Goal: Task Accomplishment & Management: Manage account settings

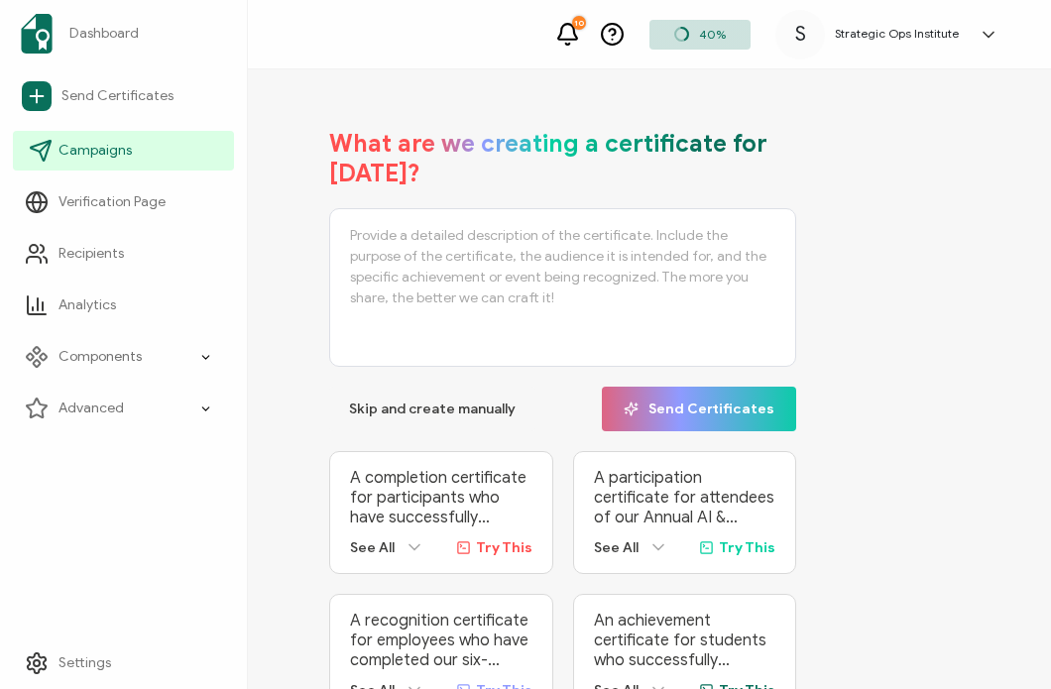
click at [72, 140] on link "Campaigns" at bounding box center [123, 151] width 221 height 40
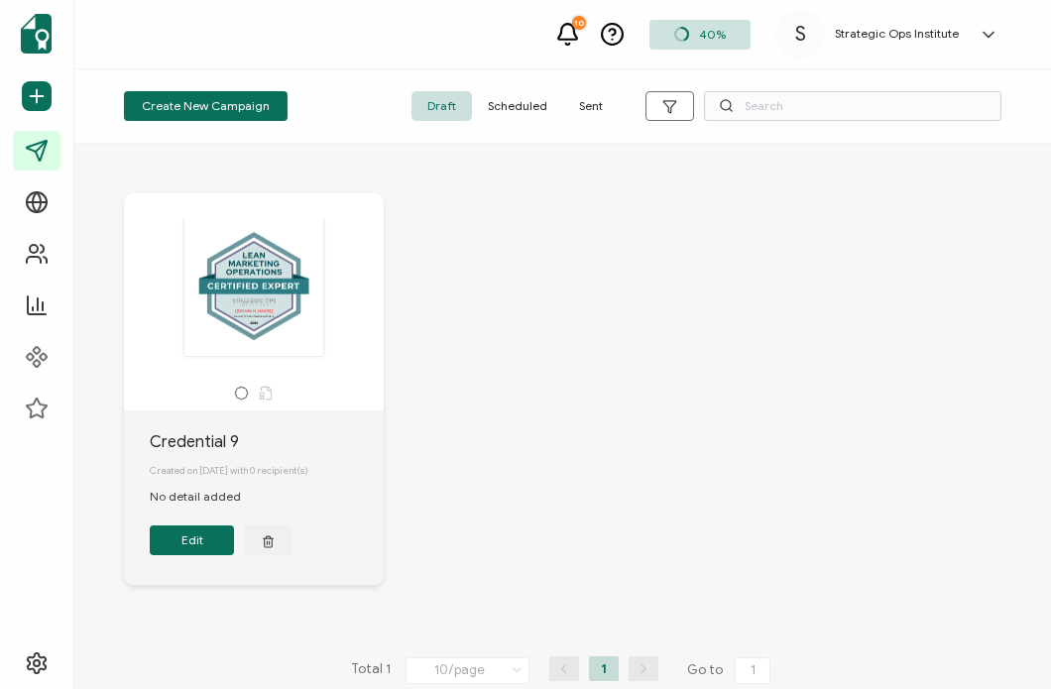
click at [290, 302] on div "The recipient’s full name, which will be automatically filled based on the info…" at bounding box center [254, 286] width 208 height 141
click at [178, 546] on button "Edit" at bounding box center [192, 540] width 84 height 30
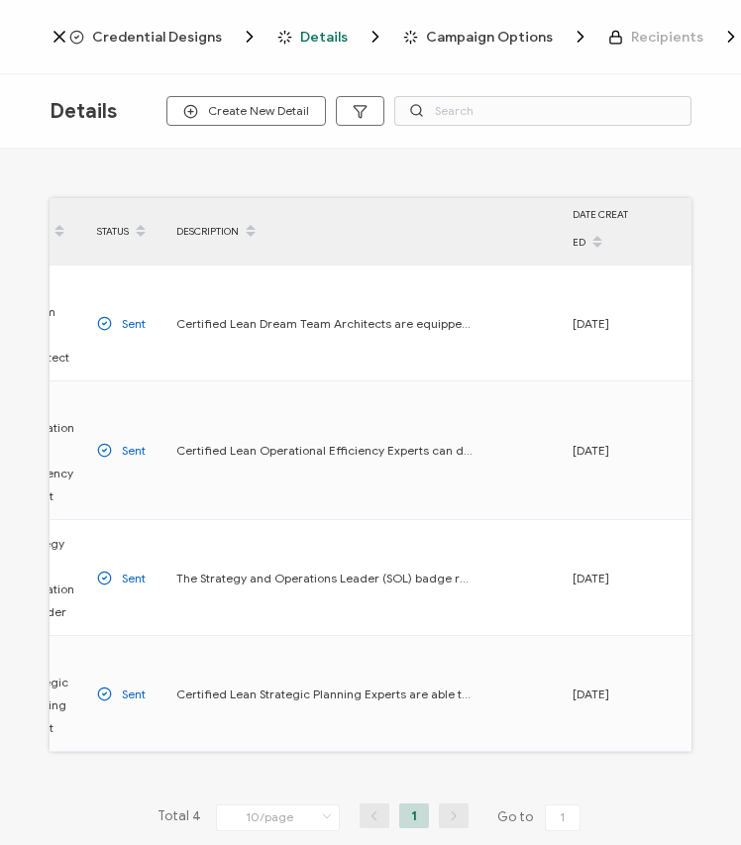
scroll to position [0, 104]
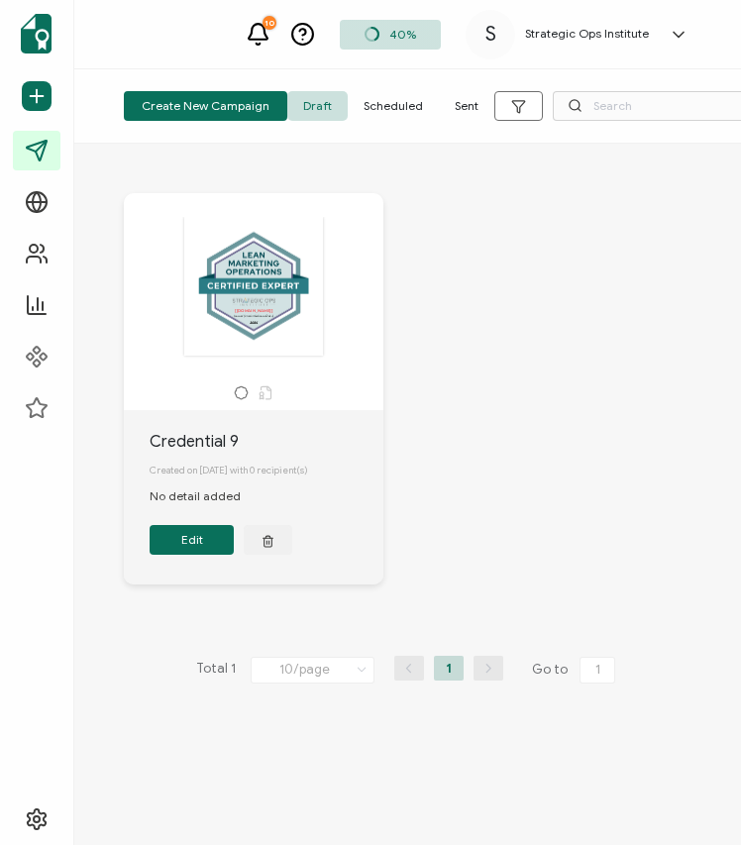
click at [178, 535] on button "Edit" at bounding box center [192, 540] width 84 height 30
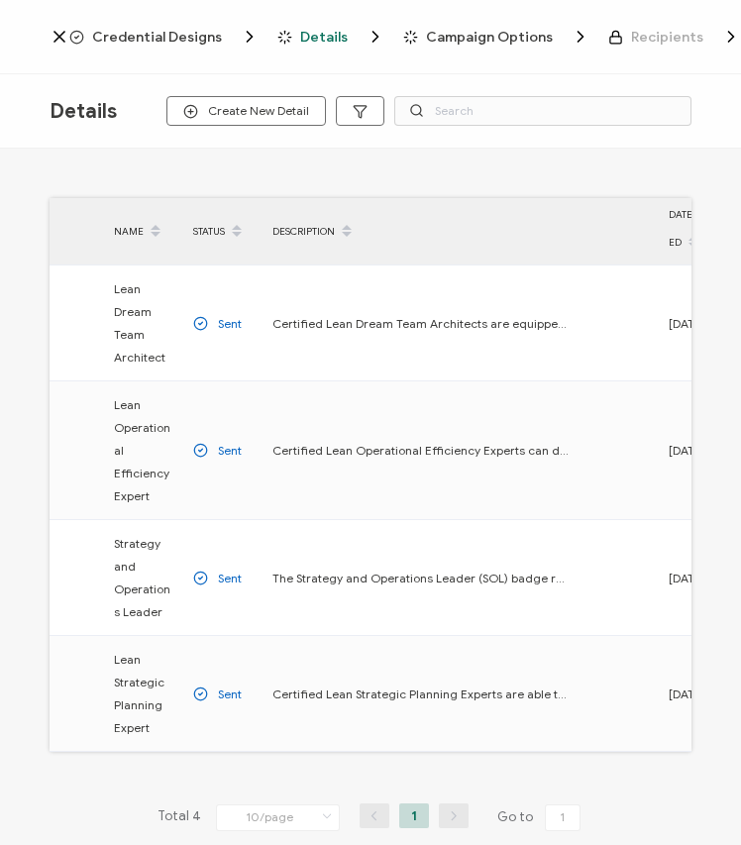
click at [126, 32] on span "Credential Designs" at bounding box center [157, 37] width 130 height 15
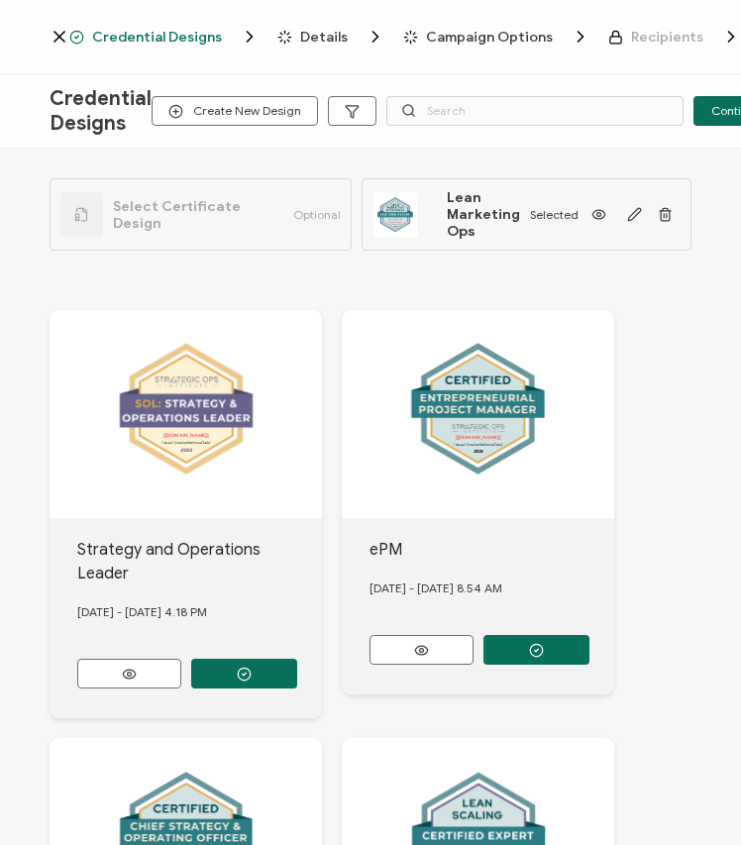
click at [58, 36] on icon at bounding box center [60, 37] width 10 height 10
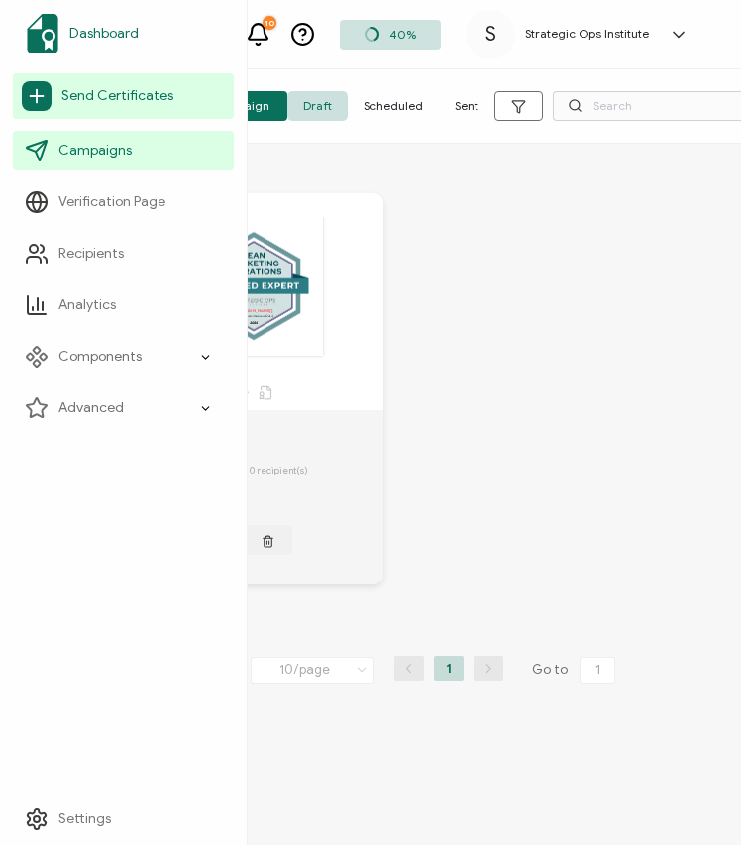
click at [105, 41] on span "Dashboard" at bounding box center [103, 34] width 69 height 20
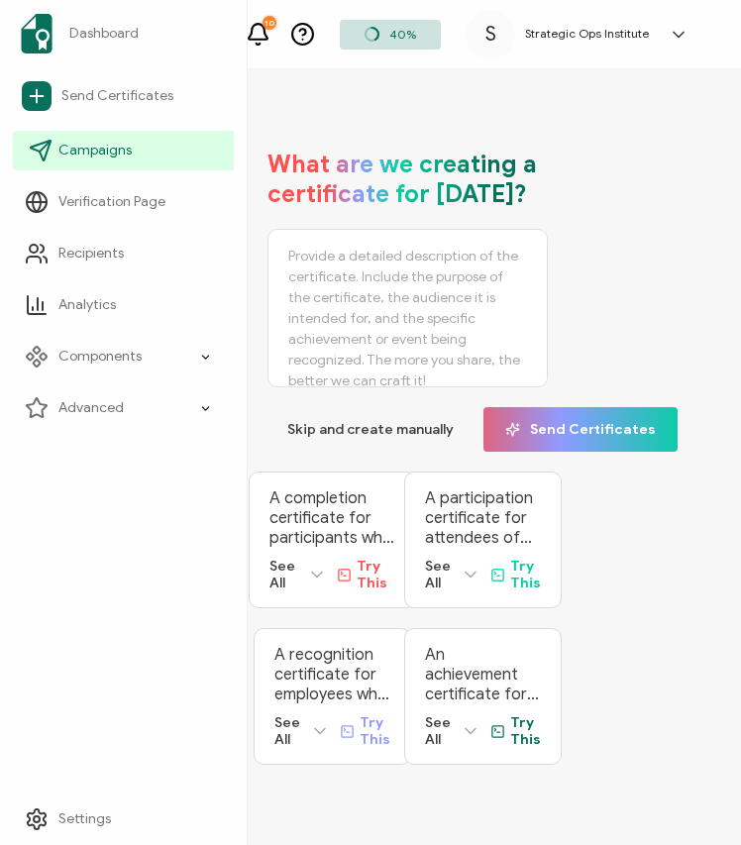
click at [126, 148] on span "Campaigns" at bounding box center [94, 151] width 73 height 20
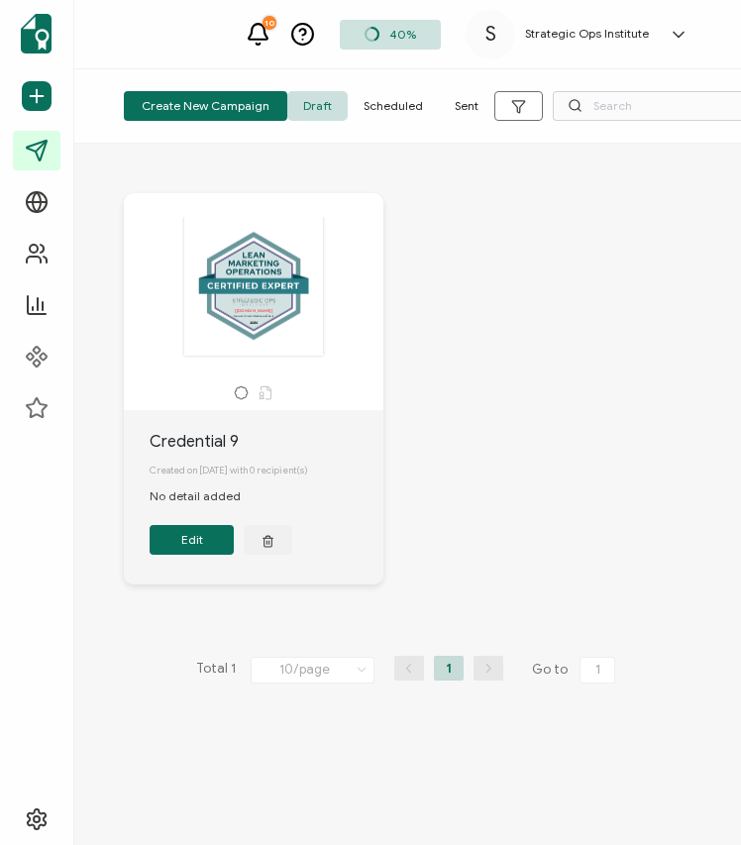
click at [265, 307] on div "The recipient’s full name, which will be automatically filled based on the info…" at bounding box center [254, 286] width 208 height 141
click at [220, 284] on div "The recipient’s full name, which will be automatically filled based on the info…" at bounding box center [254, 286] width 208 height 141
click at [189, 548] on button "Edit" at bounding box center [192, 540] width 84 height 30
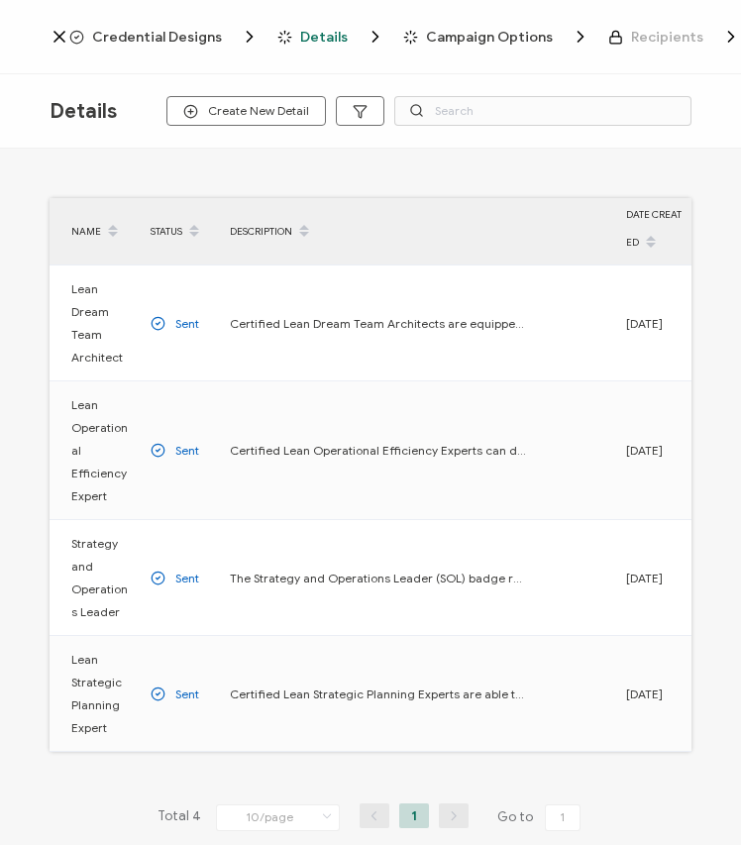
click at [62, 38] on icon at bounding box center [60, 37] width 20 height 20
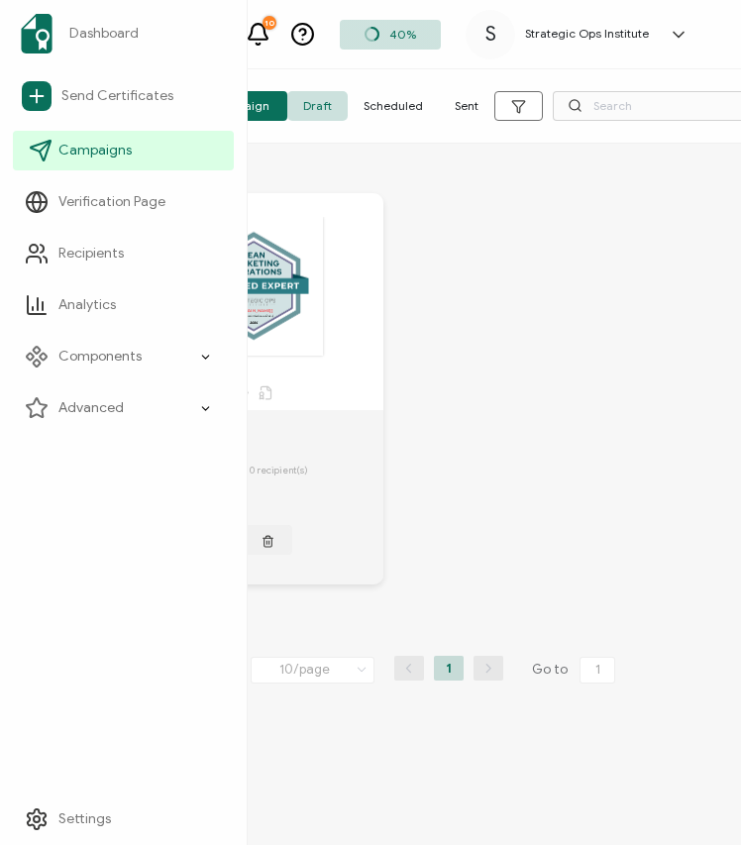
click at [91, 162] on link "Campaigns" at bounding box center [123, 151] width 221 height 40
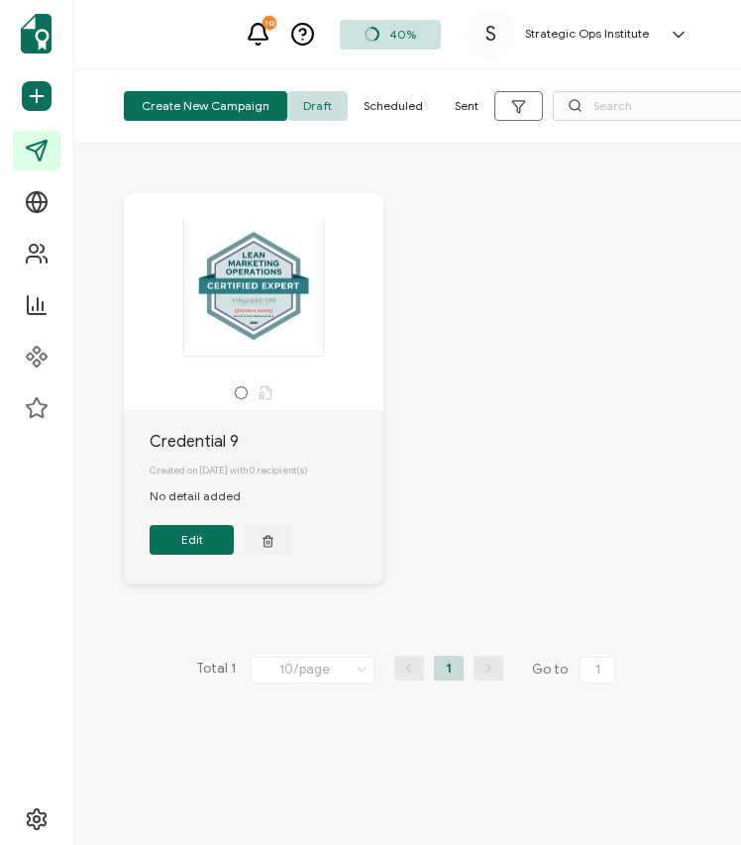
click at [303, 111] on span "Draft" at bounding box center [317, 106] width 60 height 30
click at [204, 549] on button "Edit" at bounding box center [192, 540] width 84 height 30
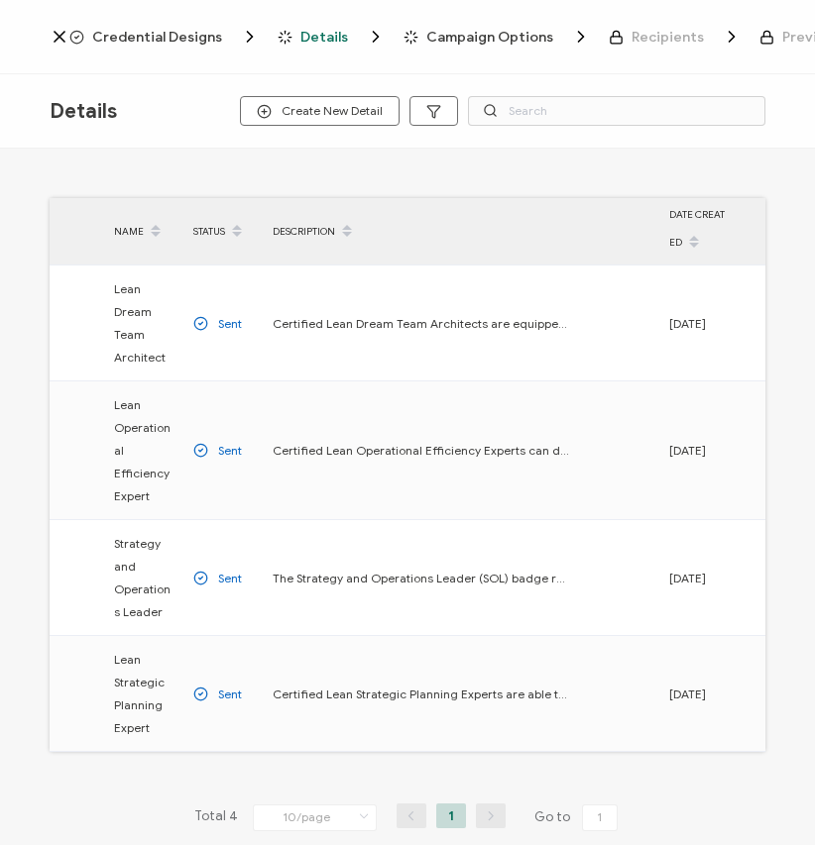
click at [312, 95] on div "Details Create New Detail" at bounding box center [407, 111] width 815 height 74
click at [310, 112] on span "Create New Detail" at bounding box center [320, 111] width 126 height 15
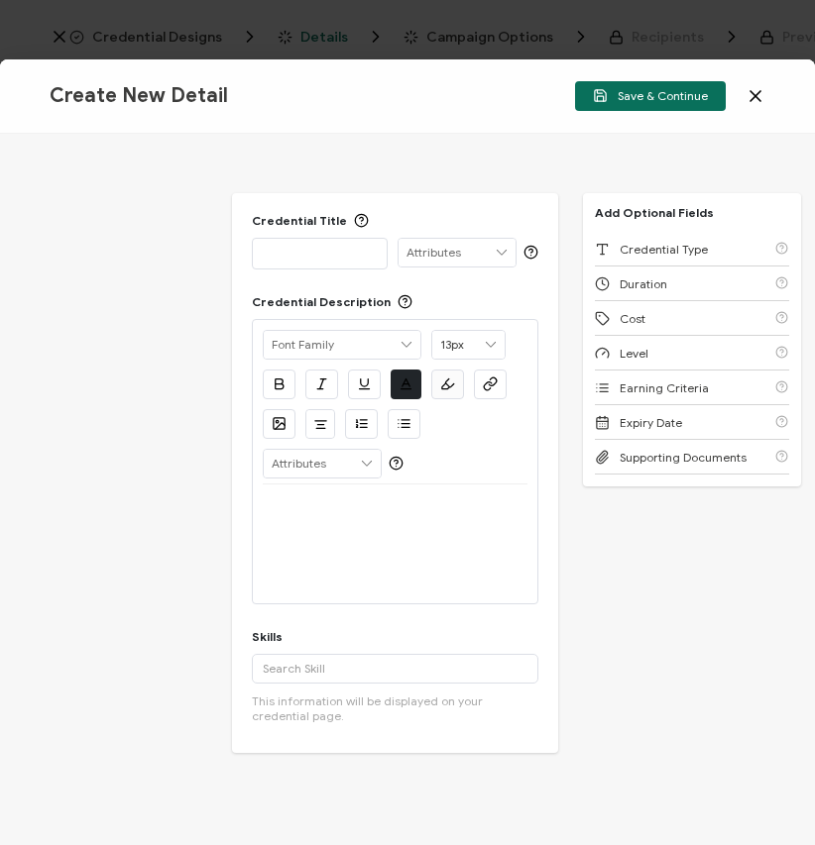
click at [289, 256] on p at bounding box center [320, 253] width 114 height 20
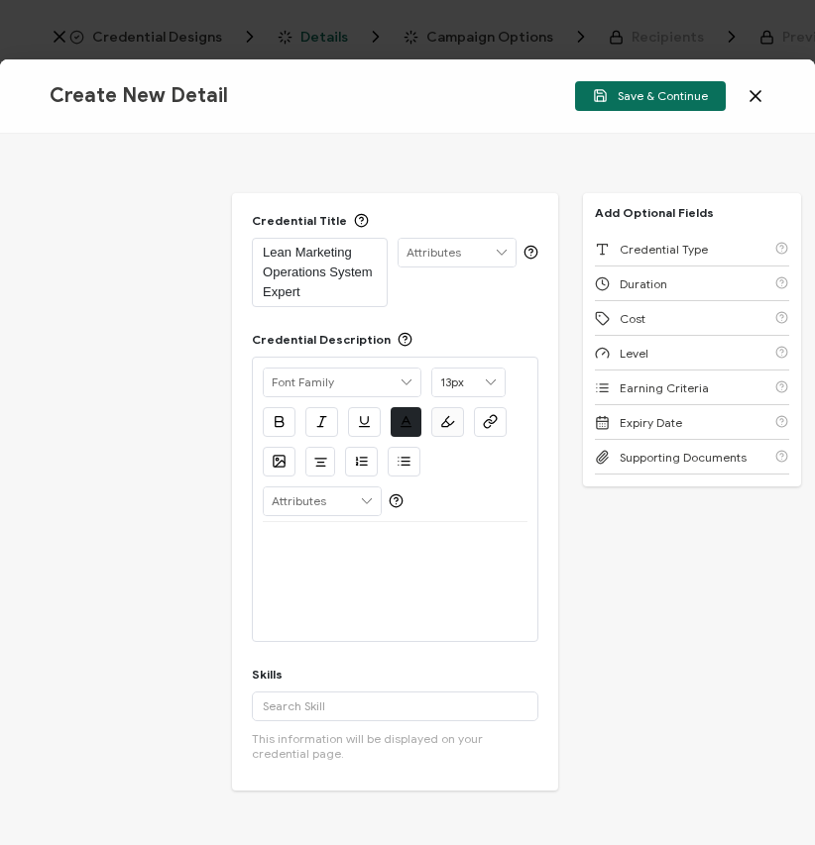
scroll to position [9, 0]
click at [173, 100] on span "Create New Detail" at bounding box center [139, 95] width 178 height 25
click at [285, 265] on p "Lean Marketing Operations System Expert" at bounding box center [320, 272] width 114 height 59
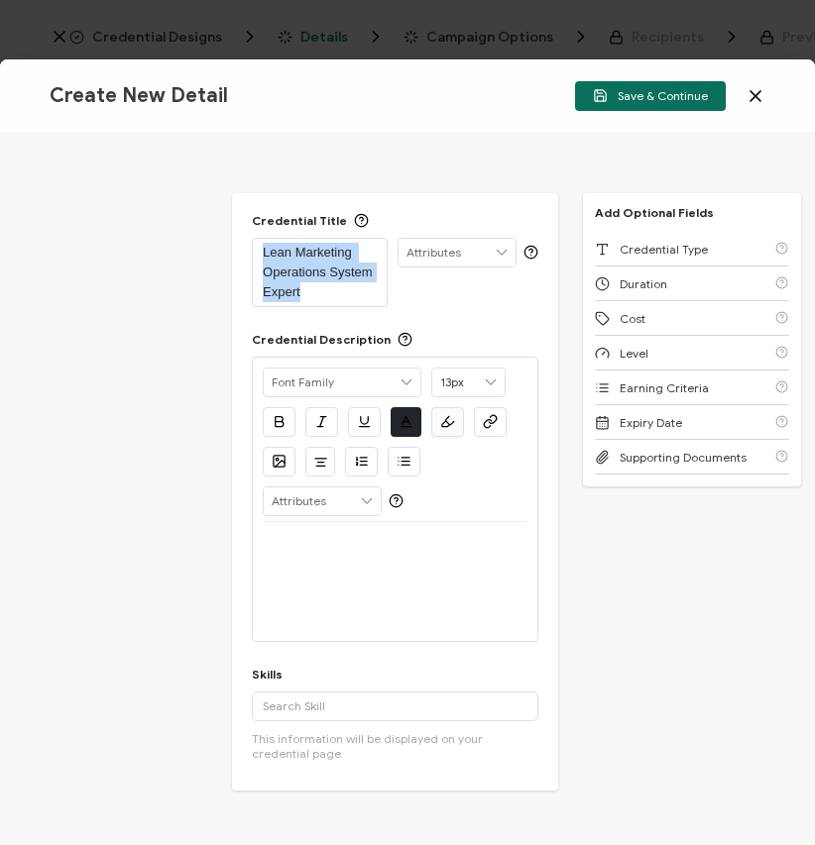
copy p "Lean Marketing Operations System Expert"
click at [337, 549] on p at bounding box center [395, 546] width 265 height 18
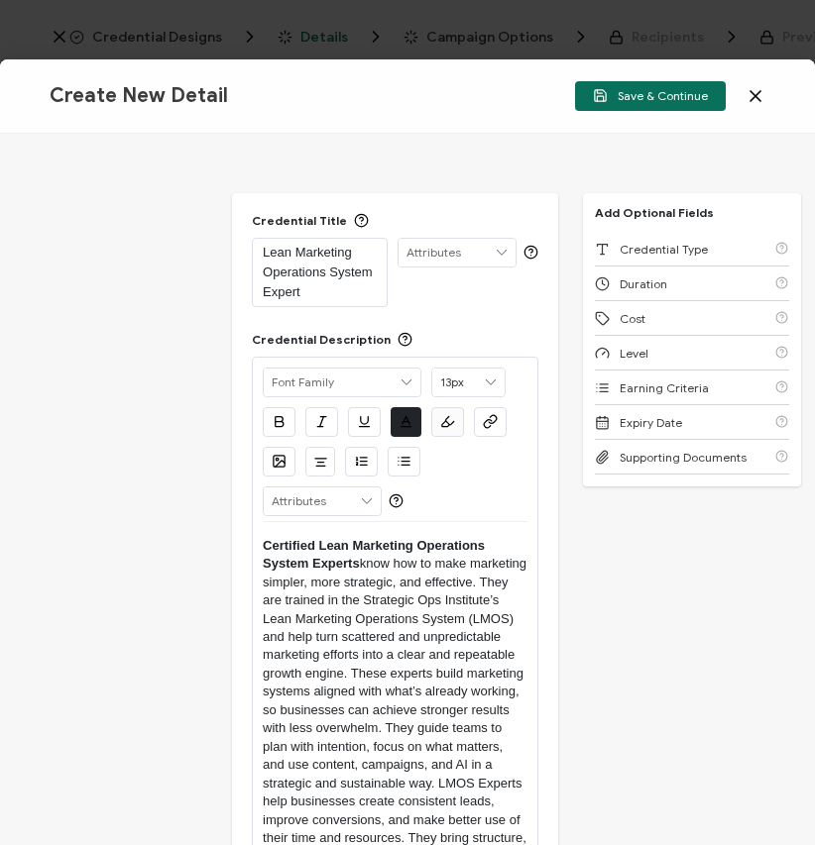
click at [332, 546] on strong "Certified Lean Marketing Operations System Experts" at bounding box center [376, 554] width 226 height 33
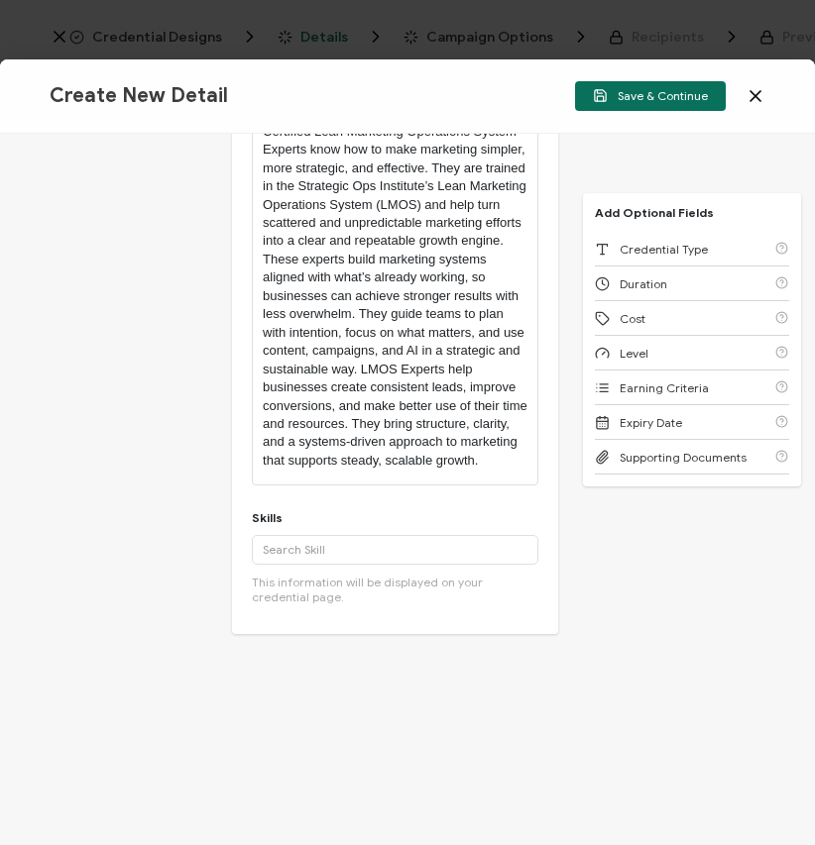
scroll to position [406, 0]
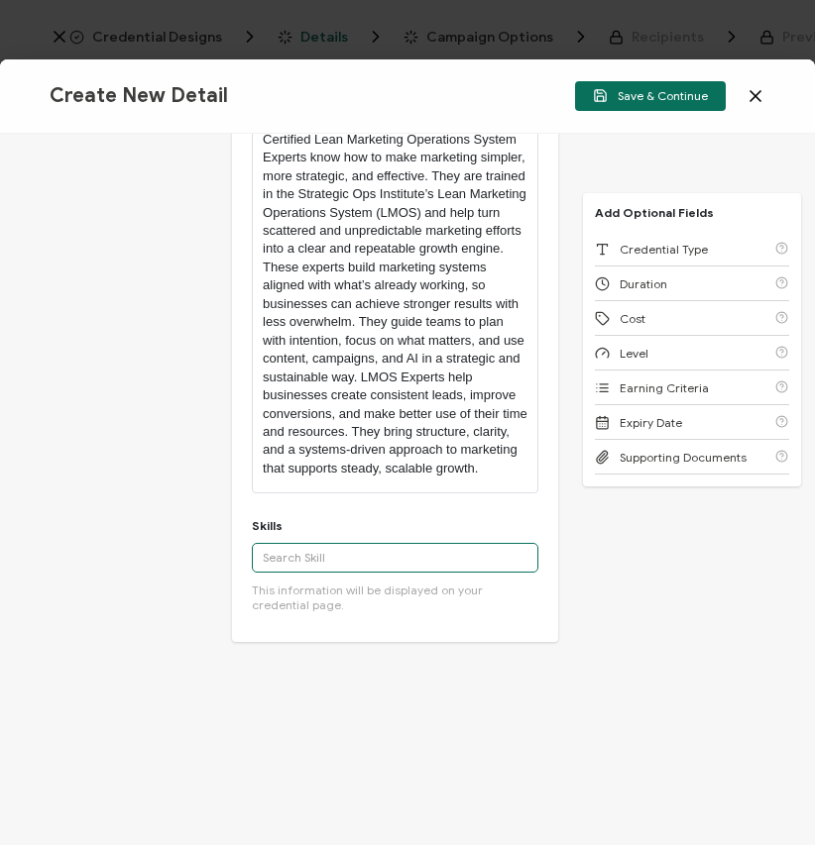
click at [367, 570] on input "text" at bounding box center [395, 558] width 286 height 30
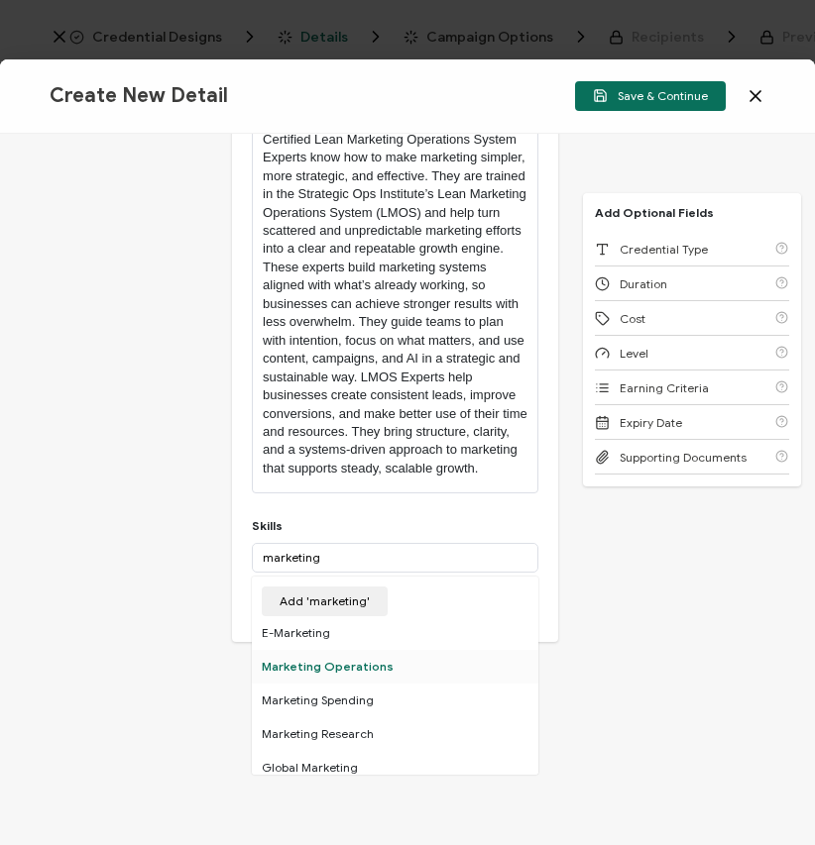
click at [325, 683] on div "Marketing Operations" at bounding box center [395, 667] width 286 height 34
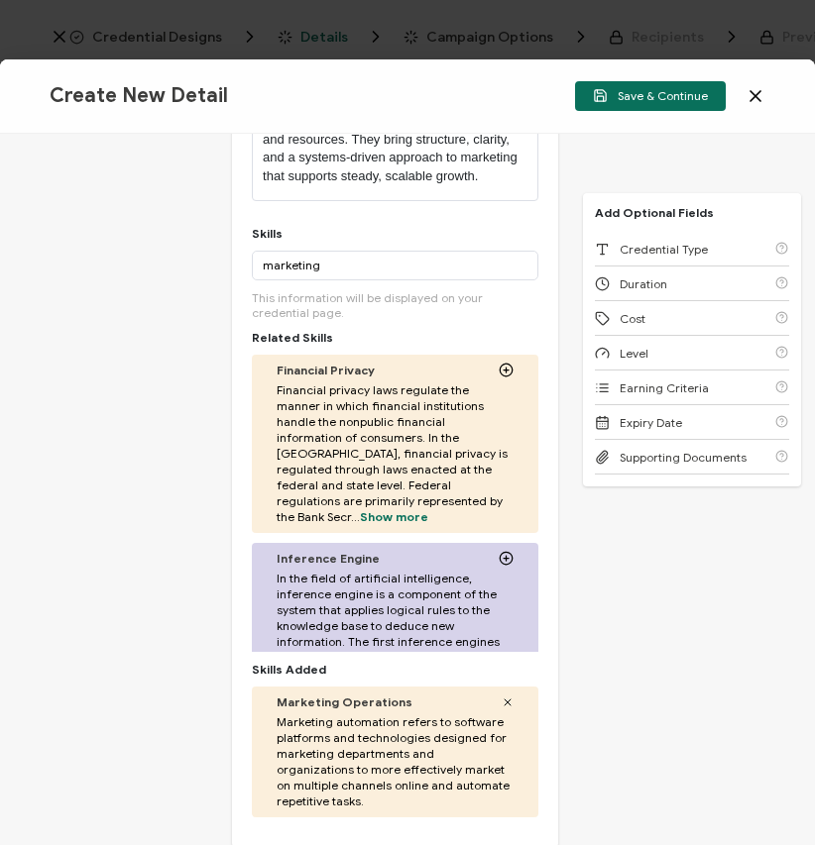
scroll to position [691, 0]
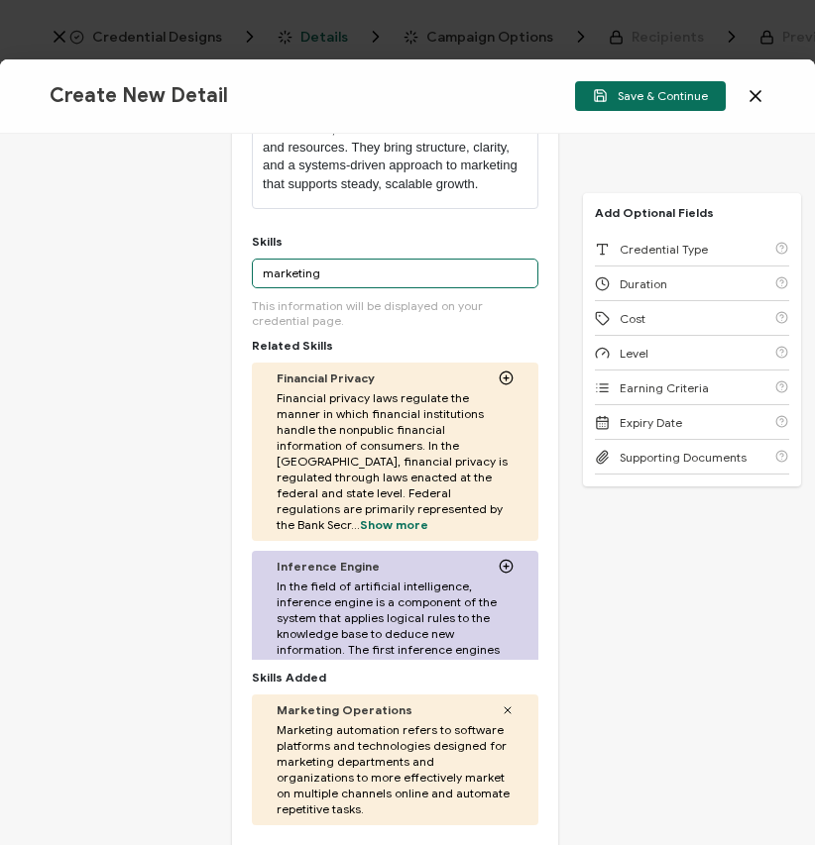
click at [307, 284] on input "marketing" at bounding box center [395, 274] width 286 height 30
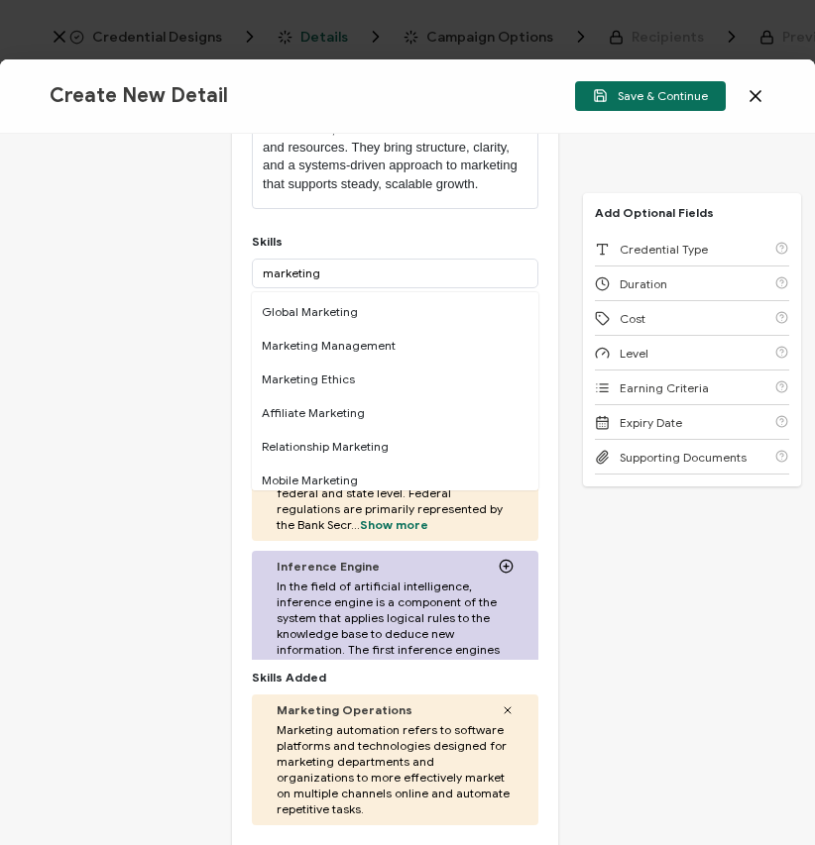
scroll to position [140, 0]
click at [305, 351] on div "Marketing Management" at bounding box center [395, 344] width 286 height 34
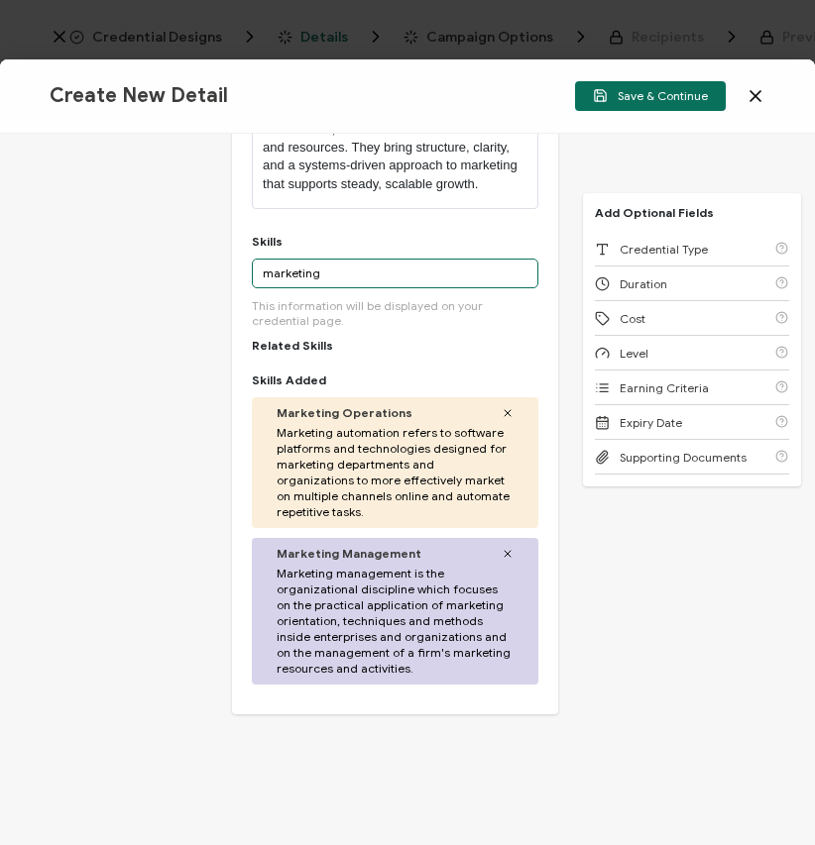
click at [341, 282] on input "marketing" at bounding box center [395, 274] width 286 height 30
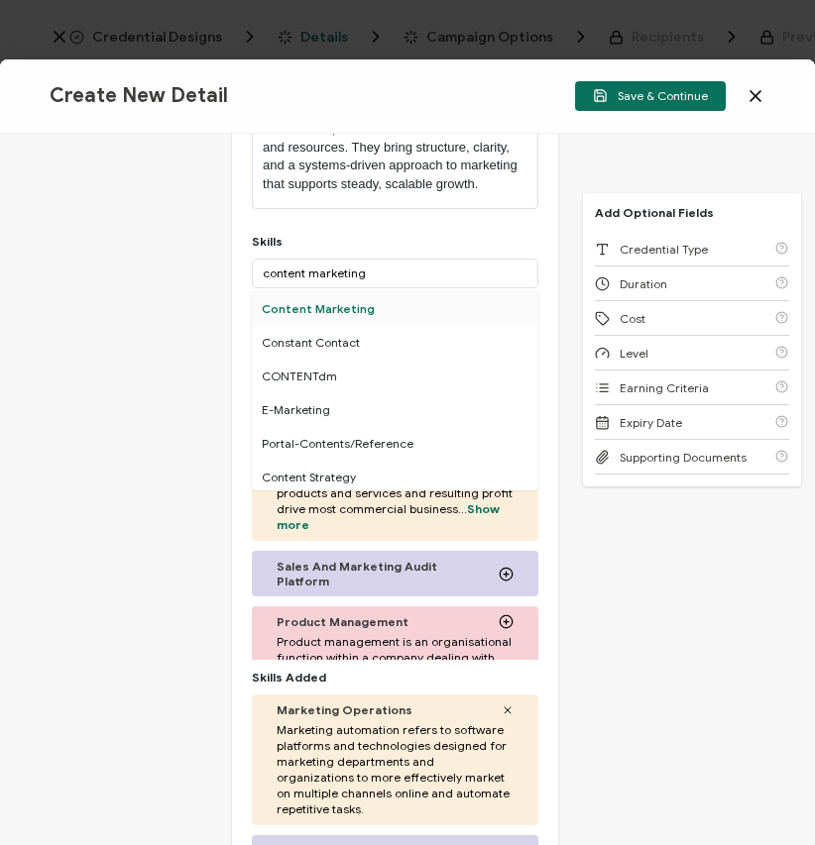
click at [346, 322] on div "Content Marketing" at bounding box center [395, 309] width 286 height 34
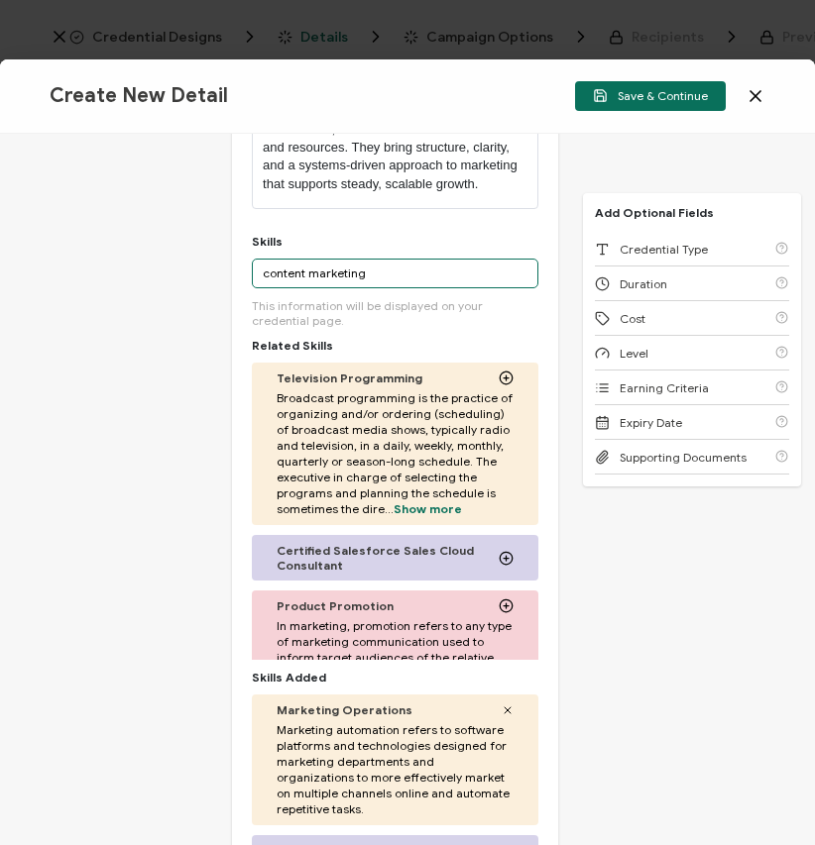
click at [317, 286] on input "content marketing" at bounding box center [395, 274] width 286 height 30
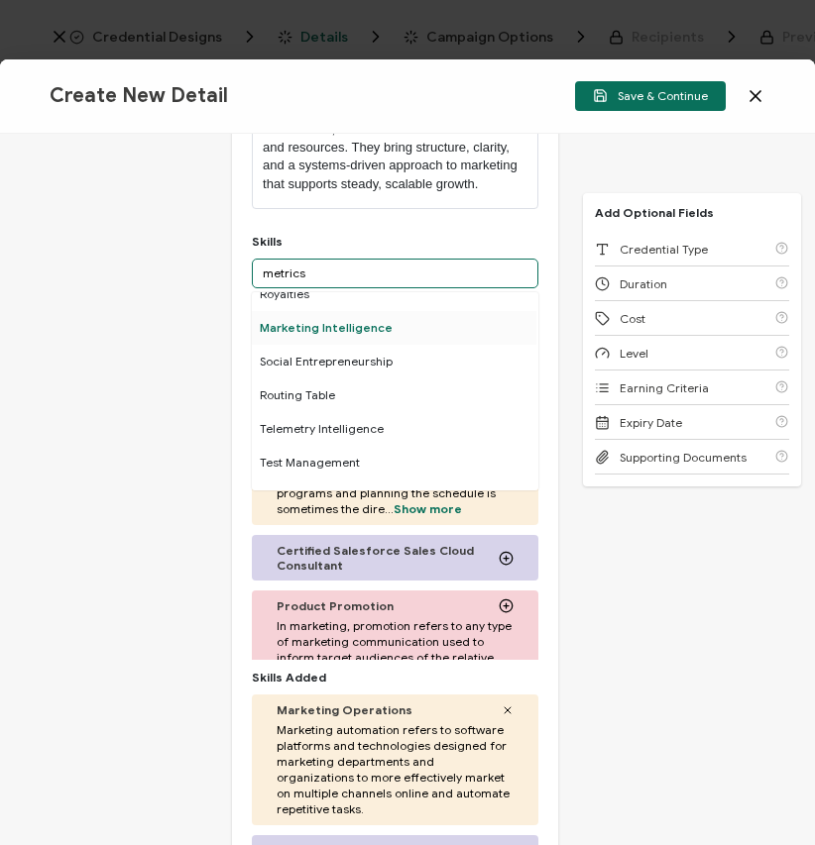
scroll to position [433, 2]
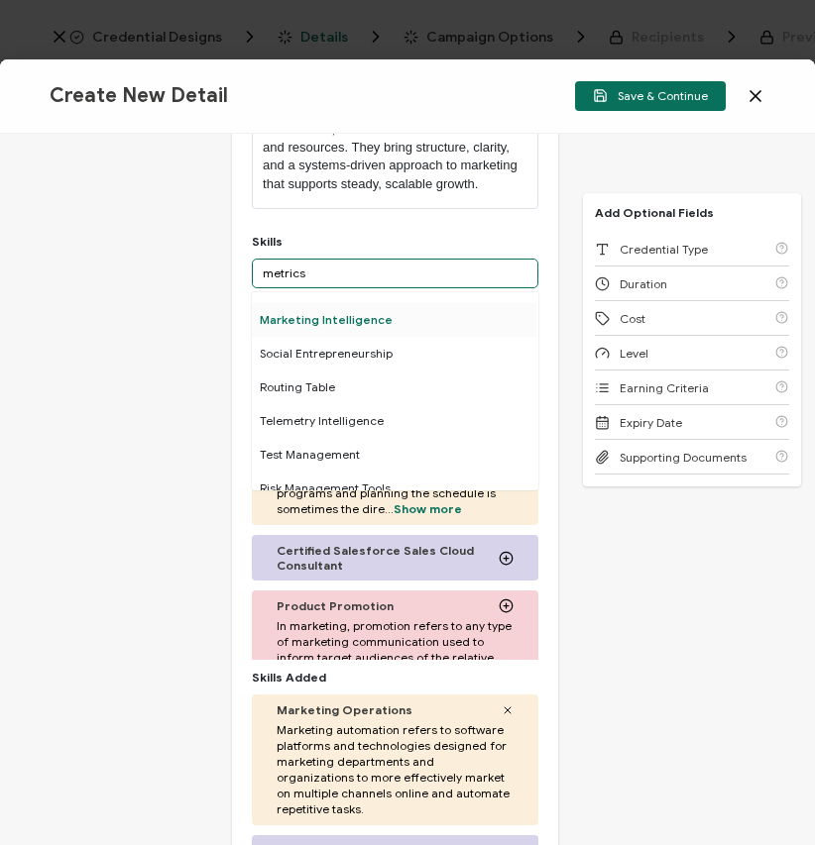
type input "metrics"
click at [305, 325] on div "Marketing Intelligence" at bounding box center [393, 320] width 286 height 34
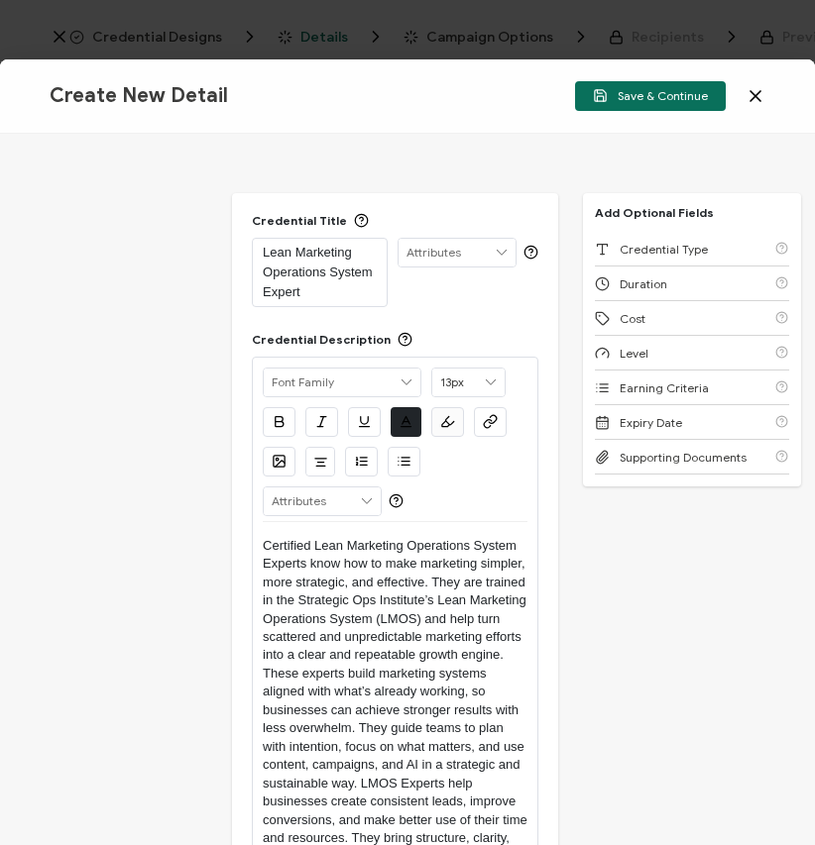
scroll to position [0, 0]
click at [432, 250] on input "text" at bounding box center [456, 253] width 117 height 28
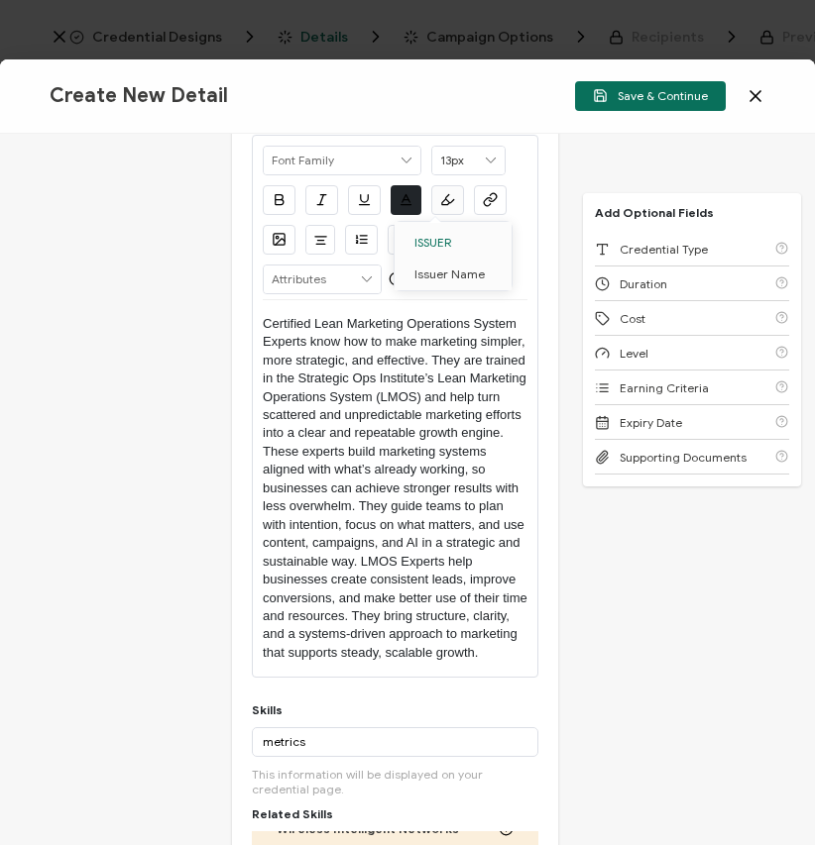
scroll to position [275, 0]
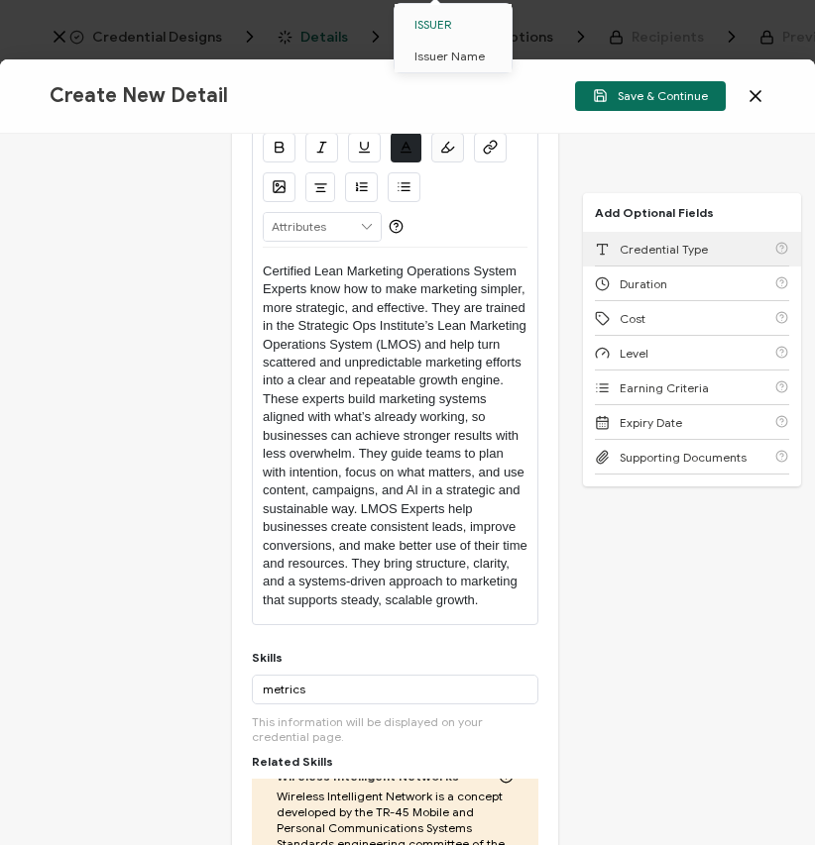
click at [671, 248] on span "Credential Type" at bounding box center [663, 249] width 88 height 15
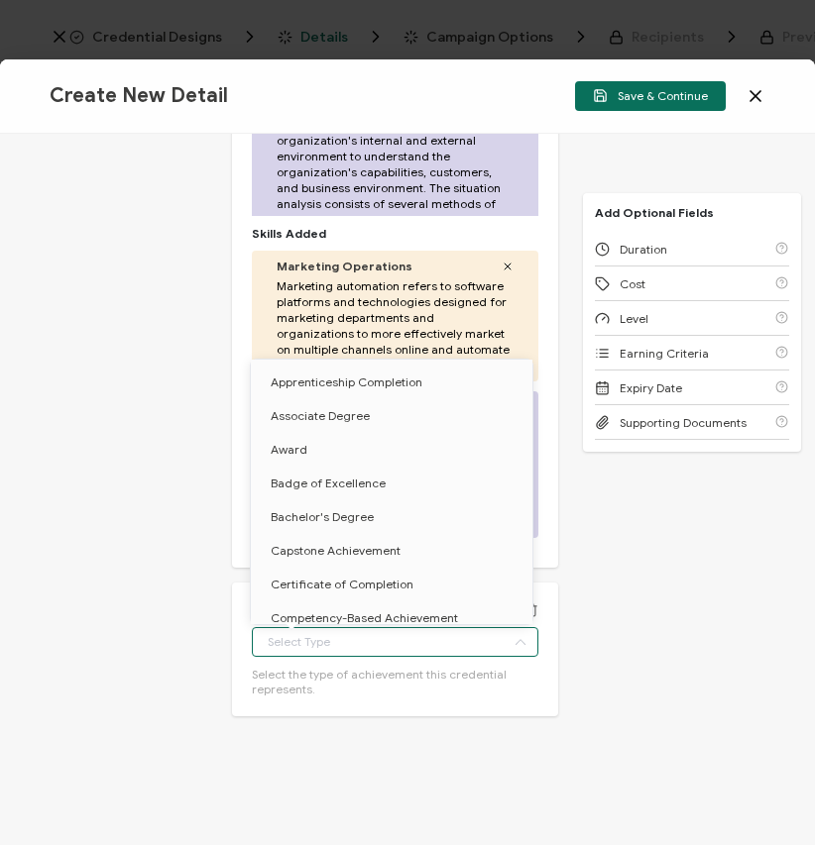
click at [340, 654] on input "text" at bounding box center [395, 642] width 286 height 30
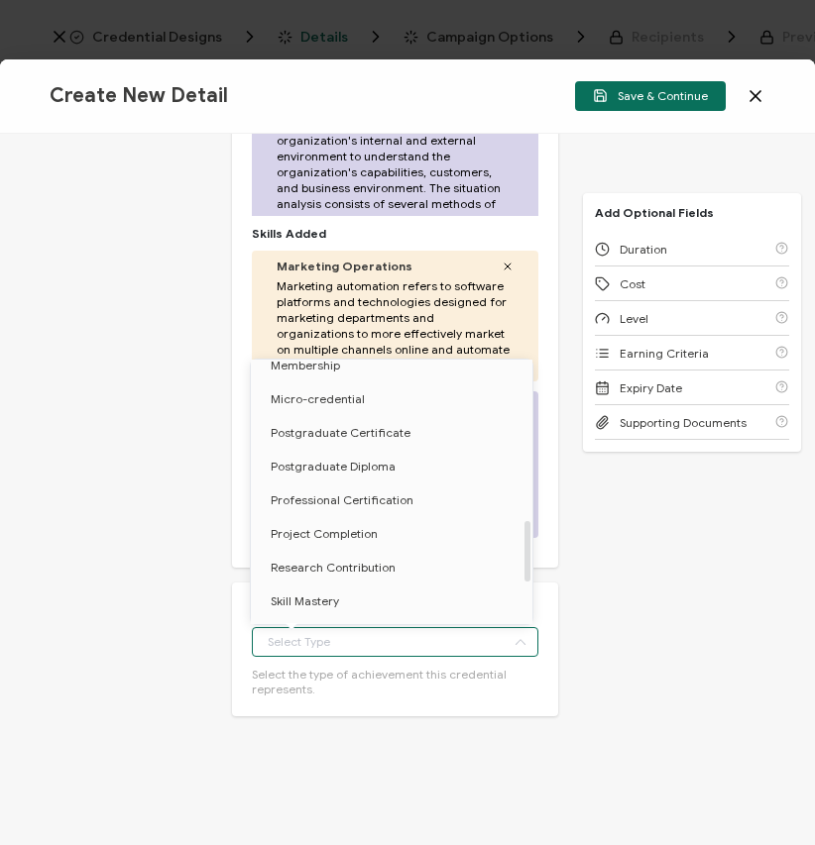
scroll to position [690, 0]
click at [323, 501] on span "Professional Certification" at bounding box center [342, 501] width 143 height 15
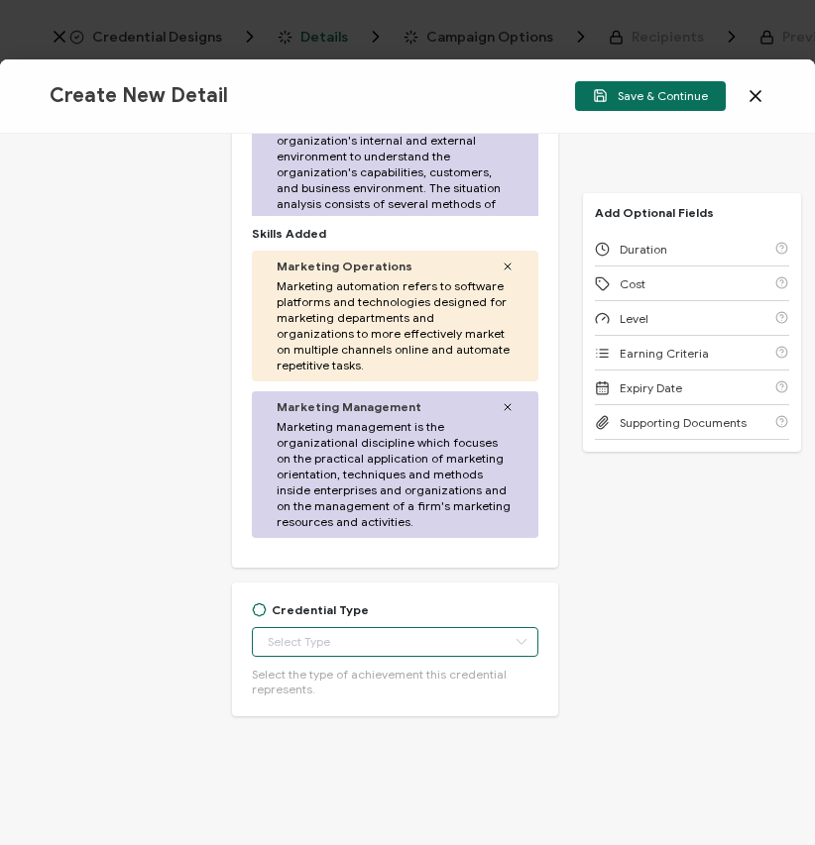
type input "Professional Certification"
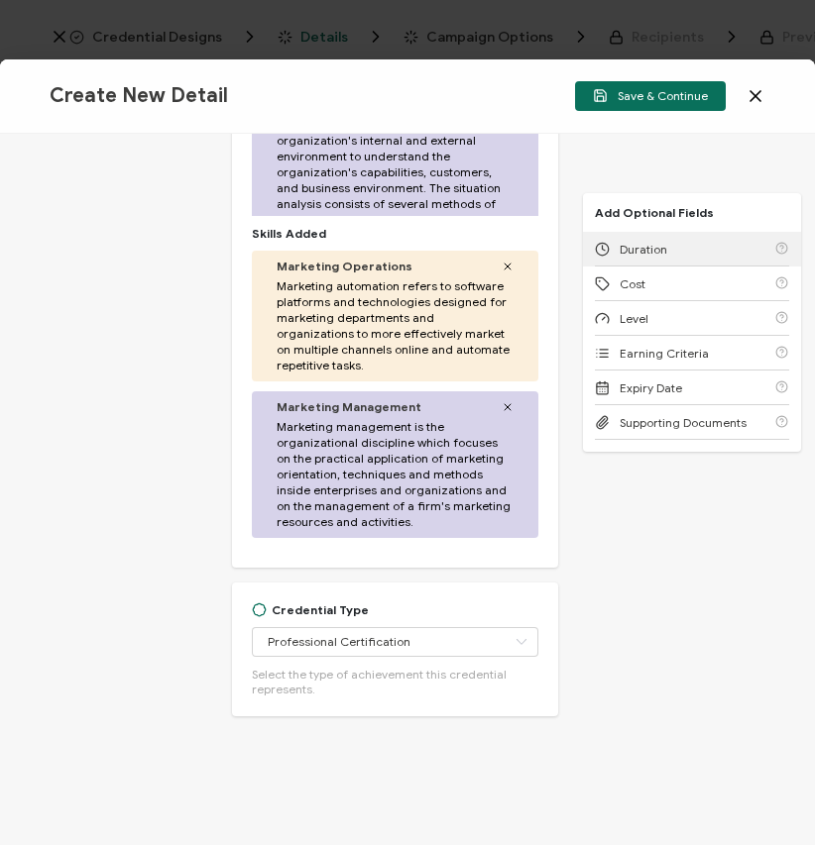
click at [629, 249] on span "Duration" at bounding box center [643, 249] width 48 height 15
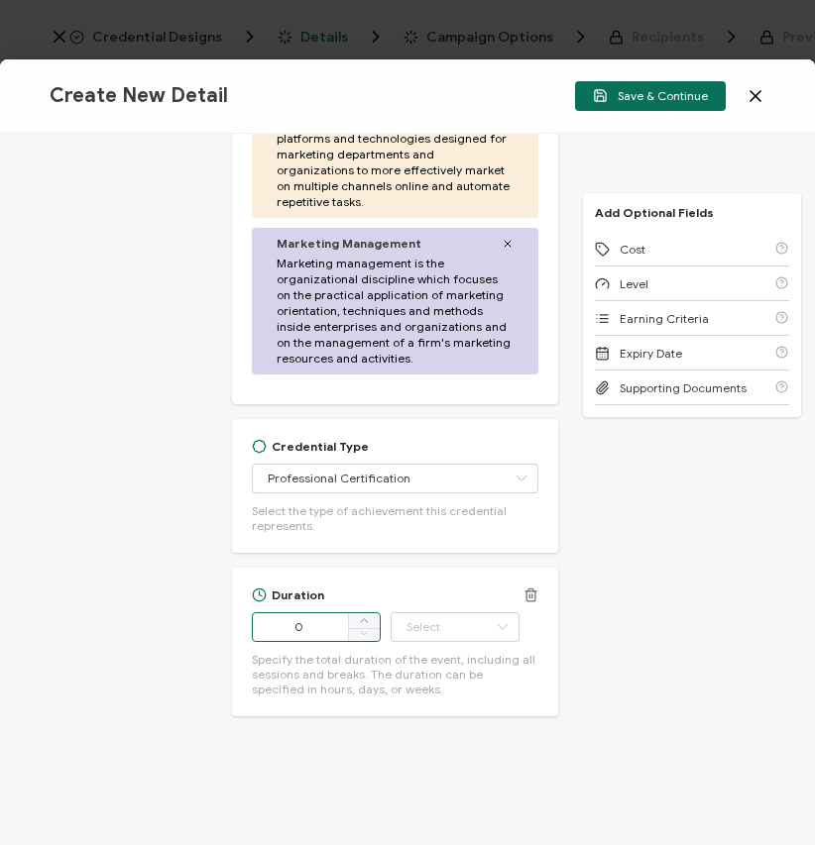
click at [311, 642] on input "0" at bounding box center [316, 627] width 129 height 30
type input "2"
click at [427, 621] on input "text" at bounding box center [454, 627] width 129 height 30
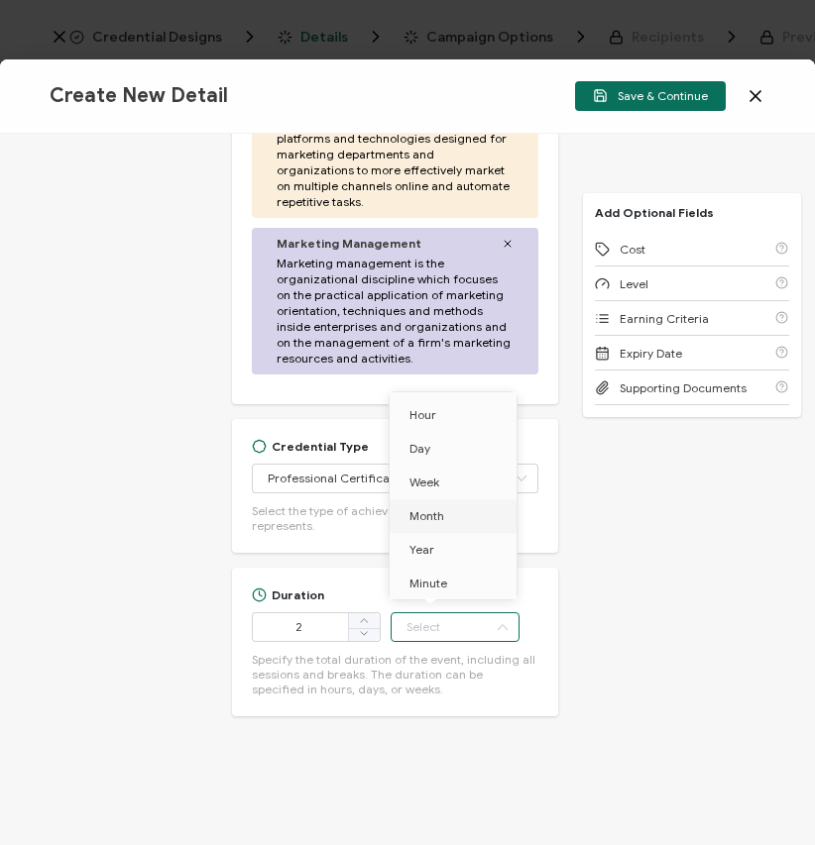
click at [459, 529] on li "Month" at bounding box center [456, 516] width 134 height 34
type input "Month"
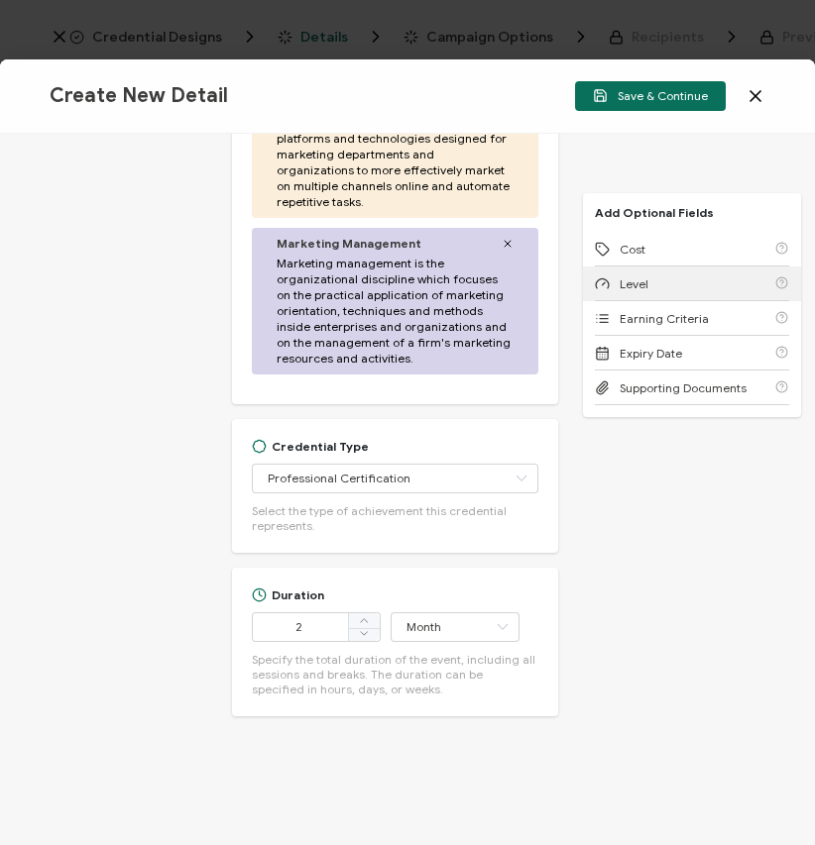
click at [622, 283] on span "Level" at bounding box center [633, 284] width 29 height 15
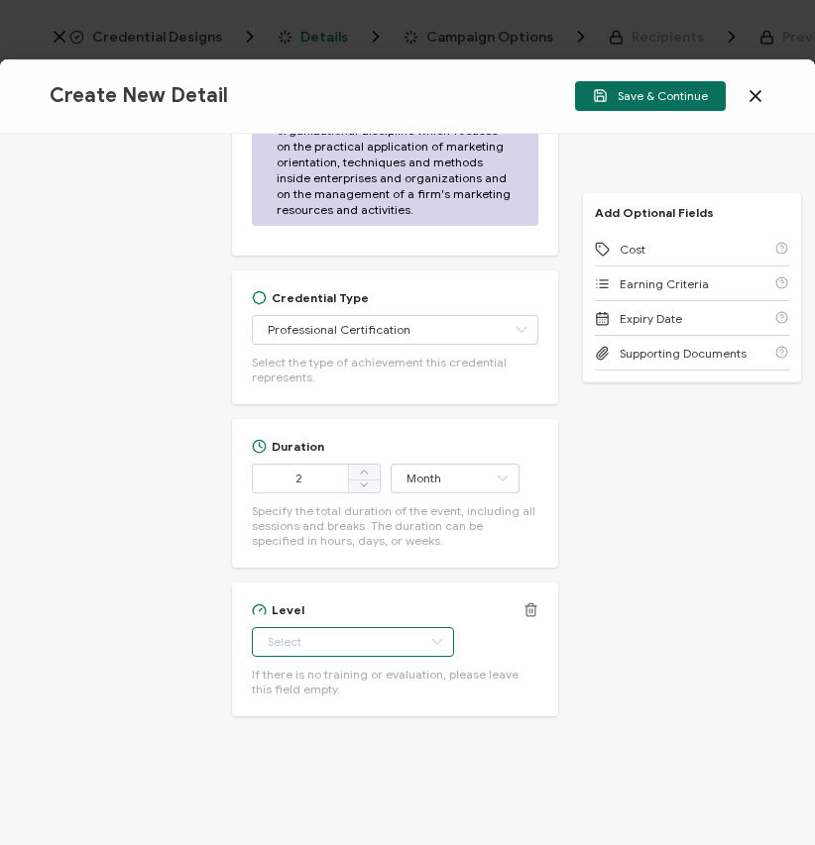
click at [331, 653] on input "text" at bounding box center [353, 642] width 202 height 30
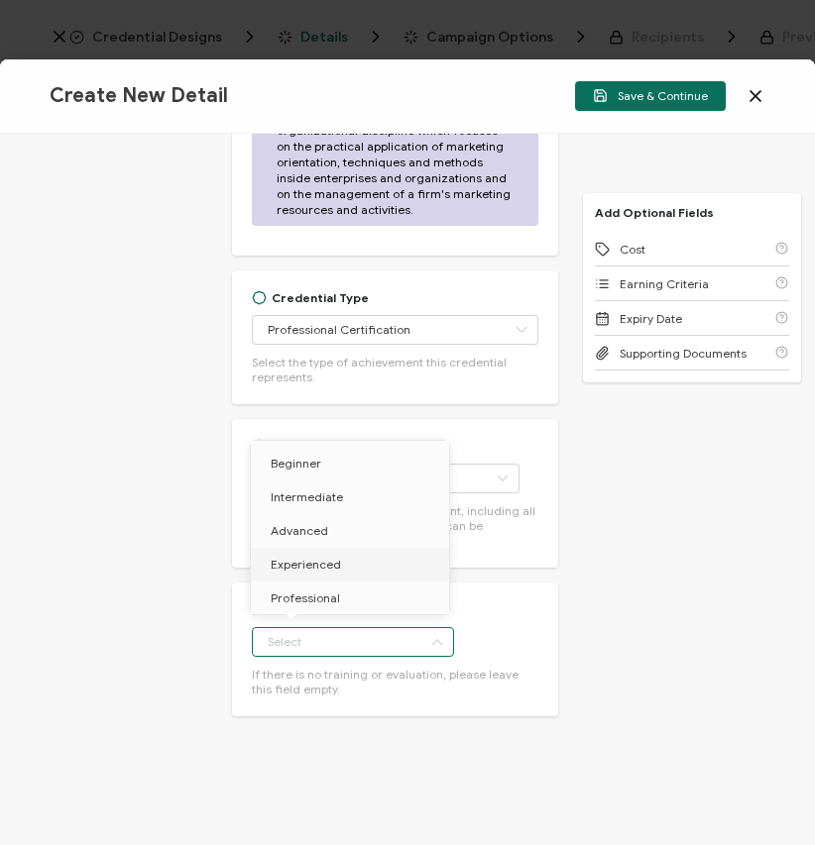
click at [335, 568] on span "Experienced" at bounding box center [306, 564] width 70 height 15
type input "Experienced"
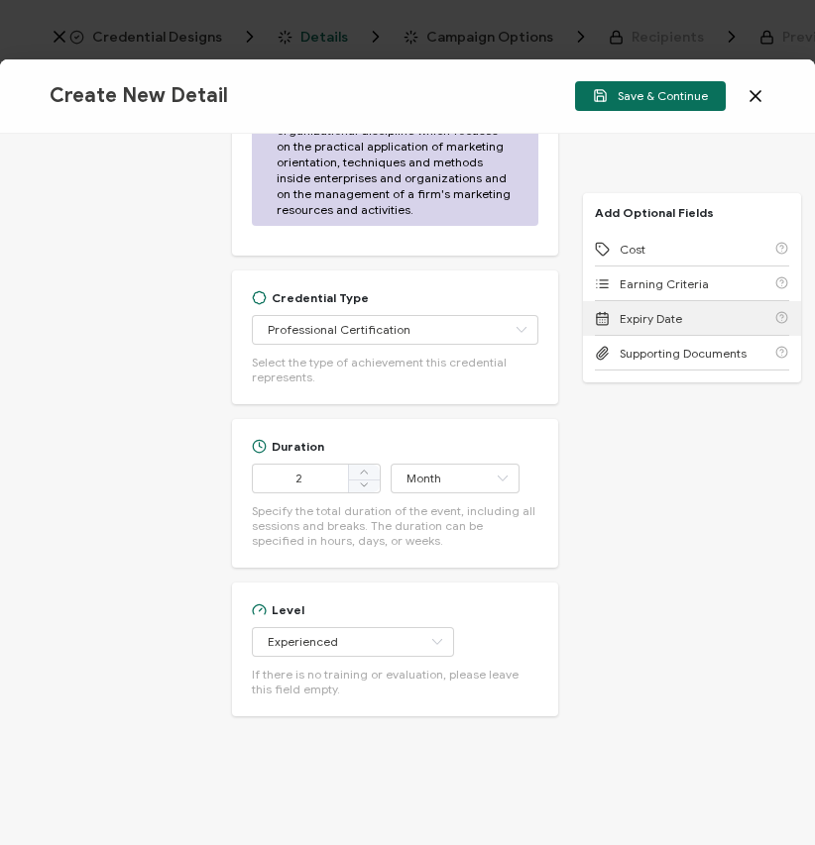
click at [645, 315] on span "Expiry Date" at bounding box center [650, 318] width 62 height 15
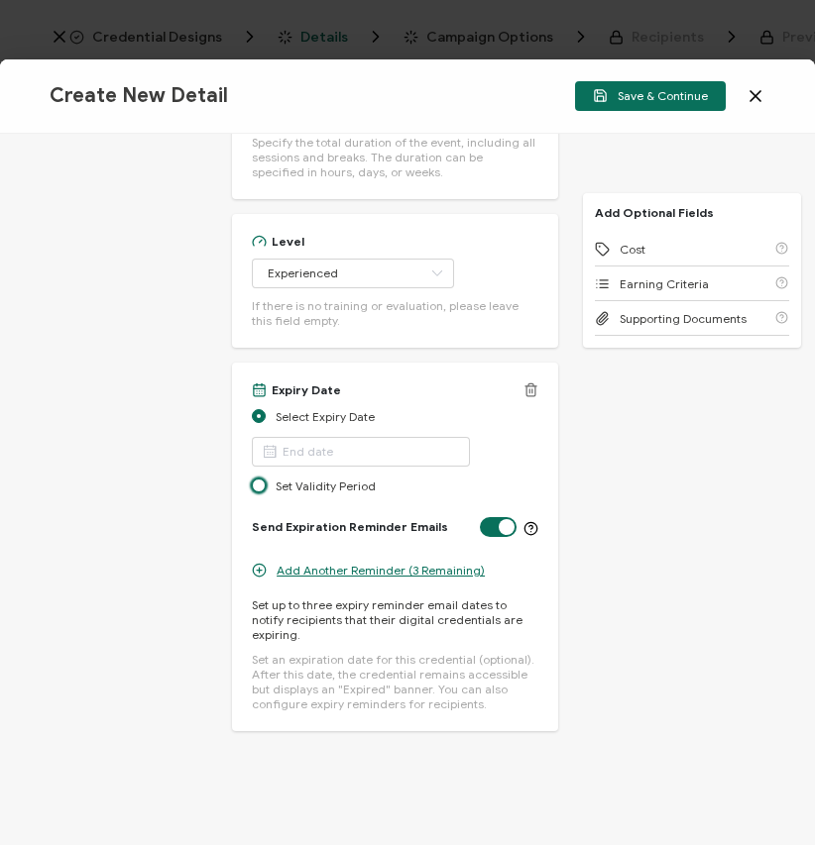
click at [259, 492] on span at bounding box center [259, 486] width 14 height 14
click at [259, 492] on input "Set Validity Period" at bounding box center [259, 487] width 14 height 16
radio input "true"
radio input "false"
radio input "true"
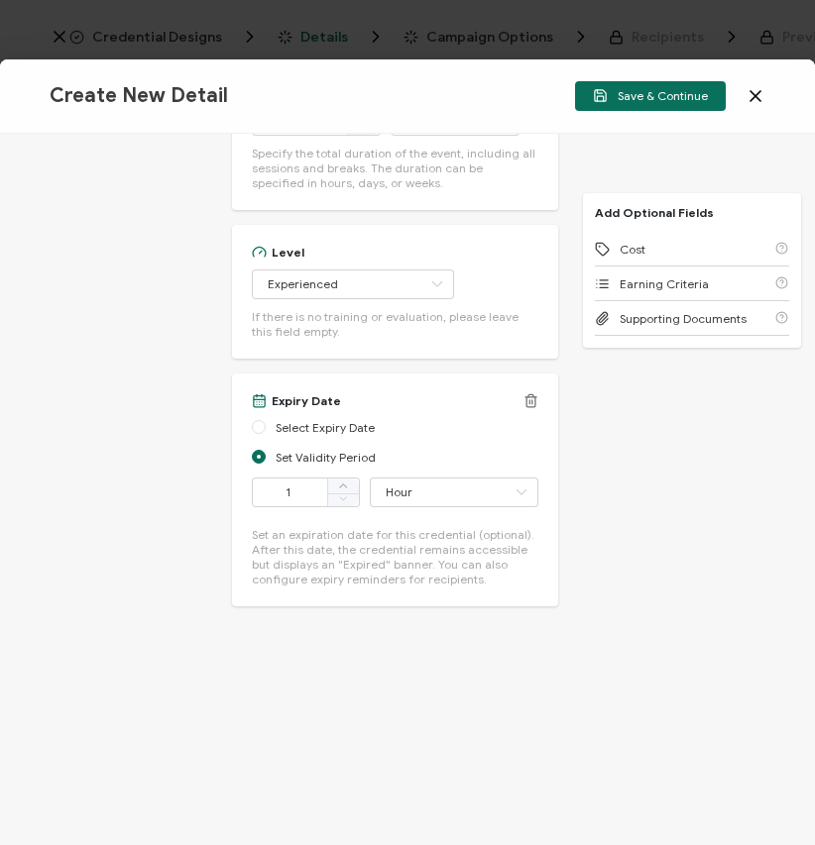
scroll to position [1814, 0]
click at [396, 489] on input "Hour" at bounding box center [454, 493] width 168 height 30
click at [418, 679] on li "Year" at bounding box center [453, 678] width 171 height 34
type input "Year"
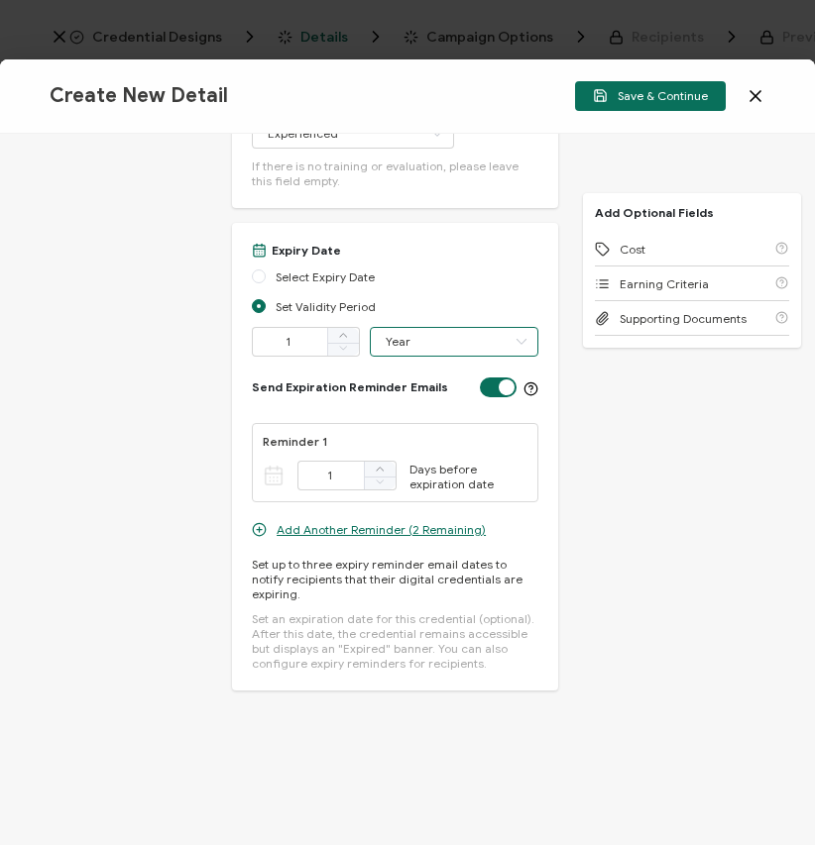
scroll to position [1983, 0]
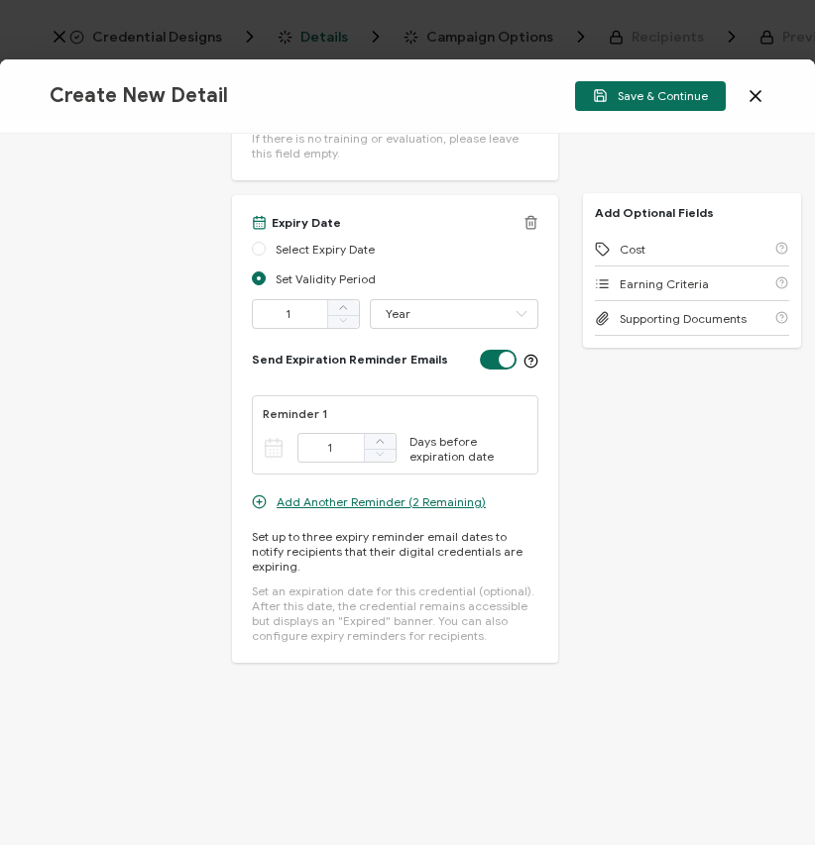
click at [297, 509] on span "Add Another Reminder (2 Remaining)" at bounding box center [381, 502] width 209 height 15
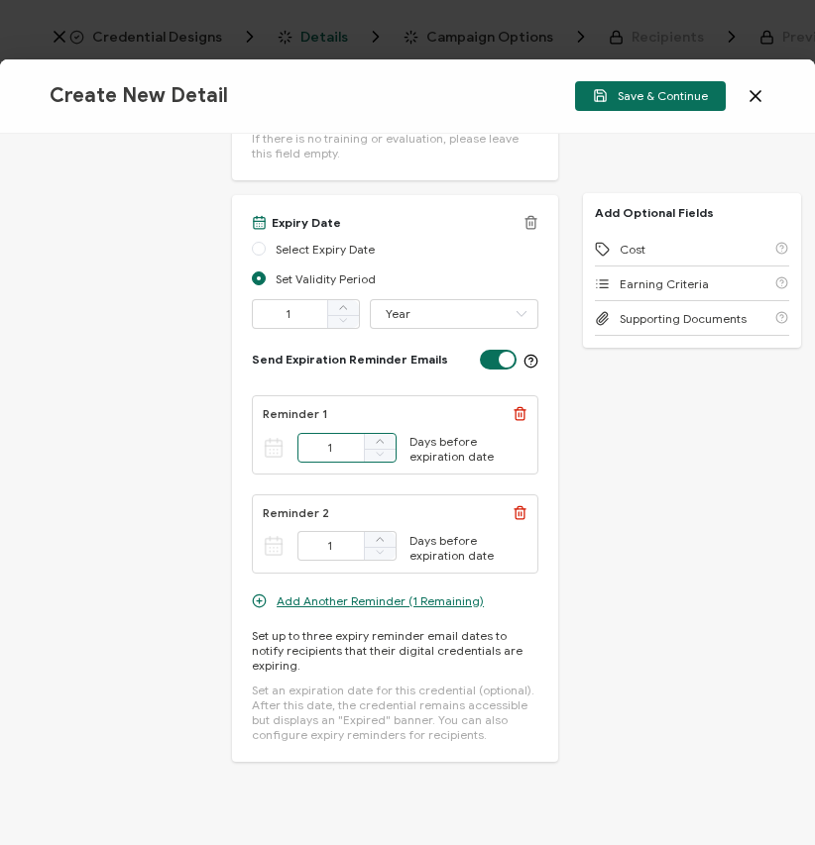
click at [345, 458] on input "1" at bounding box center [346, 448] width 98 height 30
type input "30"
click at [338, 561] on input "1" at bounding box center [346, 546] width 98 height 30
type input "7"
click at [322, 606] on span "Add Another Reminder (1 Remaining)" at bounding box center [380, 601] width 207 height 15
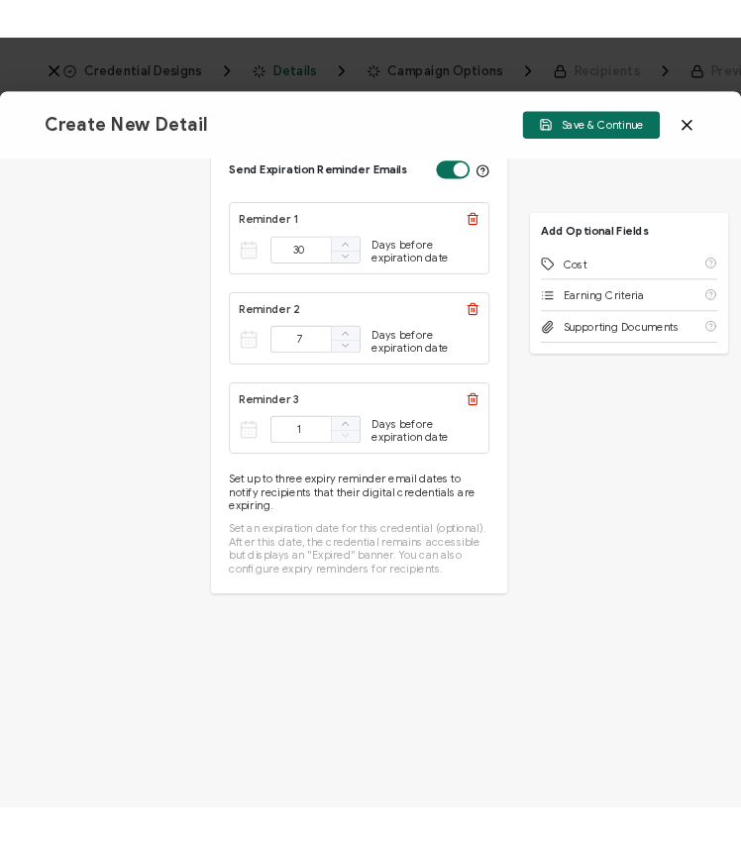
scroll to position [2196, 0]
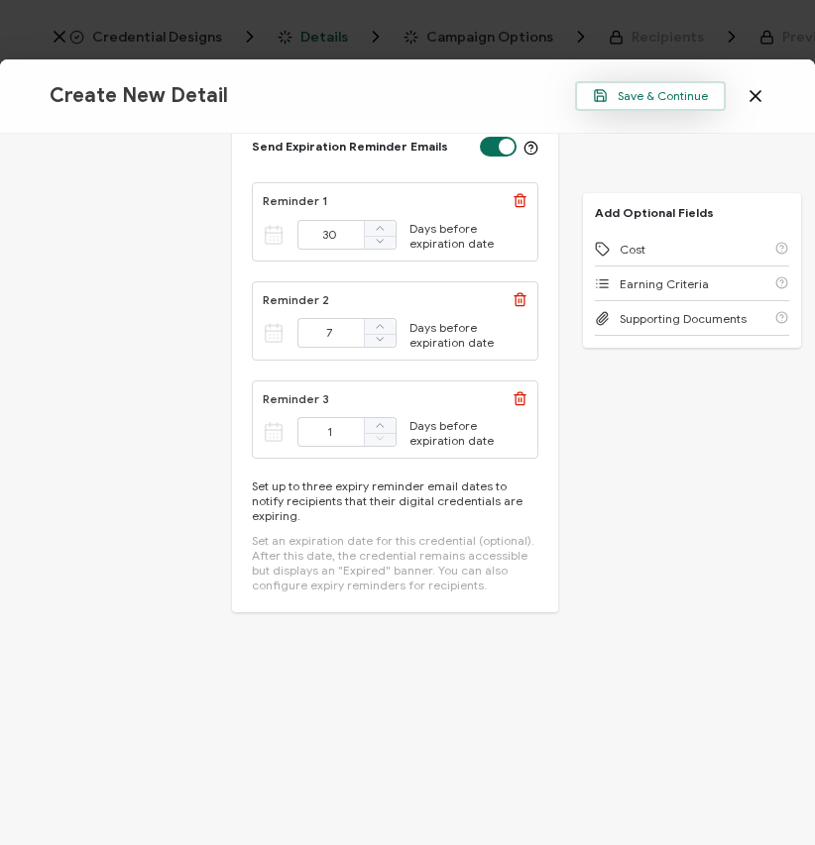
click at [621, 94] on span "Save & Continue" at bounding box center [650, 95] width 115 height 15
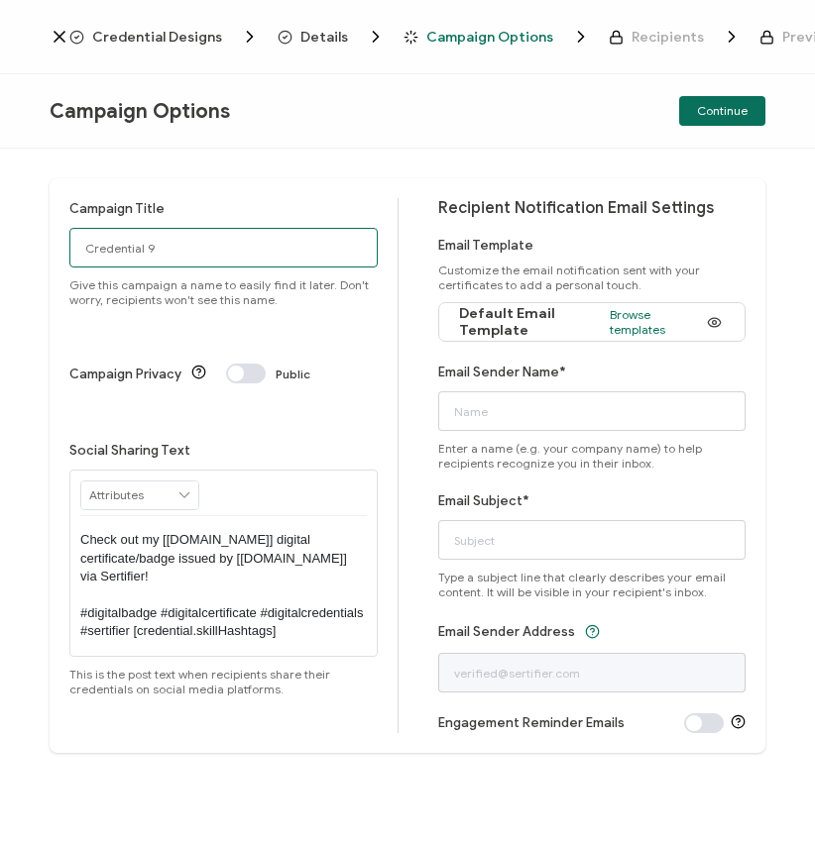
click at [227, 247] on input "Credential 9" at bounding box center [223, 248] width 308 height 40
click at [128, 257] on input "Credential 9" at bounding box center [223, 248] width 308 height 40
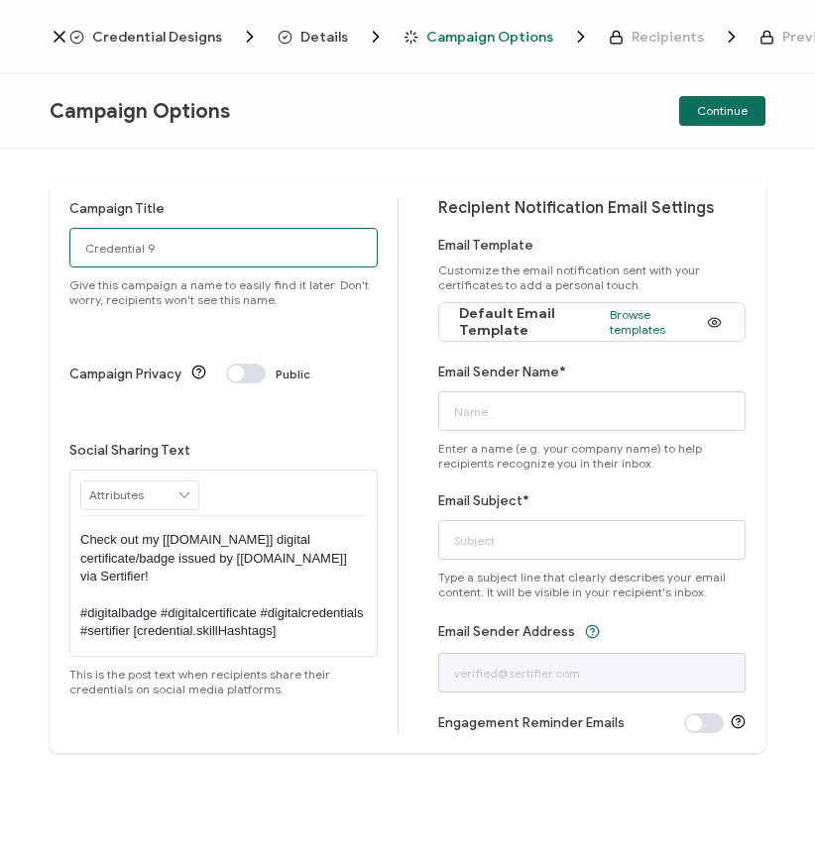
click at [128, 257] on input "Credential 9" at bounding box center [223, 248] width 308 height 40
paste input "Lean Marketing Operations System Expert"
type input "Lean Marketing Operations System Expert"
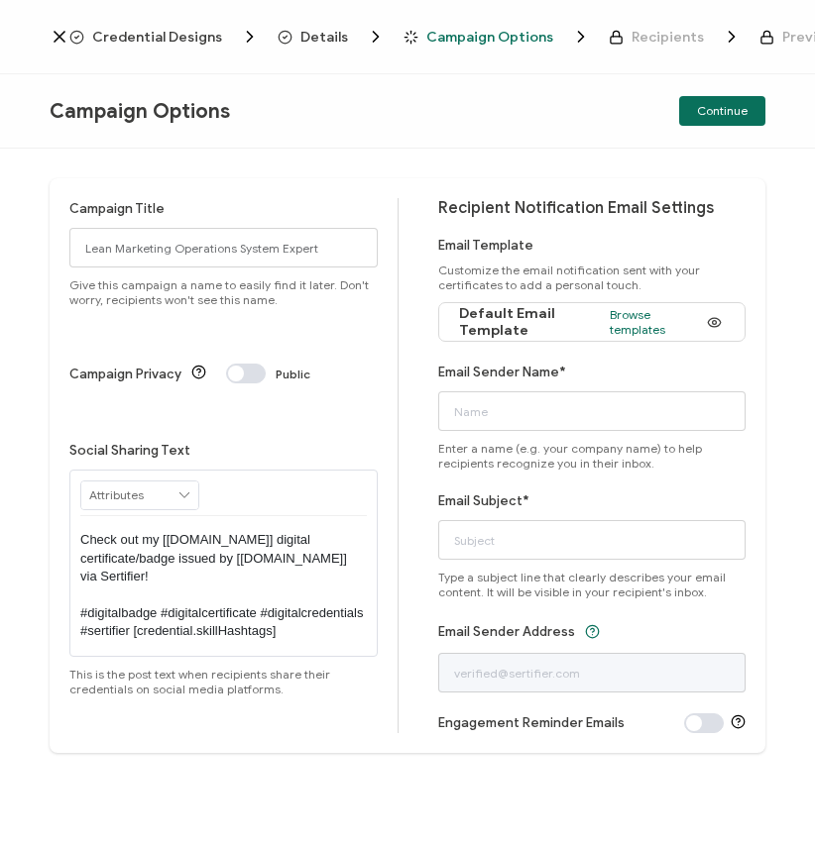
click at [266, 471] on div "RECIPIENT Recipient Name Recipient E-Mail CREDENTIAL Credential ID Issue Date C…" at bounding box center [223, 494] width 286 height 46
click at [180, 482] on icon at bounding box center [184, 496] width 18 height 28
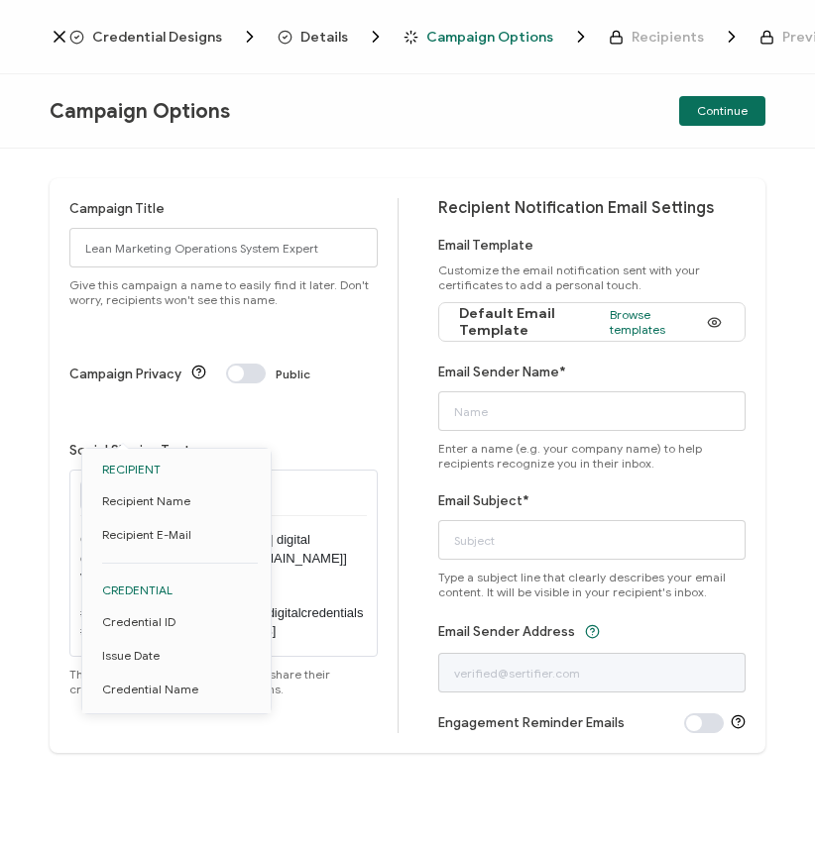
click at [246, 440] on div "Social Sharing Text Check out my [[DOMAIN_NAME]] digital certificate/badge issu…" at bounding box center [223, 568] width 308 height 257
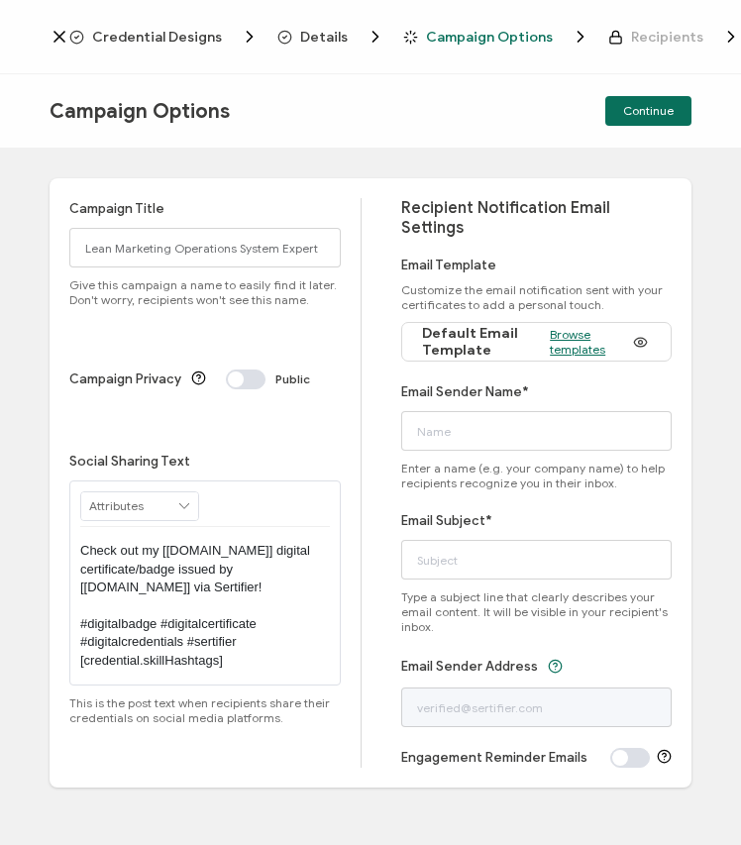
click at [564, 327] on span "Browse templates" at bounding box center [585, 342] width 70 height 30
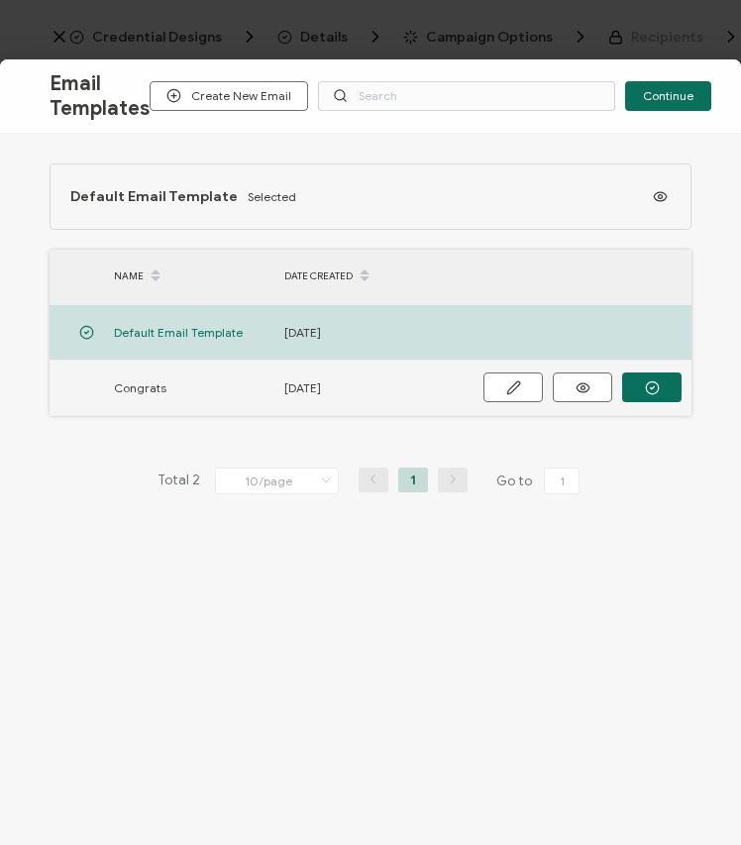
click at [151, 392] on span "Congrats" at bounding box center [140, 388] width 53 height 23
click at [659, 389] on icon "button" at bounding box center [652, 388] width 15 height 15
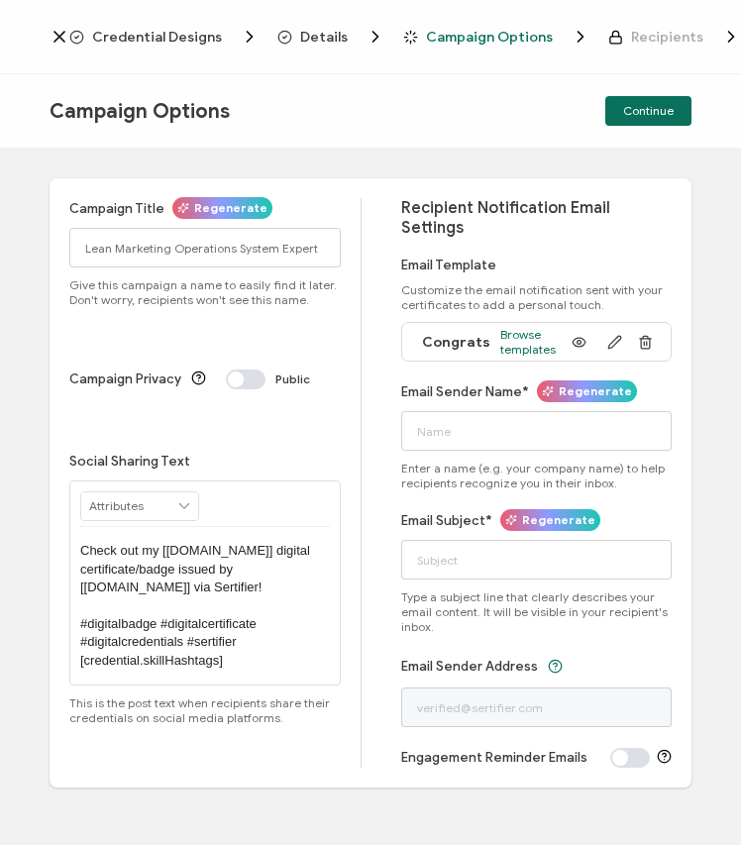
click at [512, 390] on div "Email Sender Name* Regenerate Enter a name (e.g. your company name) to help rec…" at bounding box center [537, 436] width 272 height 109
paste input "Crista - Strategic Ops Institute"
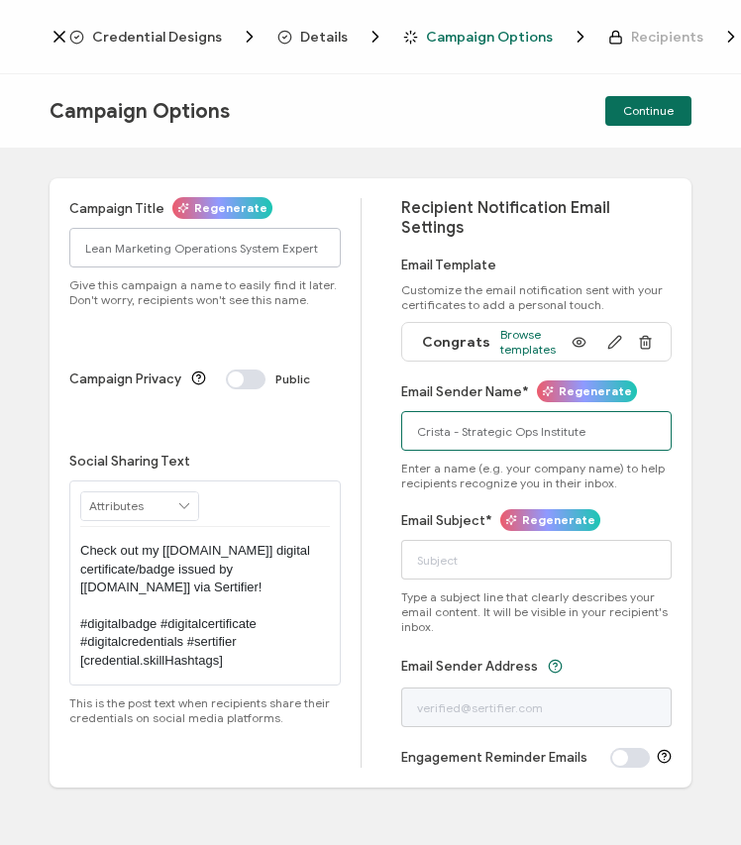
type input "Crista - Strategic Ops Institute"
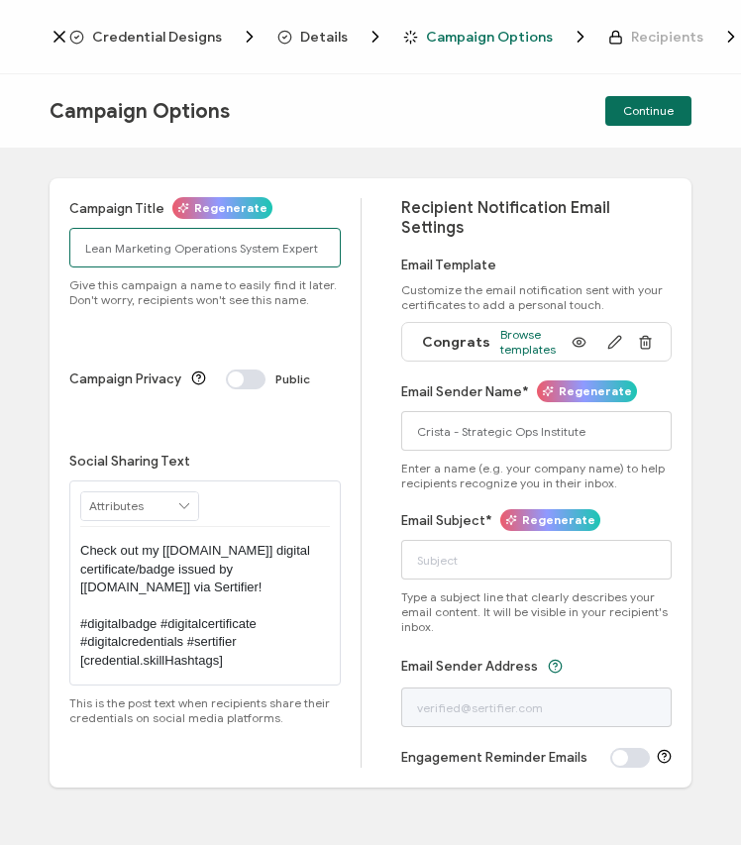
click at [168, 249] on input "Lean Marketing Operations System Expert" at bounding box center [205, 248] width 272 height 40
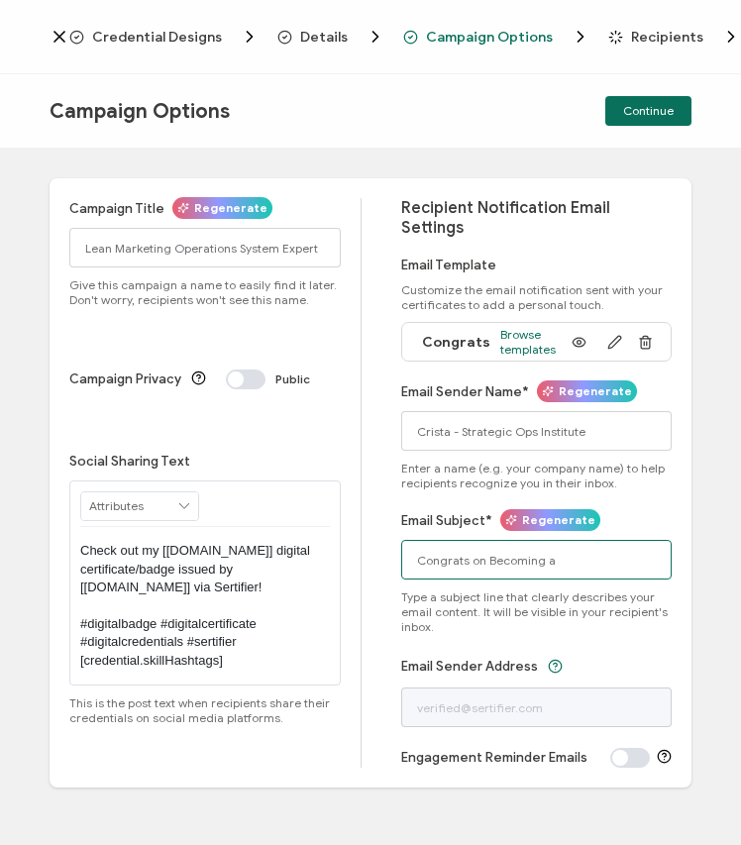
paste input "Lean Marketing Operations System Expert"
type input "Congrats on Becoming a Lean Marketing Operations System Expert"
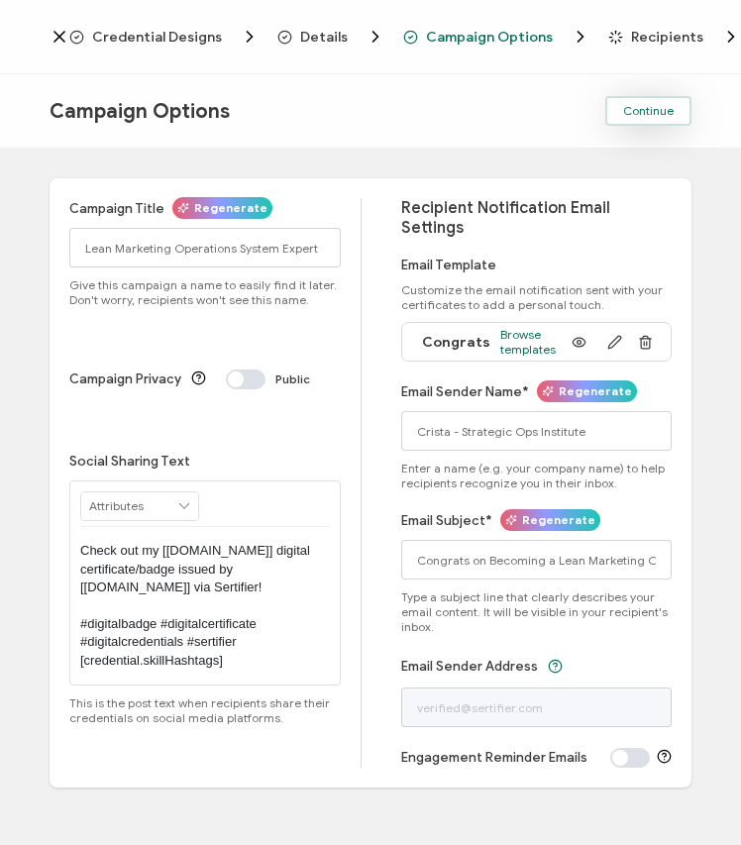
click at [631, 111] on span "Continue" at bounding box center [648, 111] width 51 height 12
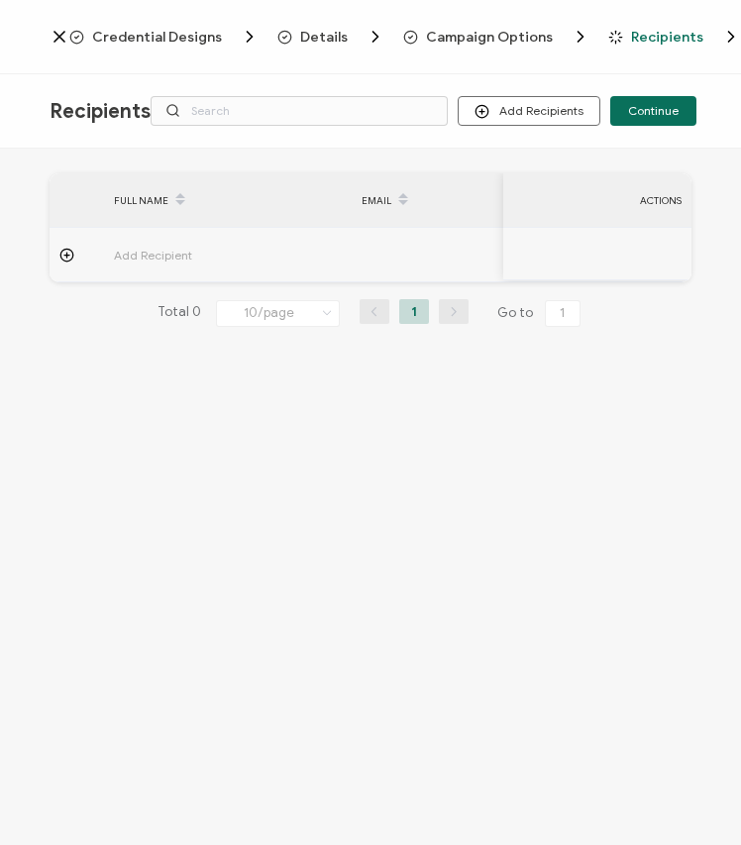
click at [110, 258] on div "Add Recipient" at bounding box center [227, 255] width 246 height 23
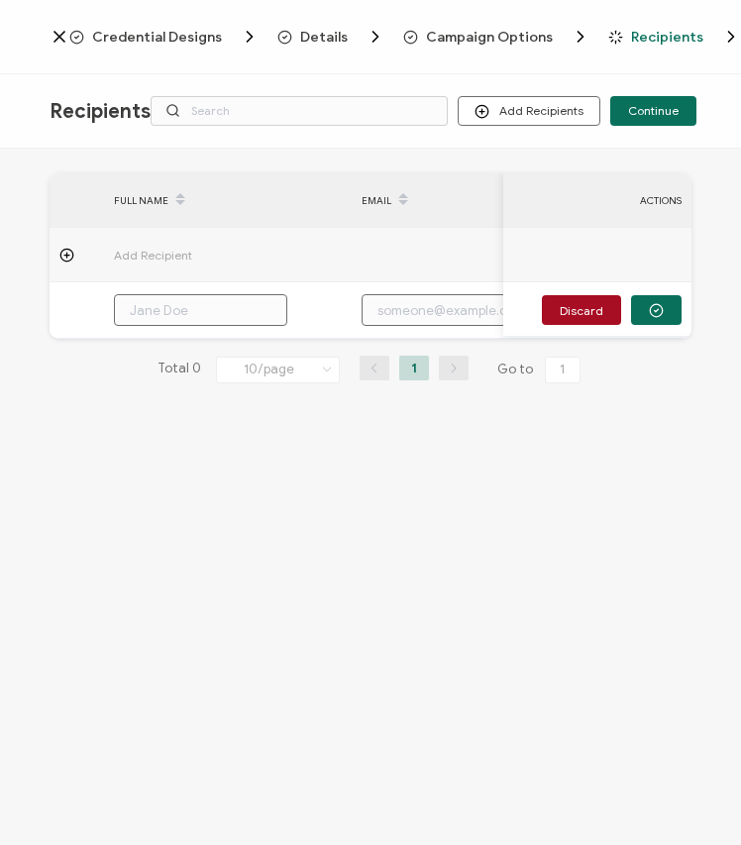
click at [64, 256] on icon at bounding box center [66, 255] width 15 height 15
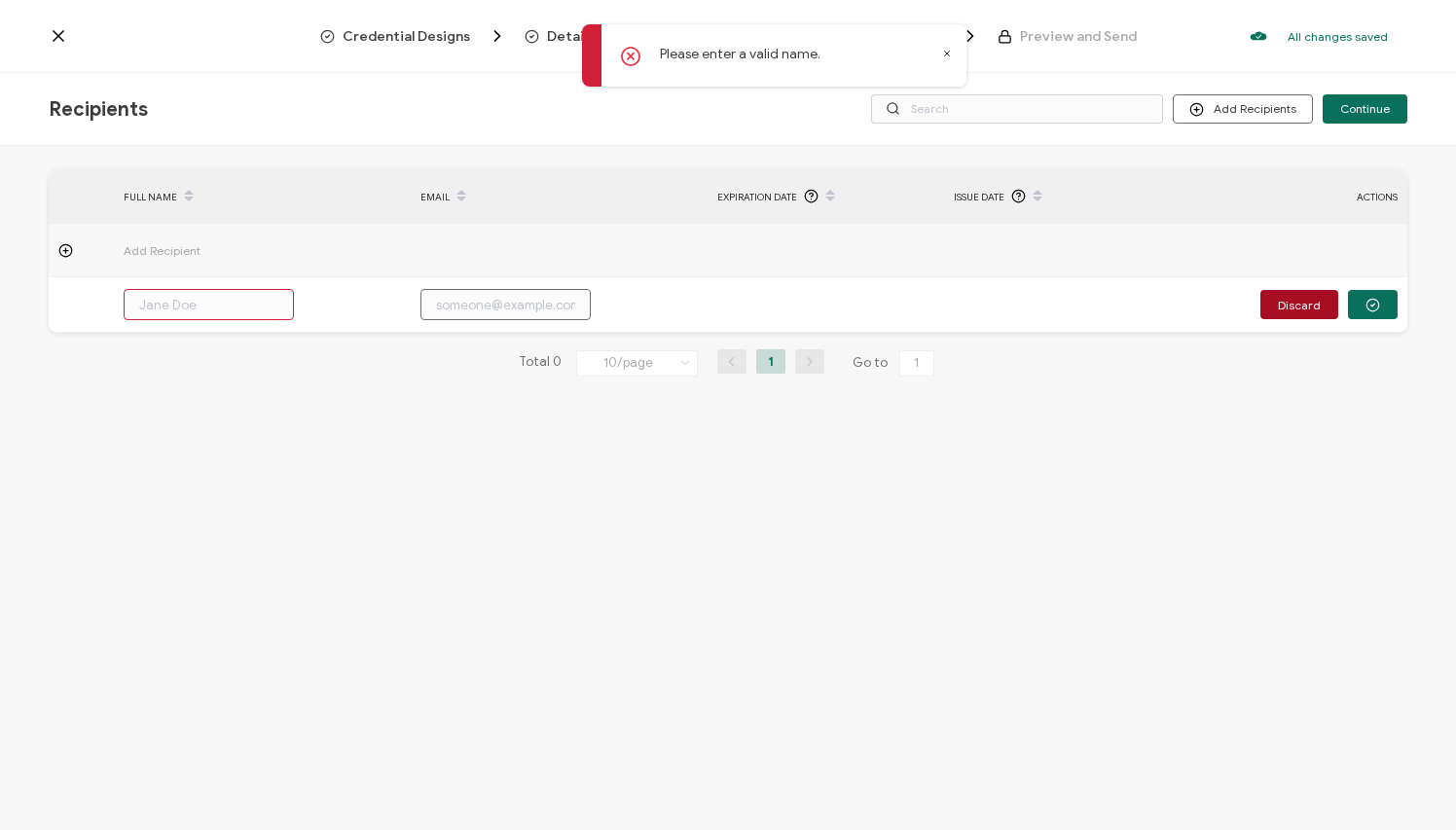
click at [164, 244] on span "Add Recipient" at bounding box center [216, 250] width 185 height 23
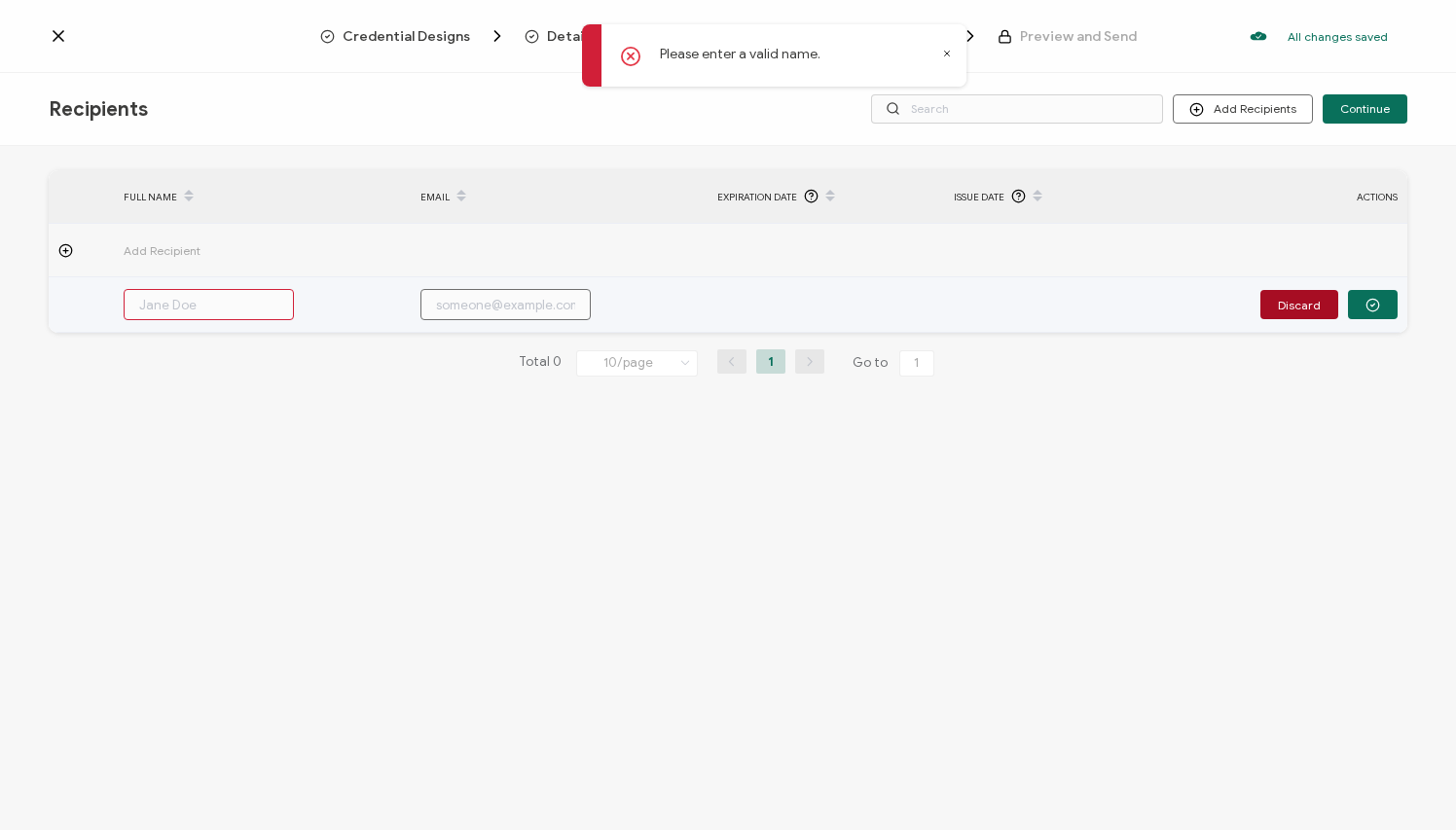
click at [242, 305] on input "text" at bounding box center [208, 304] width 170 height 31
type input "a"
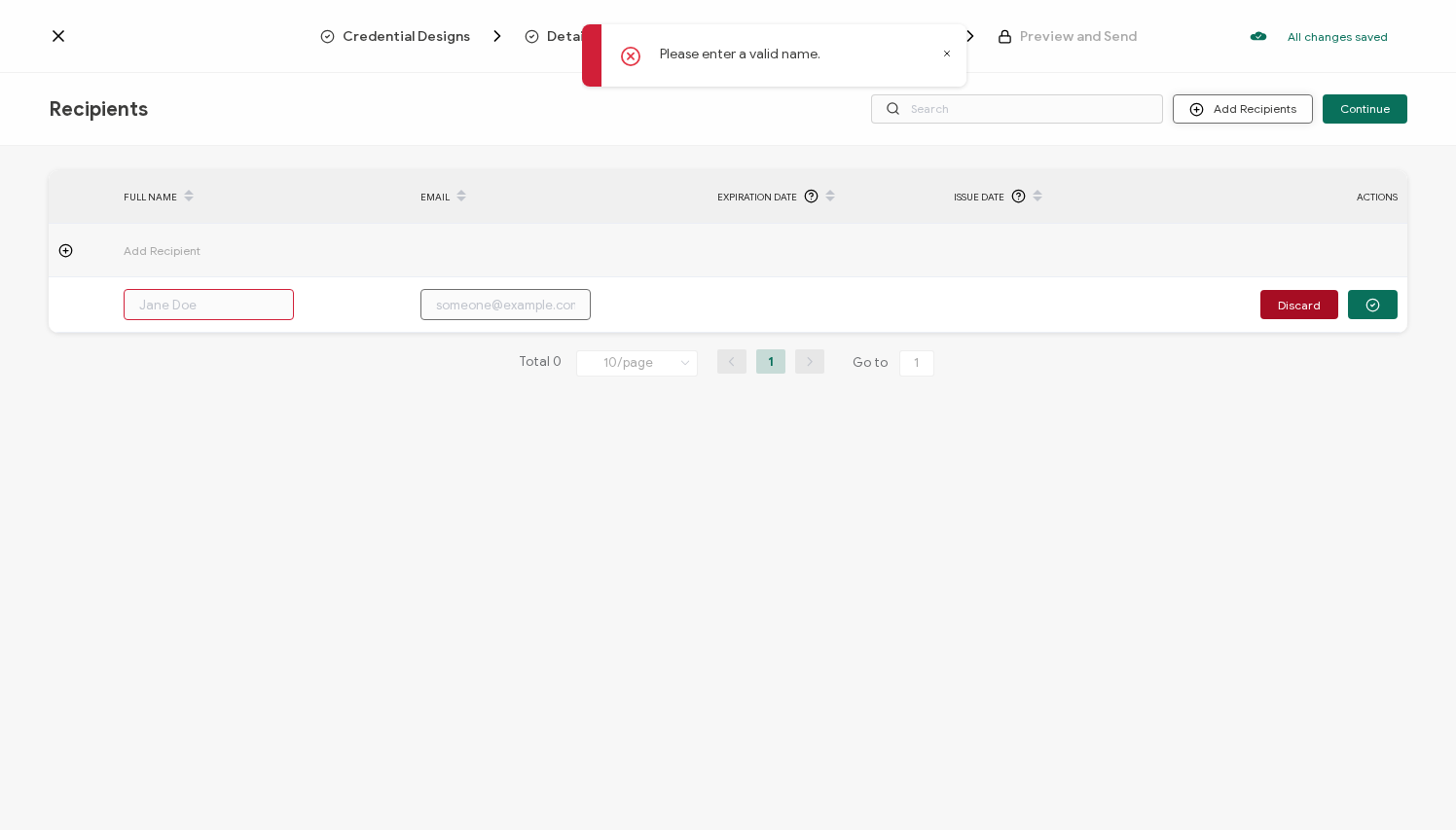
click at [1031, 119] on button "Add Recipients" at bounding box center [1242, 109] width 140 height 29
click at [1031, 198] on span "Import From Recipients" at bounding box center [1281, 193] width 127 height 15
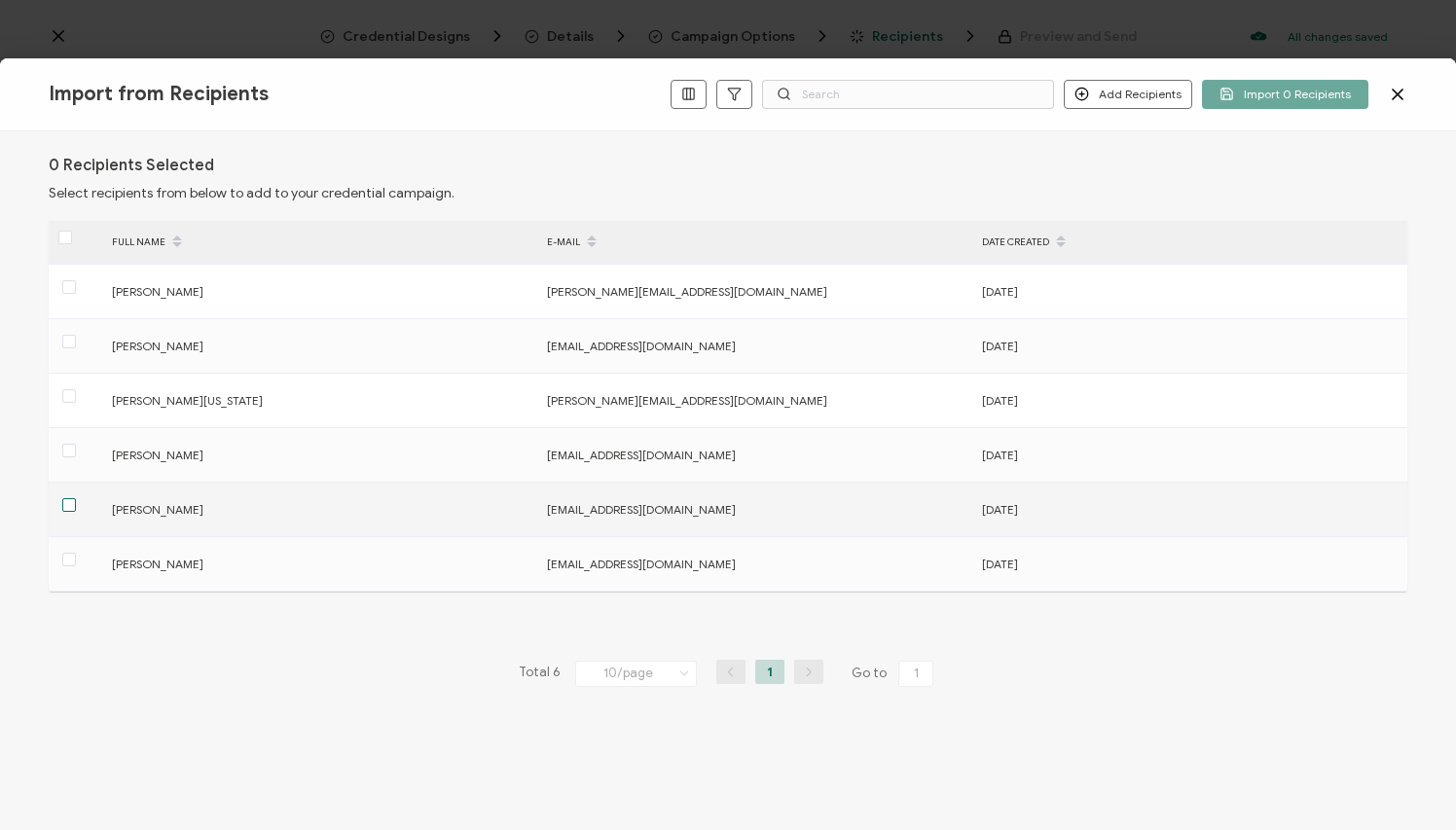
click at [69, 512] on span at bounding box center [69, 505] width 14 height 14
click at [76, 498] on input "checkbox" at bounding box center [76, 498] width 0 height 0
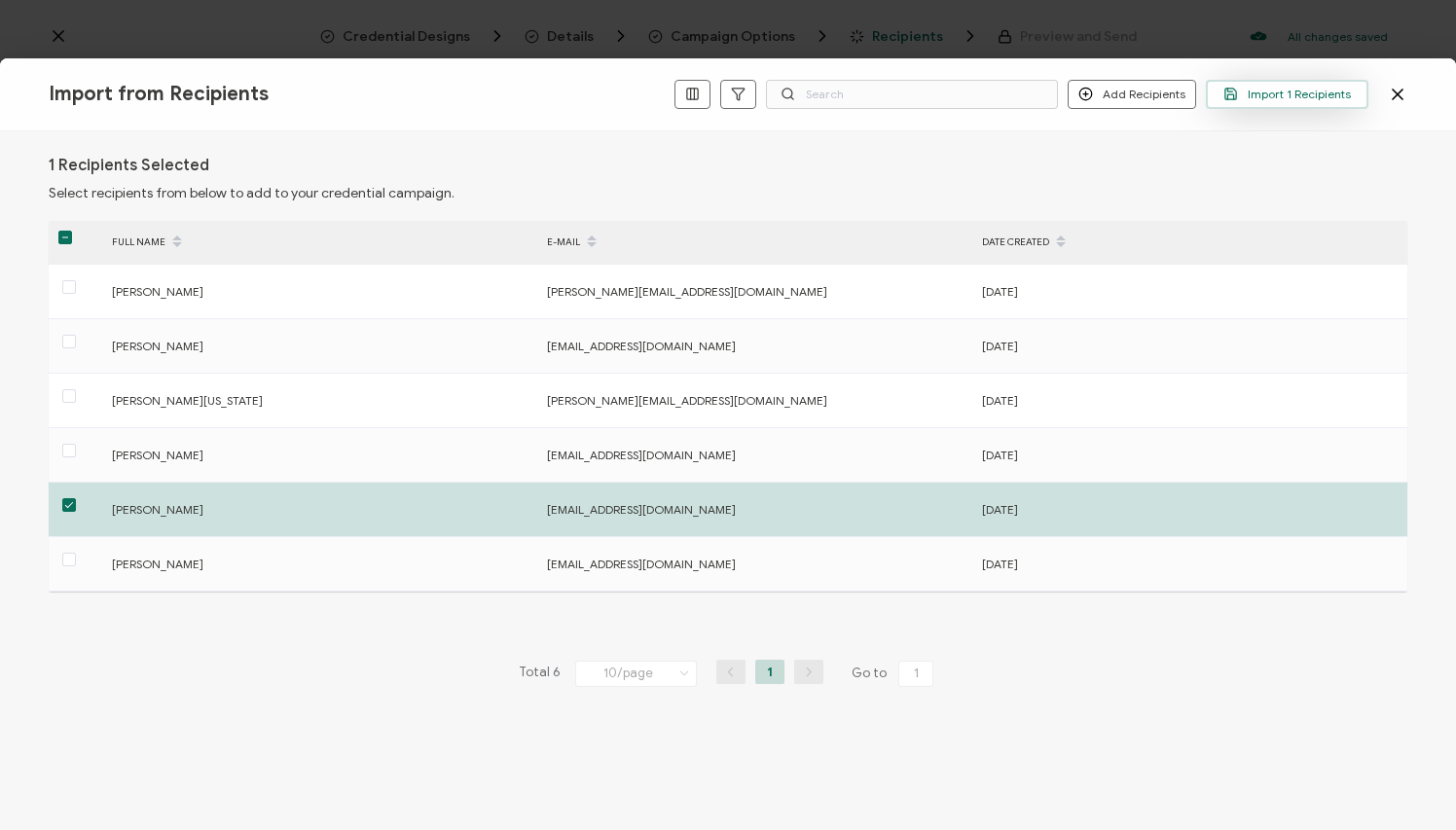
click at [1031, 90] on span "Import 1 Recipients" at bounding box center [1287, 93] width 128 height 15
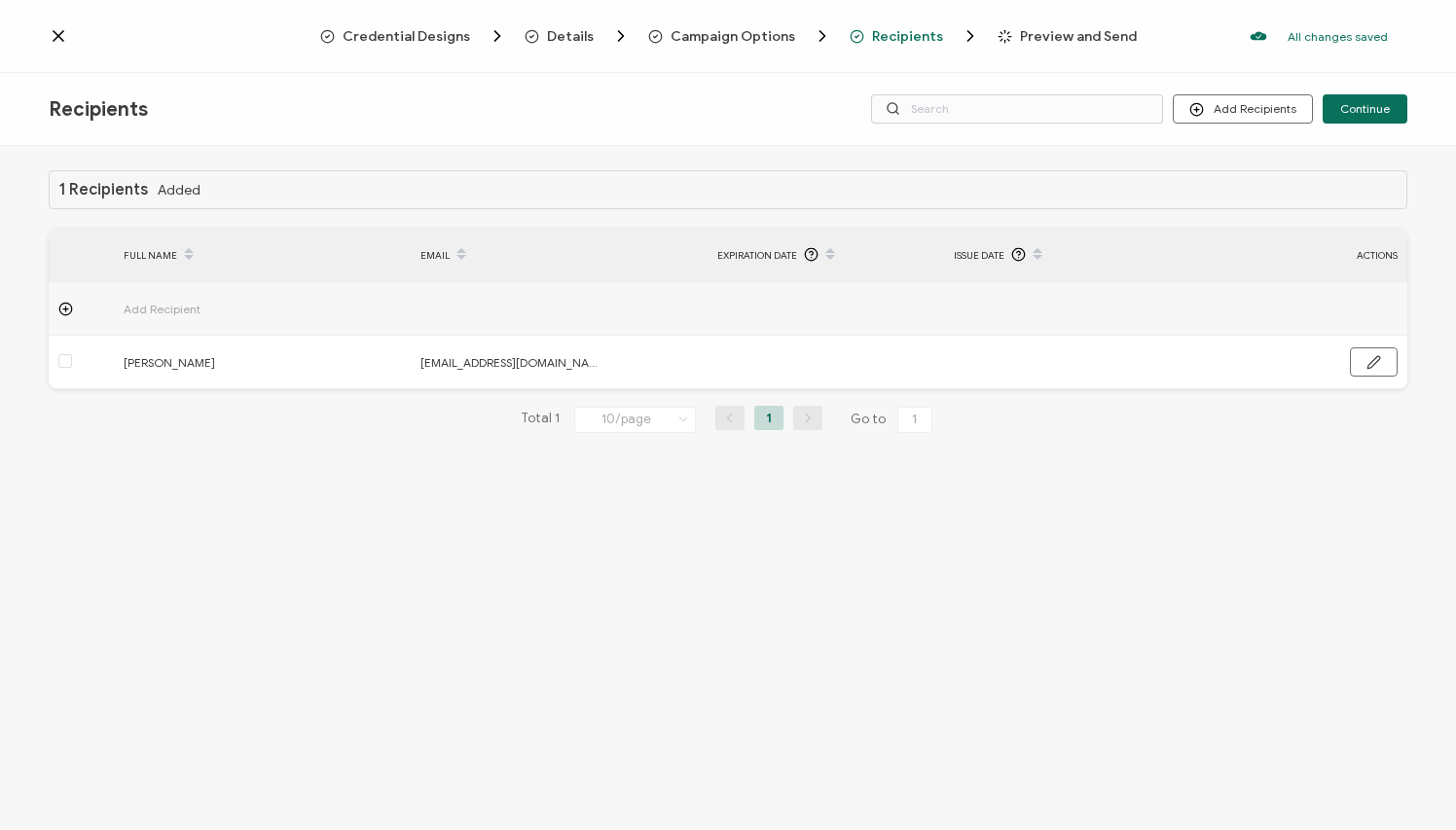
click at [1031, 32] on span "Preview and Send" at bounding box center [1078, 36] width 117 height 15
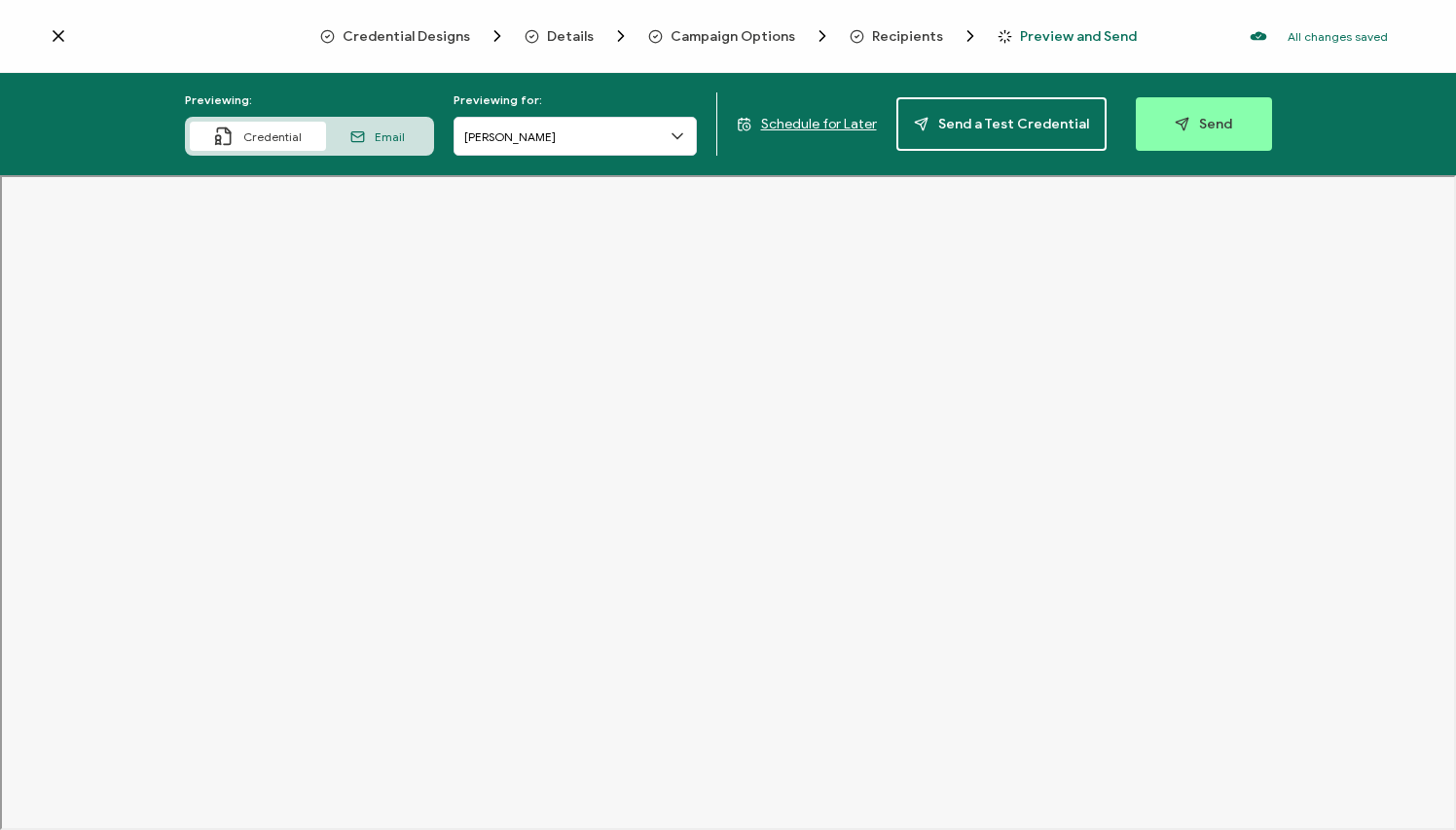
click at [382, 135] on span "Email" at bounding box center [390, 137] width 30 height 15
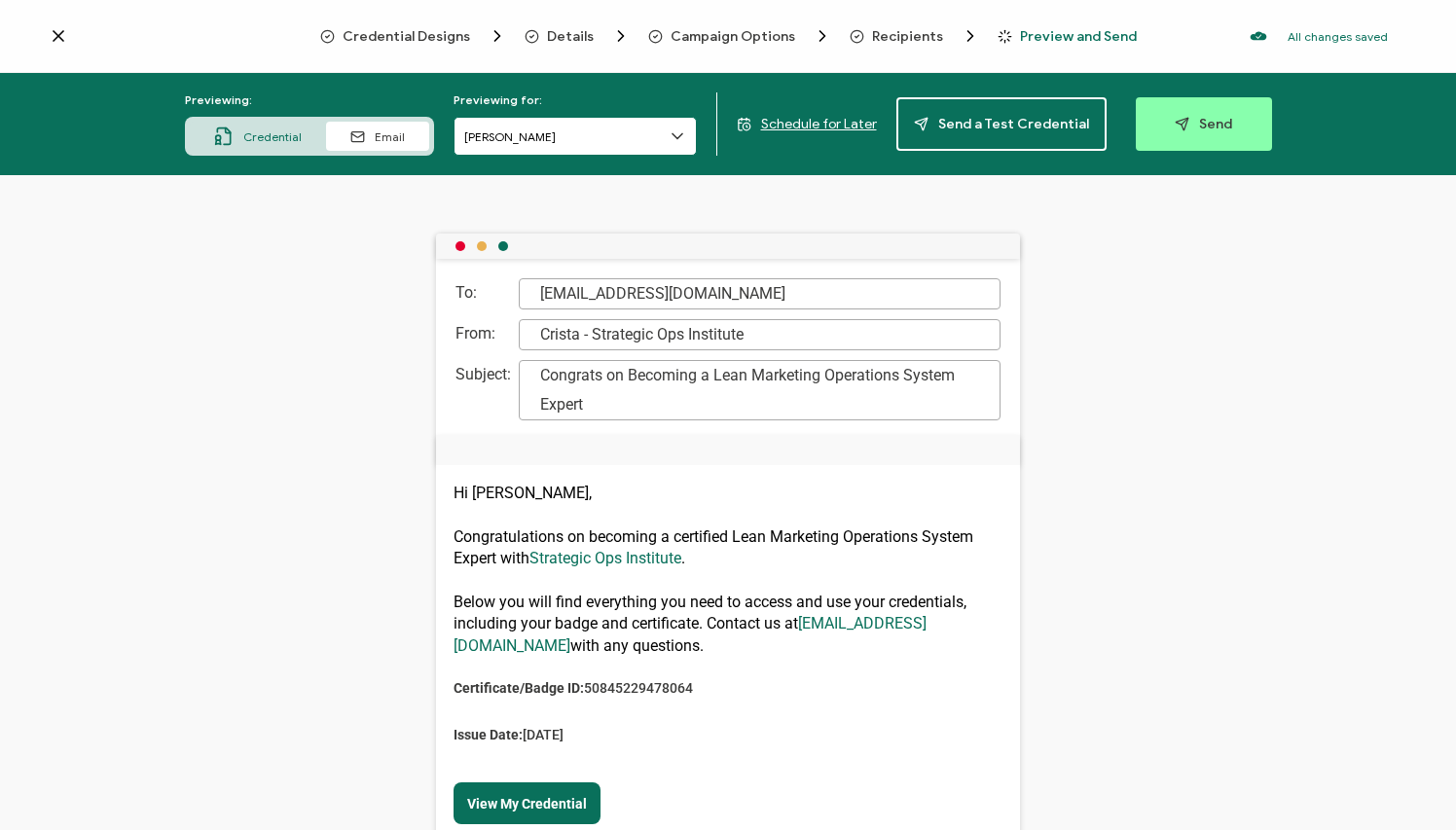
click at [596, 137] on input "[PERSON_NAME]" at bounding box center [575, 137] width 243 height 39
click at [64, 273] on div "To: [EMAIL_ADDRESS][DOMAIN_NAME] From: Crista - Strategic Ops Institute Subject…" at bounding box center [728, 502] width 1456 height 655
click at [978, 131] on span "Send a Test Credential" at bounding box center [1001, 124] width 175 height 15
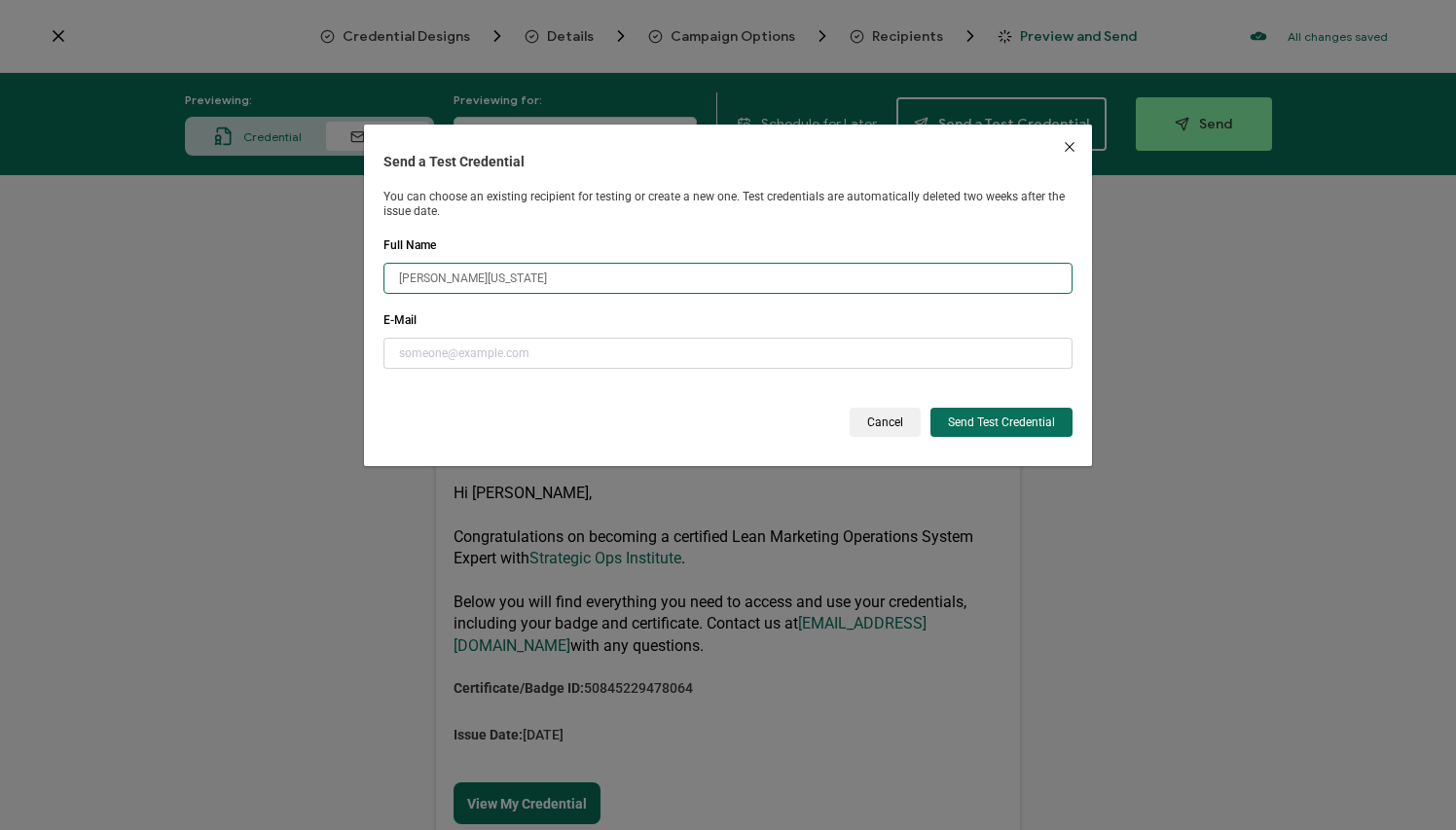
type input "[PERSON_NAME][US_STATE]"
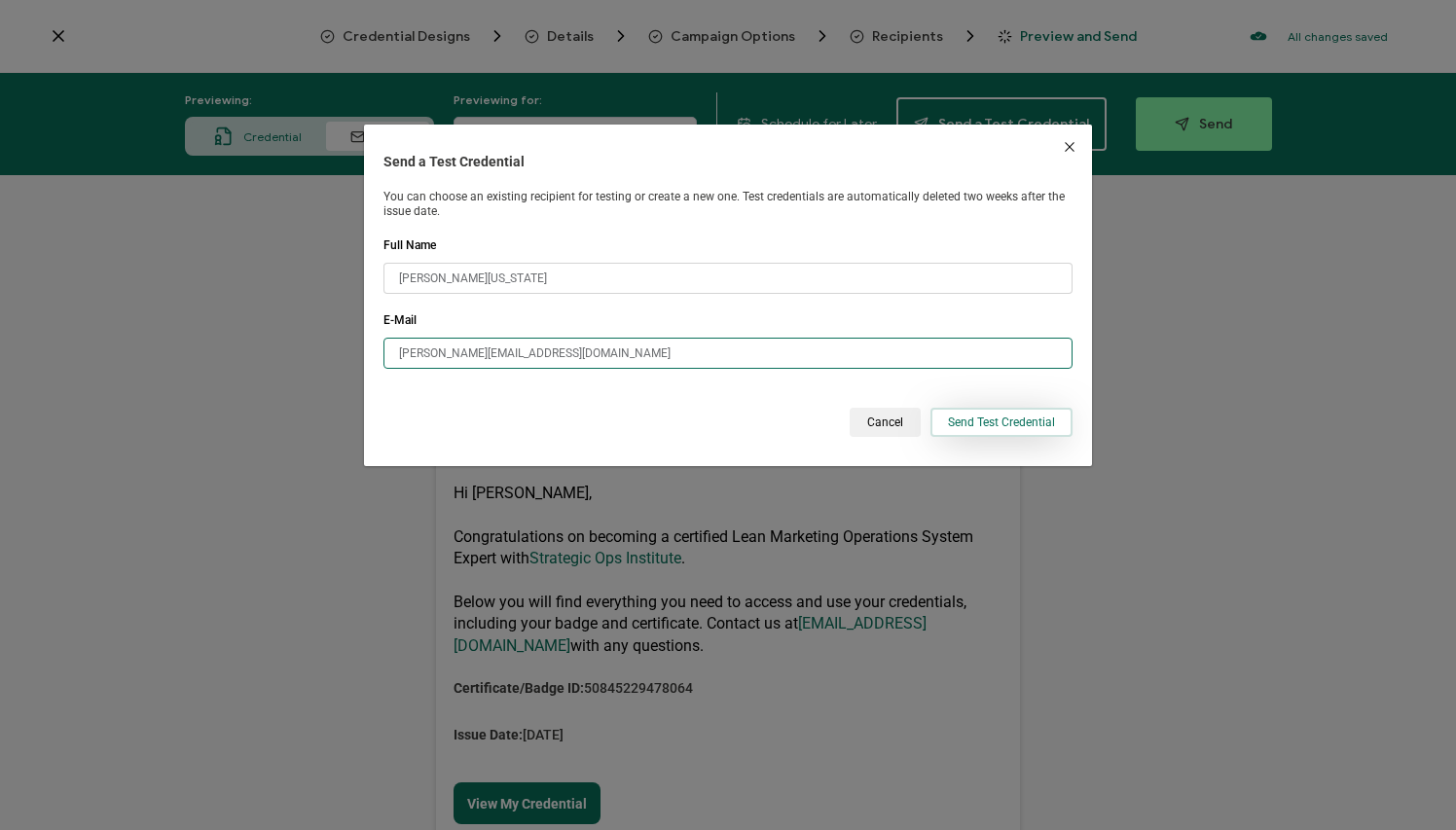
type input "[PERSON_NAME][EMAIL_ADDRESS][DOMAIN_NAME]"
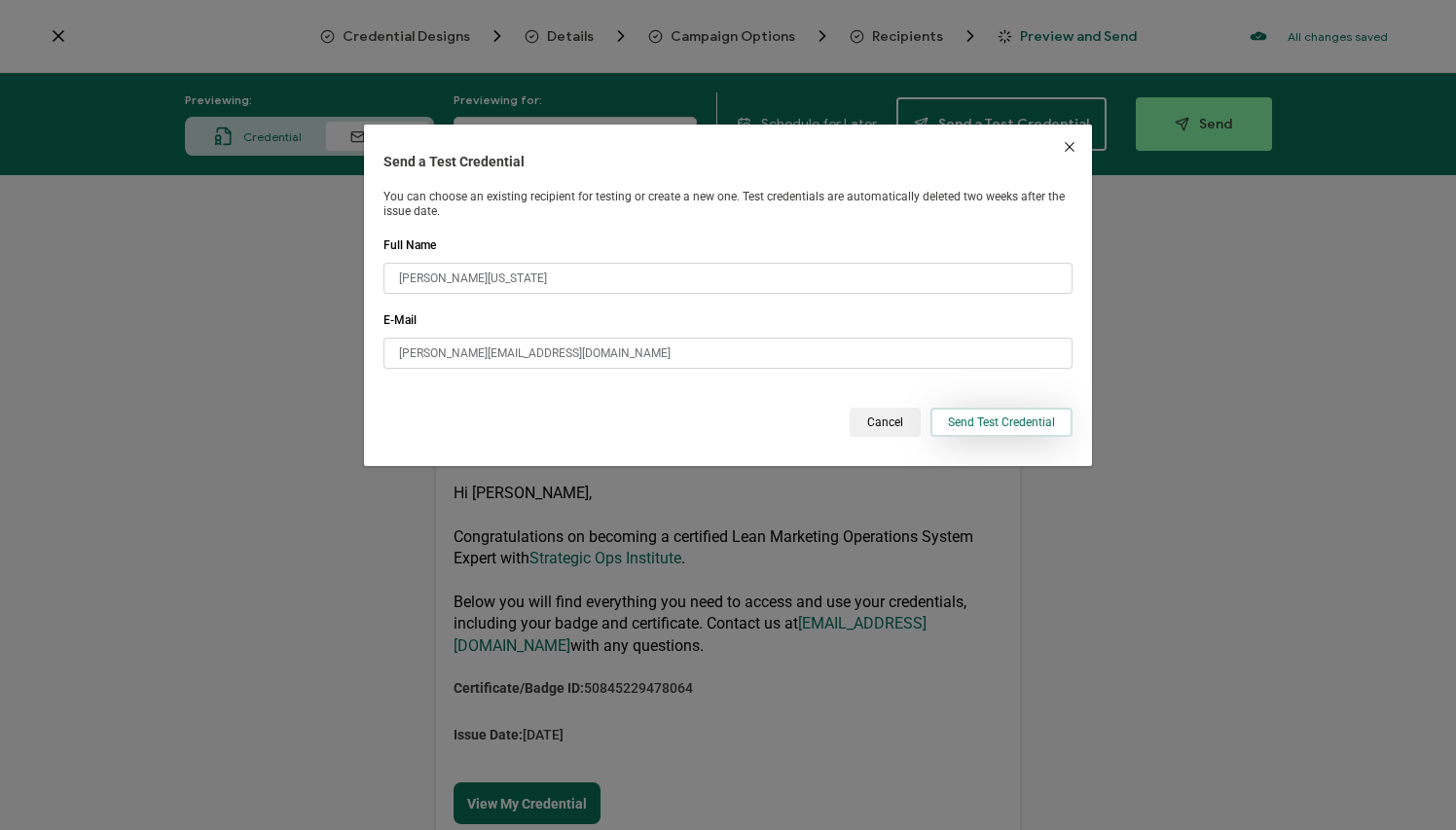
click at [1028, 432] on button "Send Test Credential" at bounding box center [1000, 422] width 142 height 29
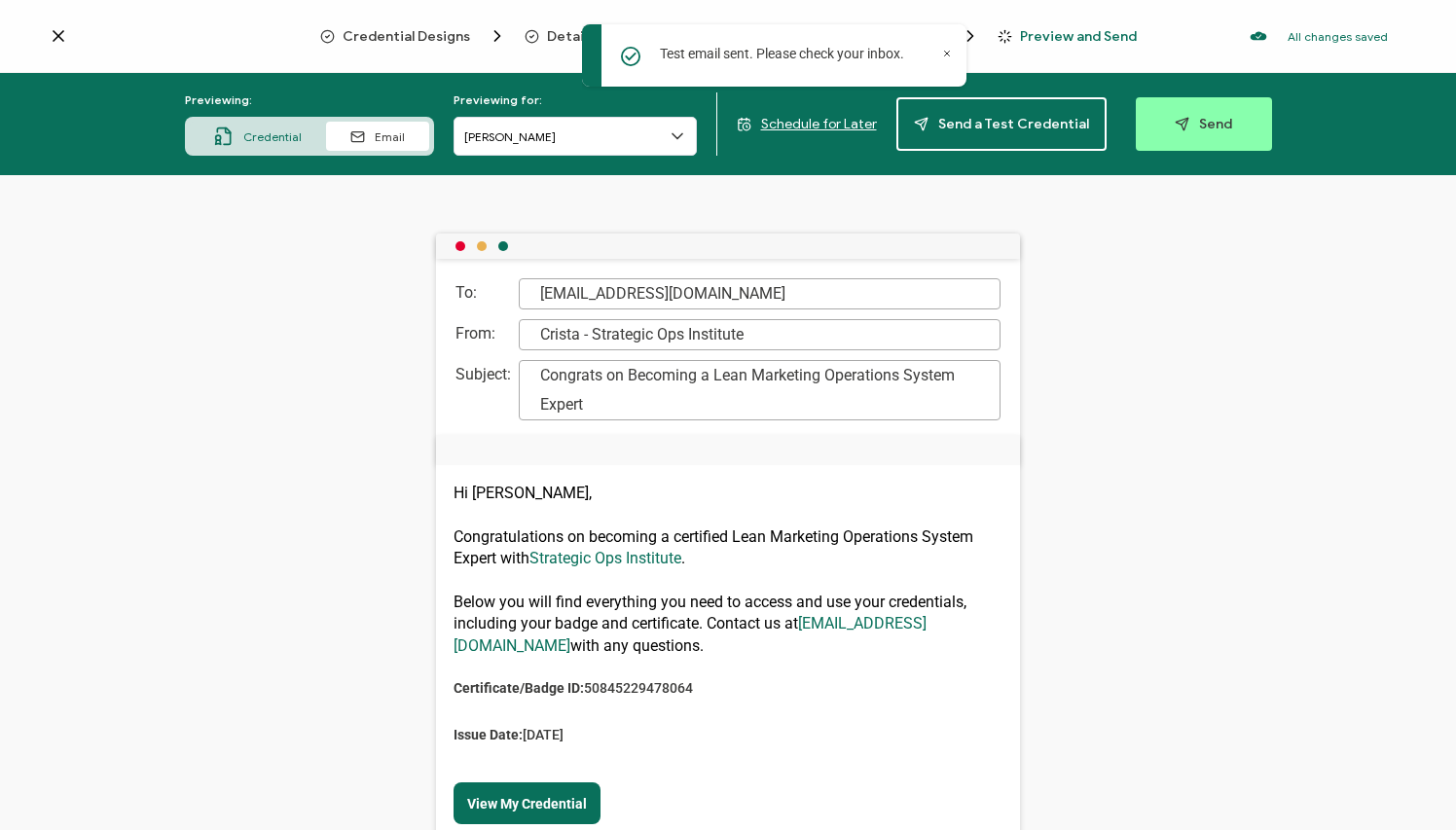
click at [334, 373] on div "To: [EMAIL_ADDRESS][DOMAIN_NAME] From: Crista - Strategic Ops Institute Subject…" at bounding box center [728, 502] width 1456 height 655
click at [501, 676] on link "View My Credential" at bounding box center [527, 804] width 120 height 16
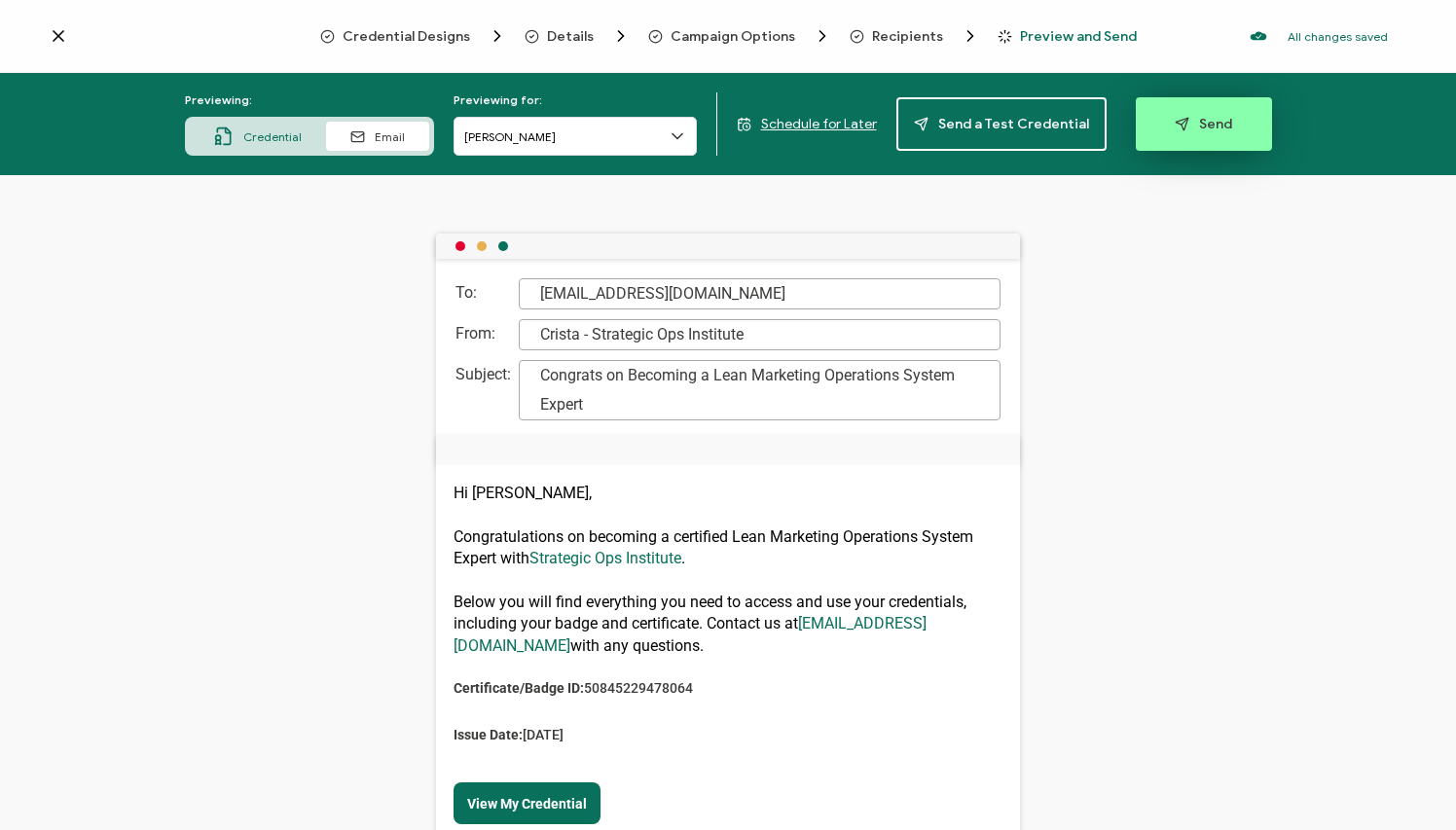
click at [1031, 132] on button "Send" at bounding box center [1204, 124] width 136 height 54
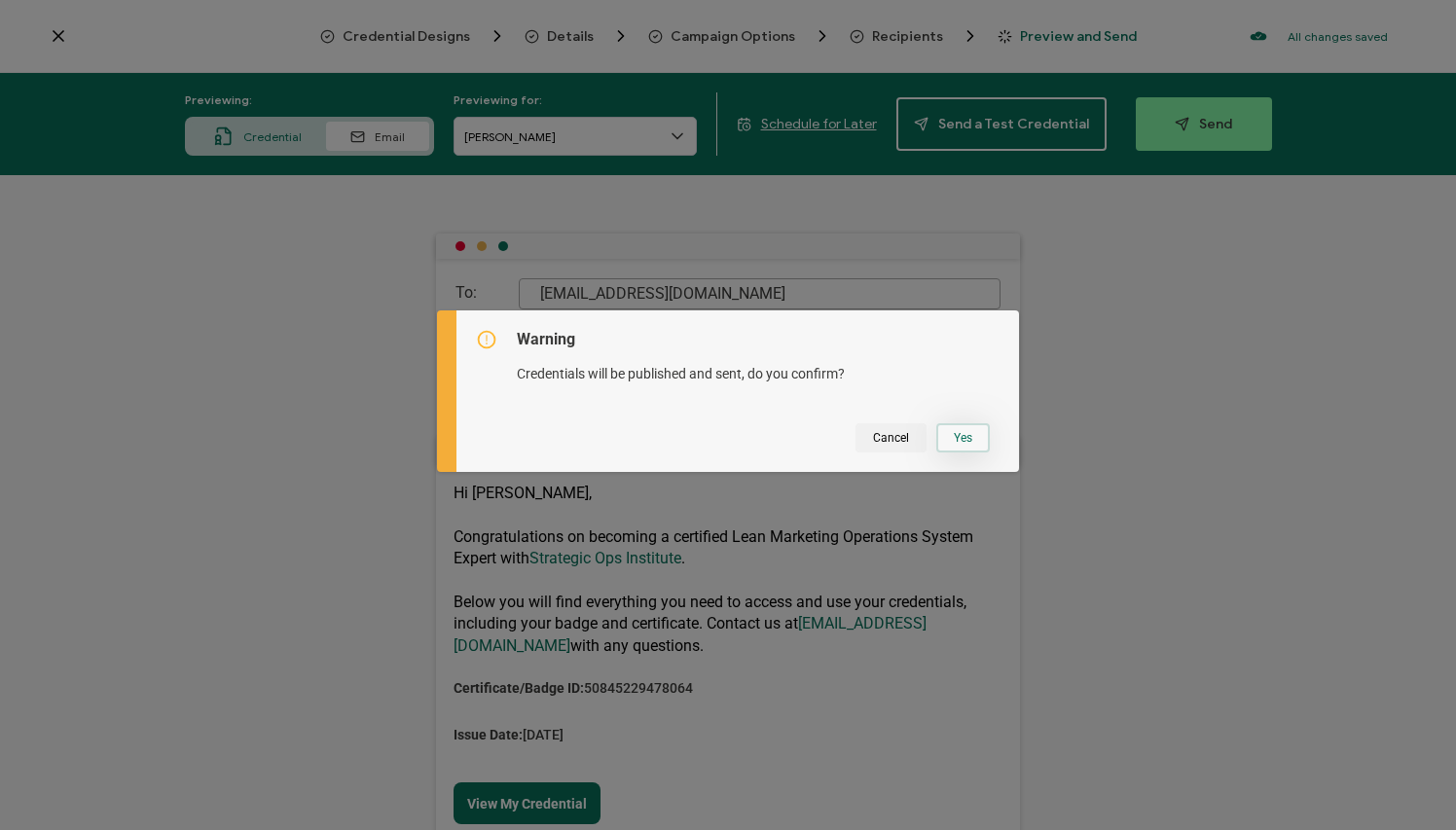
click at [936, 432] on button "Yes" at bounding box center [962, 438] width 54 height 29
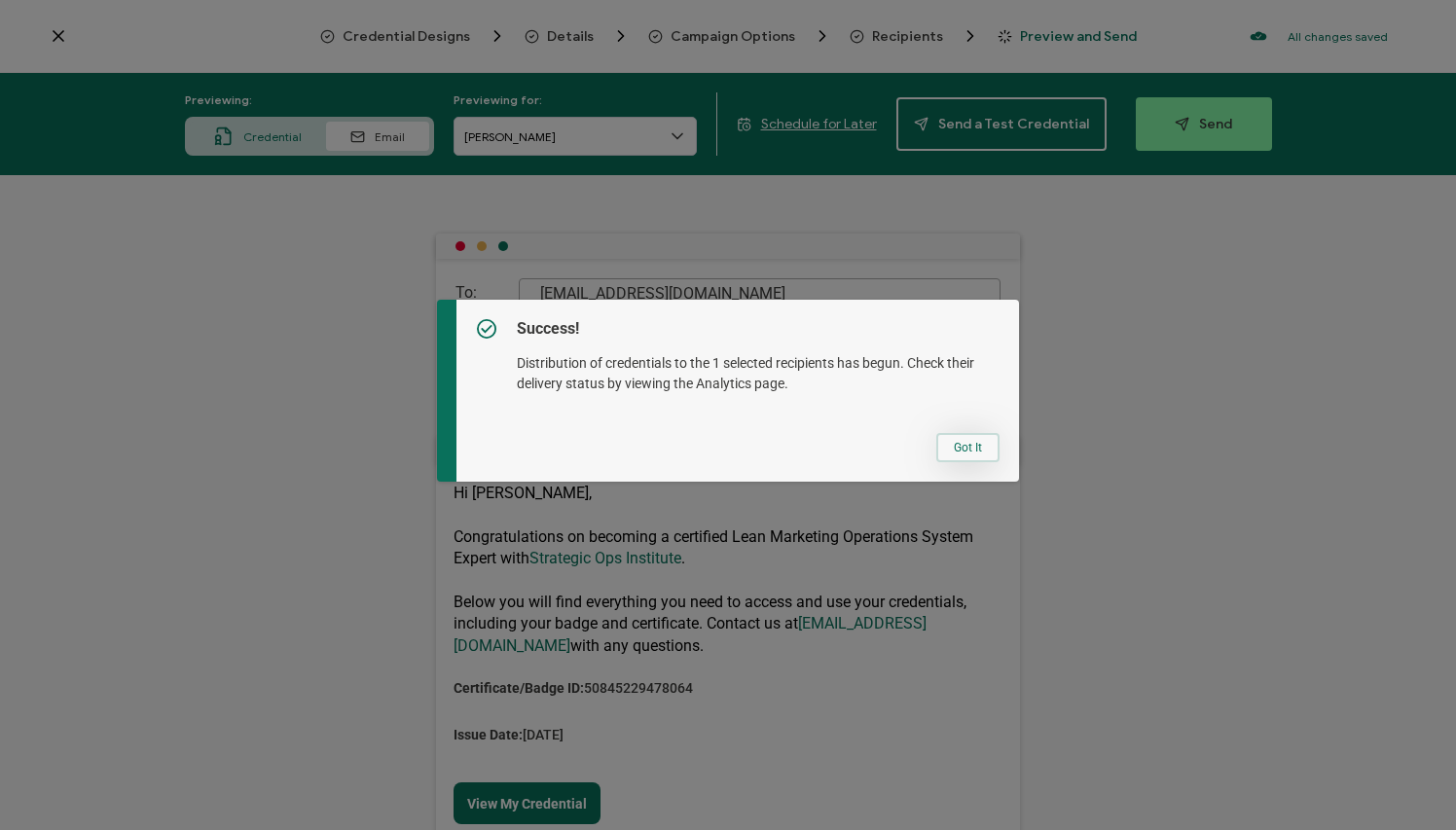
click at [961, 454] on button "Got It" at bounding box center [967, 448] width 63 height 29
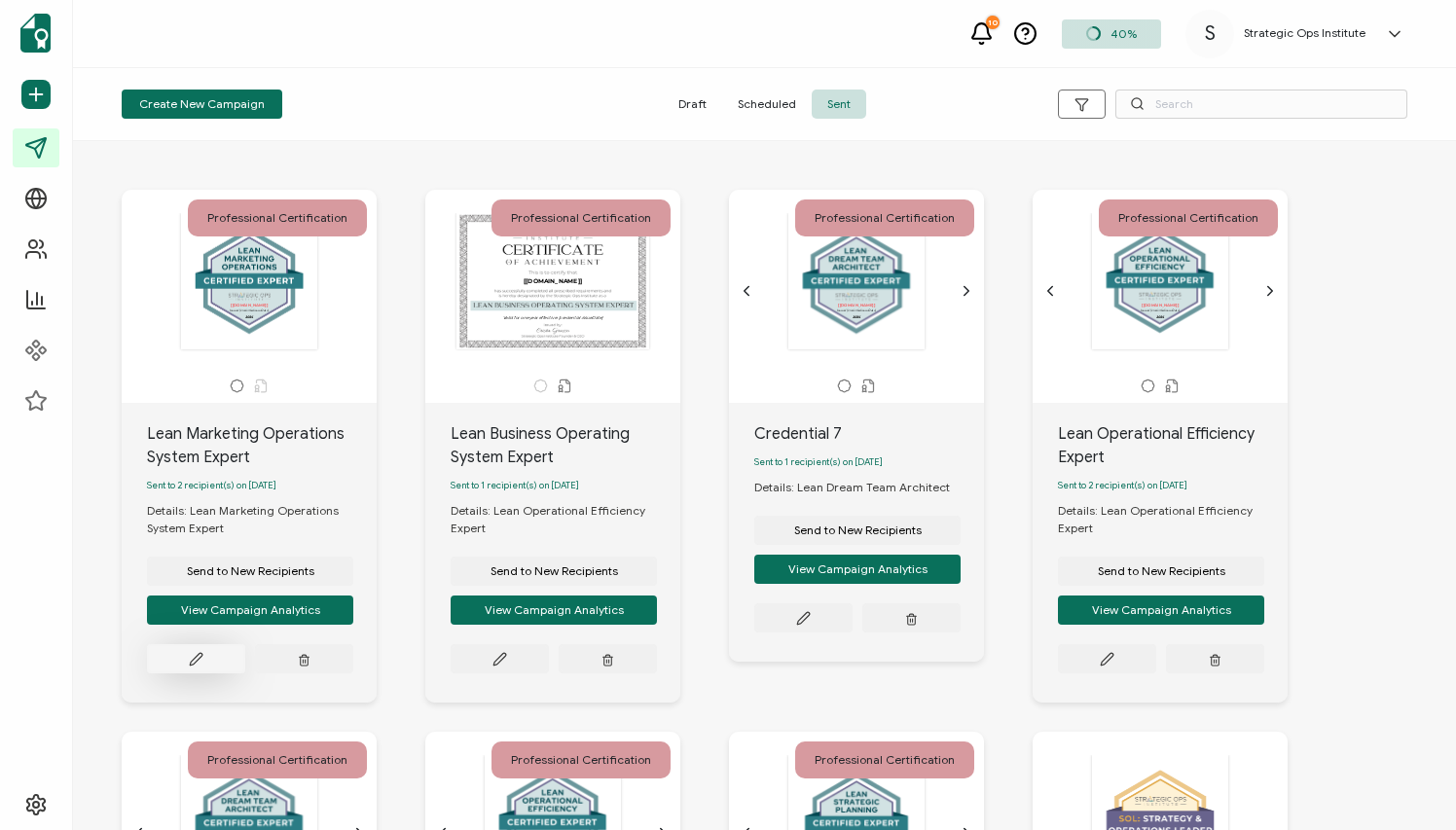
click at [210, 664] on button at bounding box center [196, 659] width 98 height 29
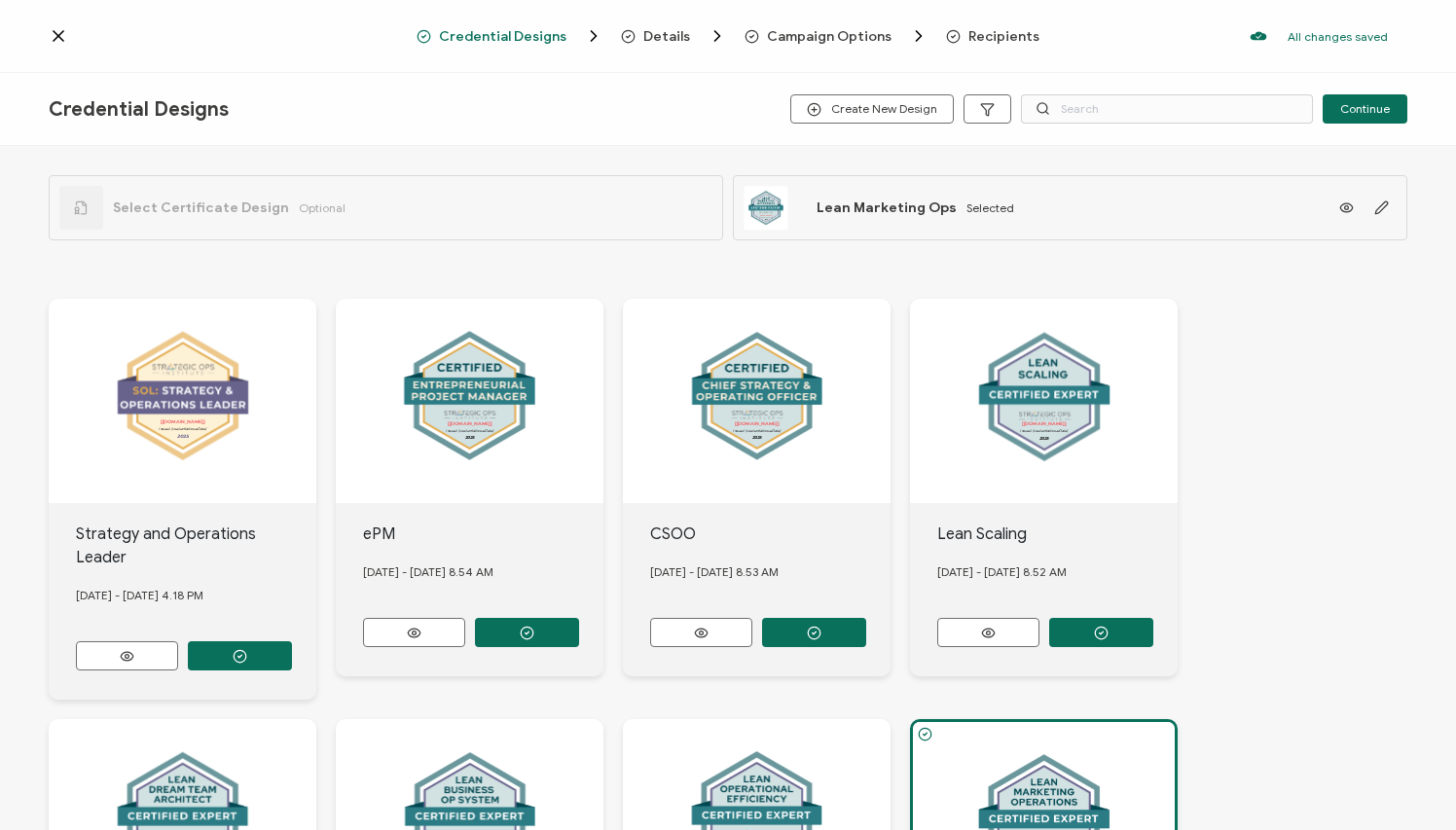
click at [58, 40] on icon at bounding box center [59, 36] width 20 height 20
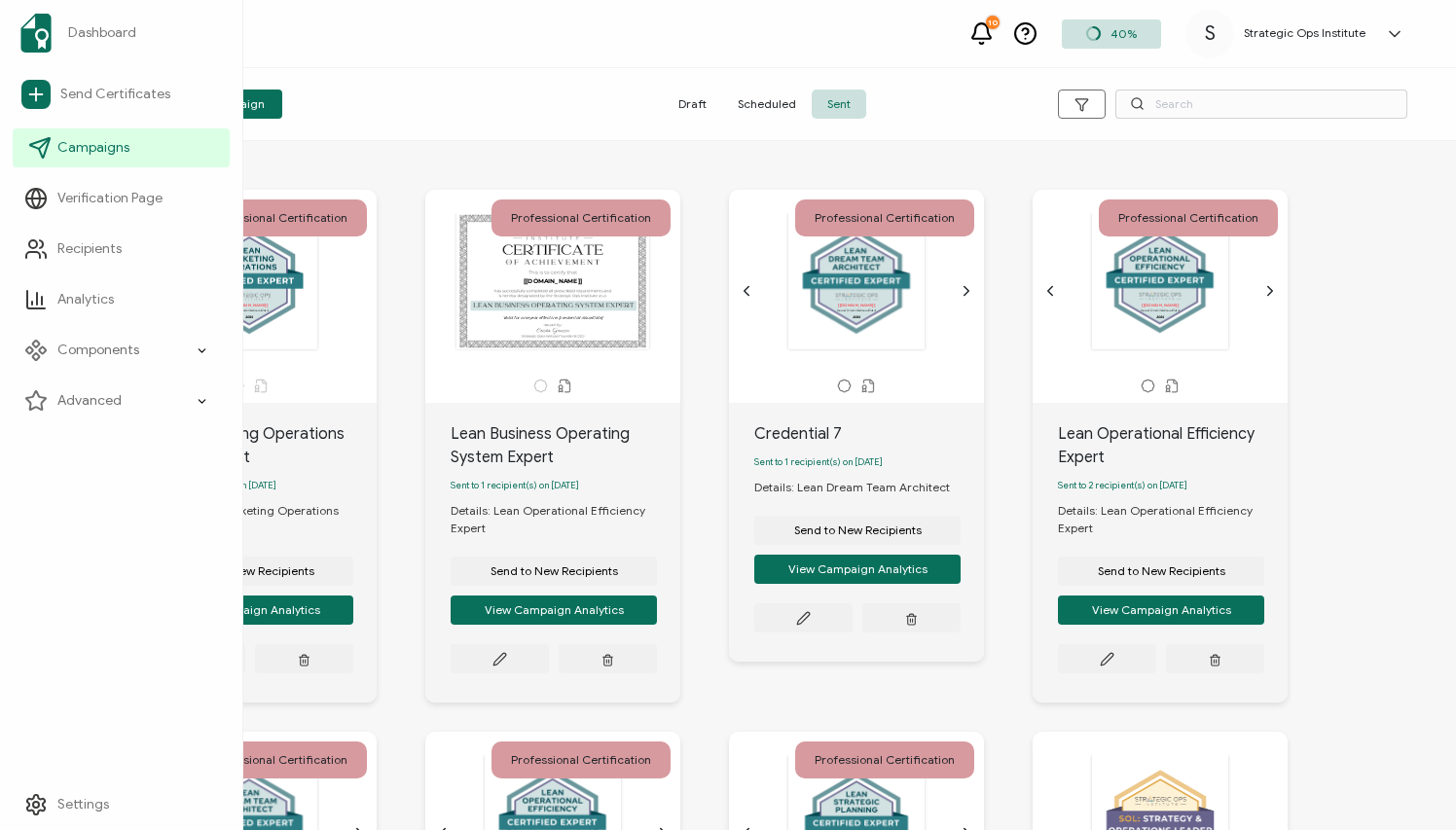
click at [81, 158] on link "Campaigns" at bounding box center [121, 148] width 217 height 39
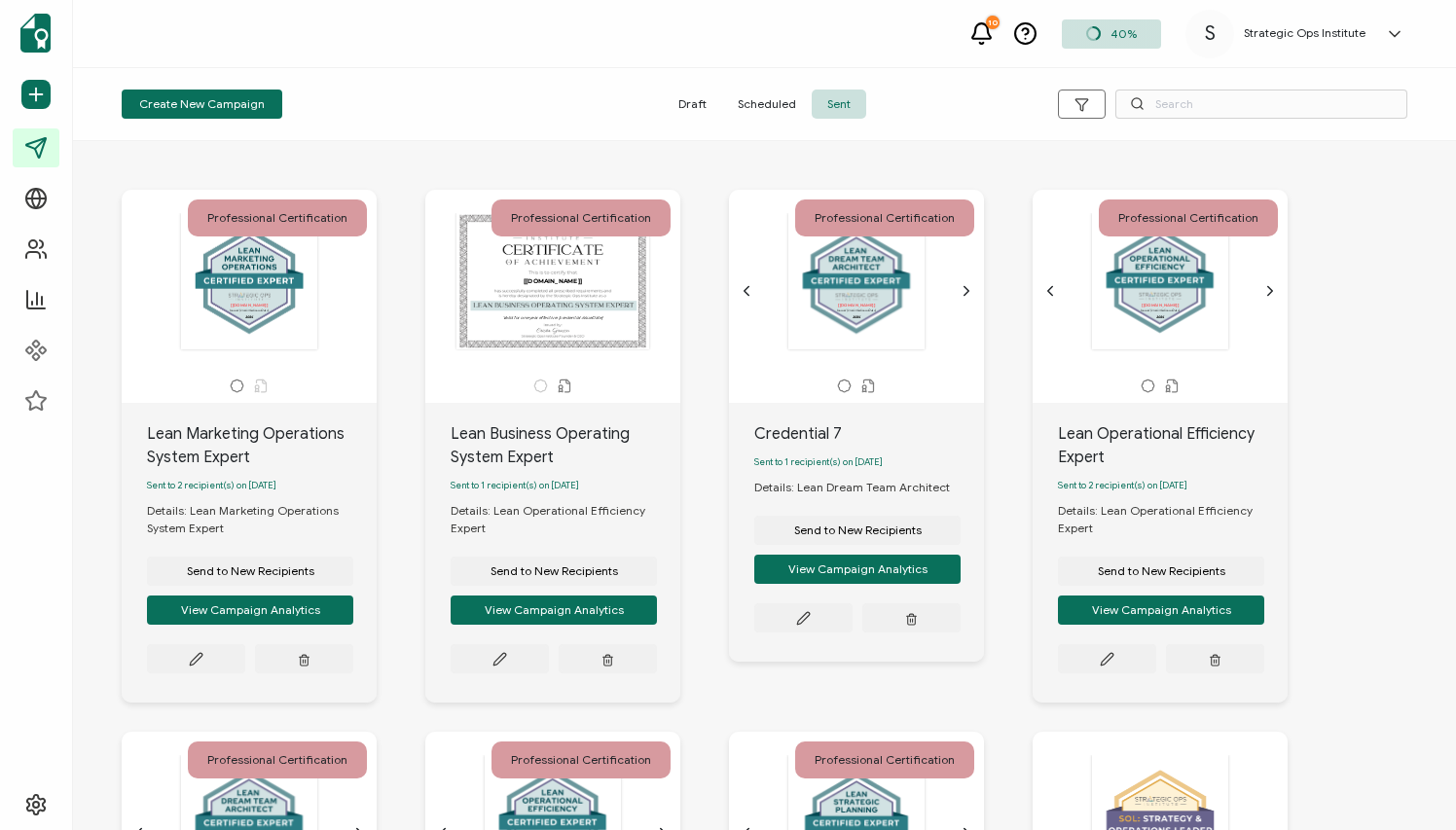
click at [834, 107] on span "Sent" at bounding box center [838, 104] width 54 height 29
click at [209, 665] on button at bounding box center [196, 659] width 98 height 29
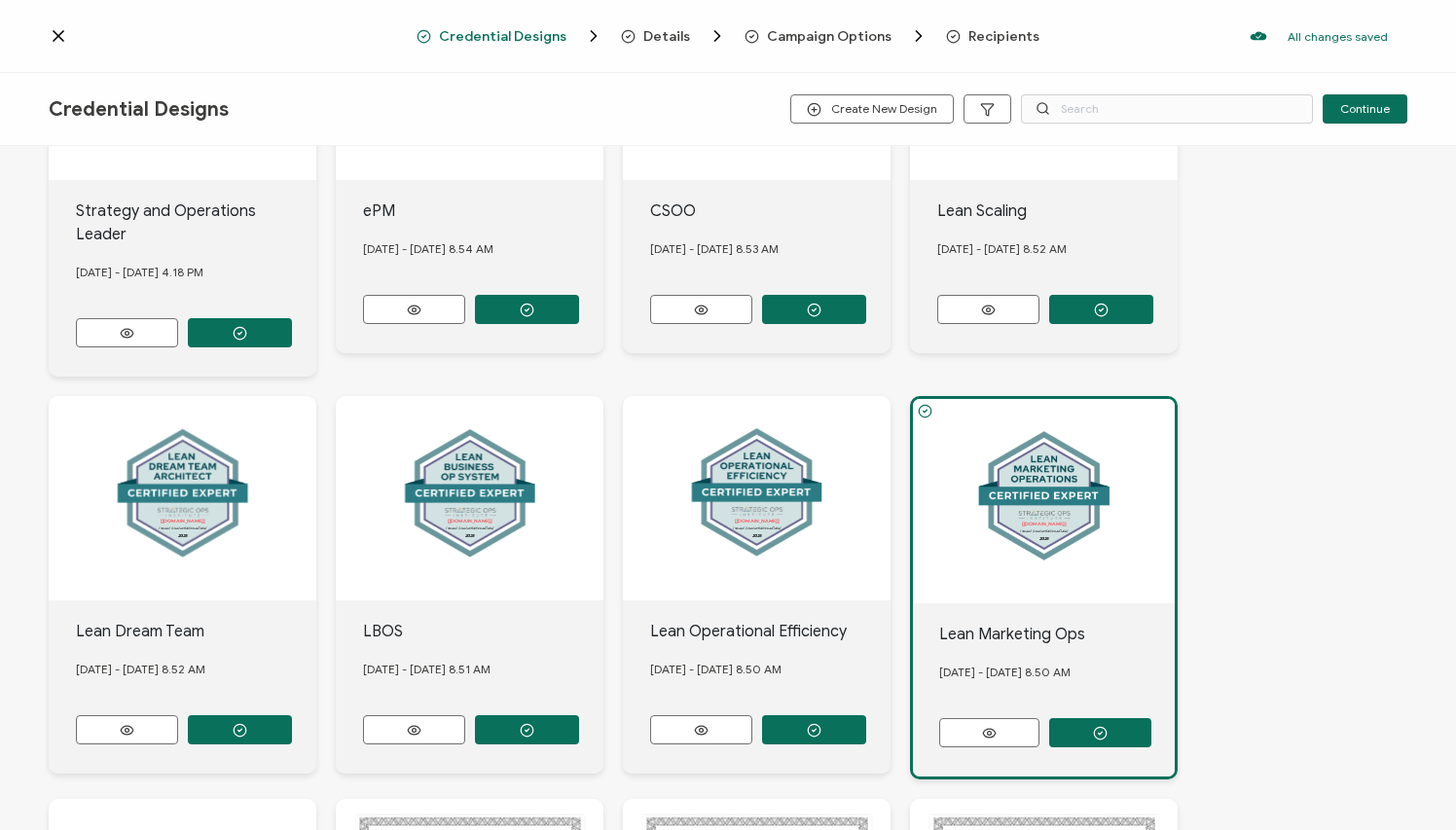
scroll to position [310, 0]
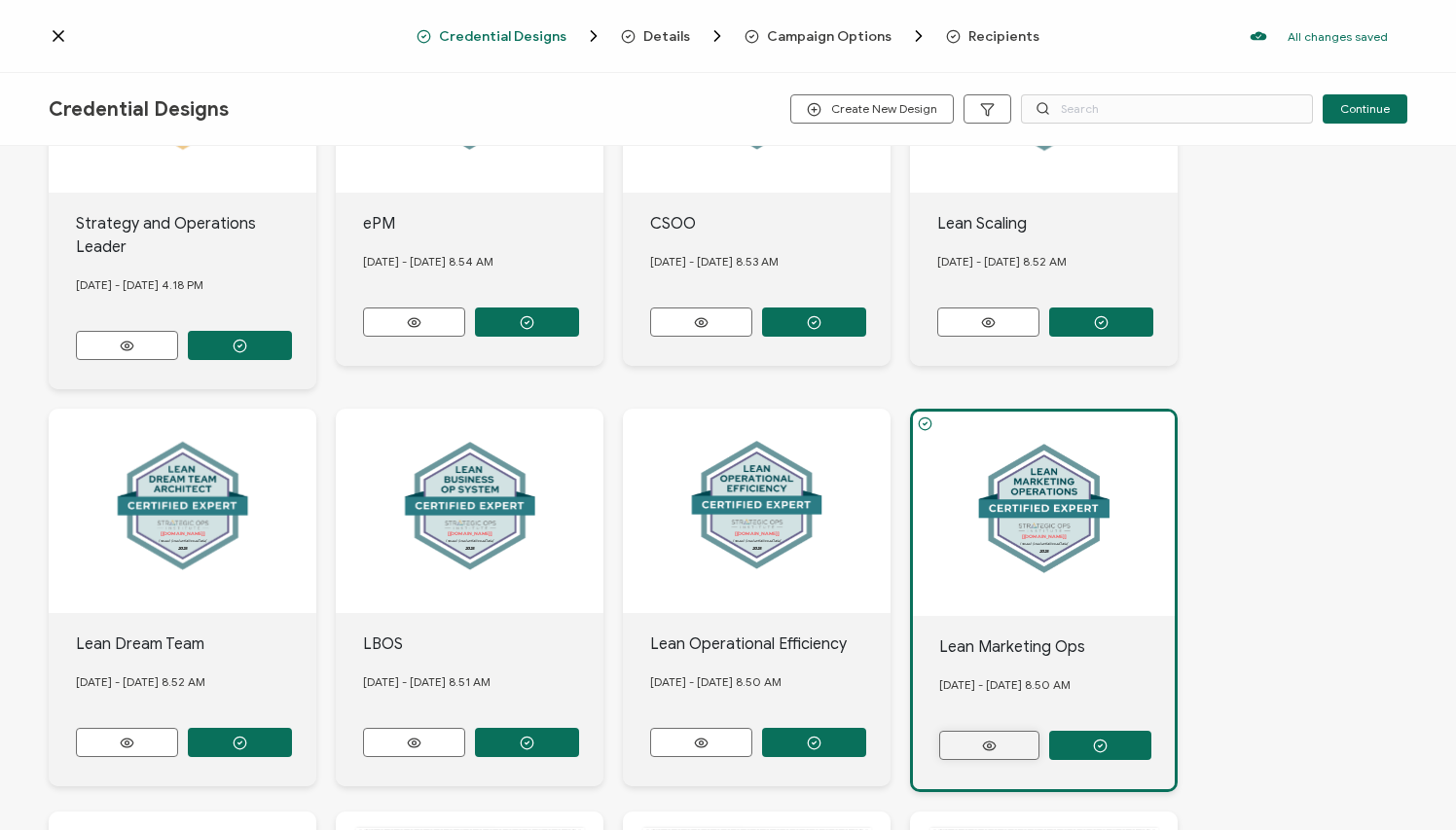
click at [977, 676] on icon at bounding box center [989, 746] width 25 height 15
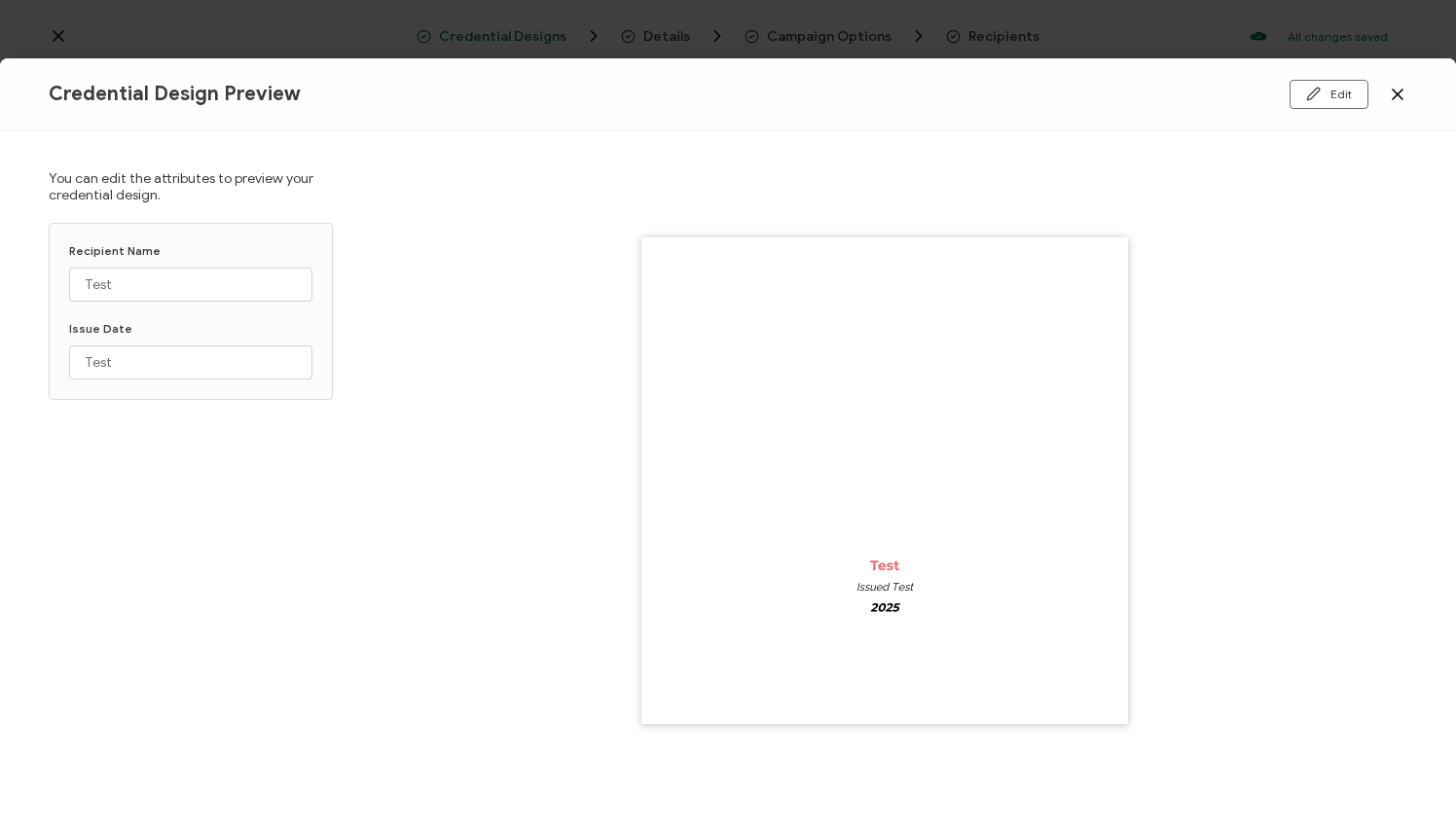
click at [1031, 96] on icon at bounding box center [1397, 94] width 10 height 10
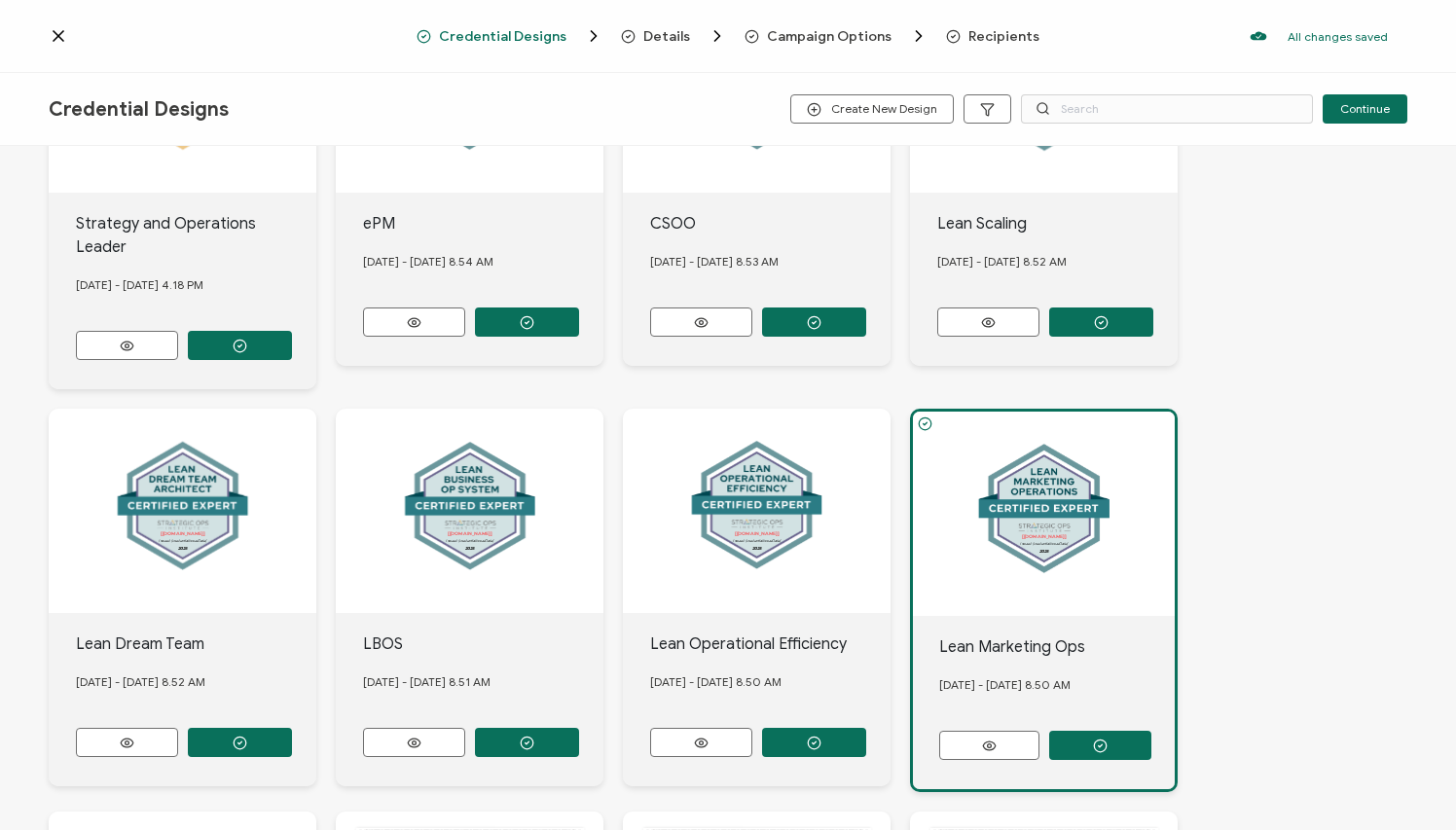
click at [1021, 527] on div "The recipient’s full name, which will be automatically filled based on the info…" at bounding box center [1044, 514] width 262 height 204
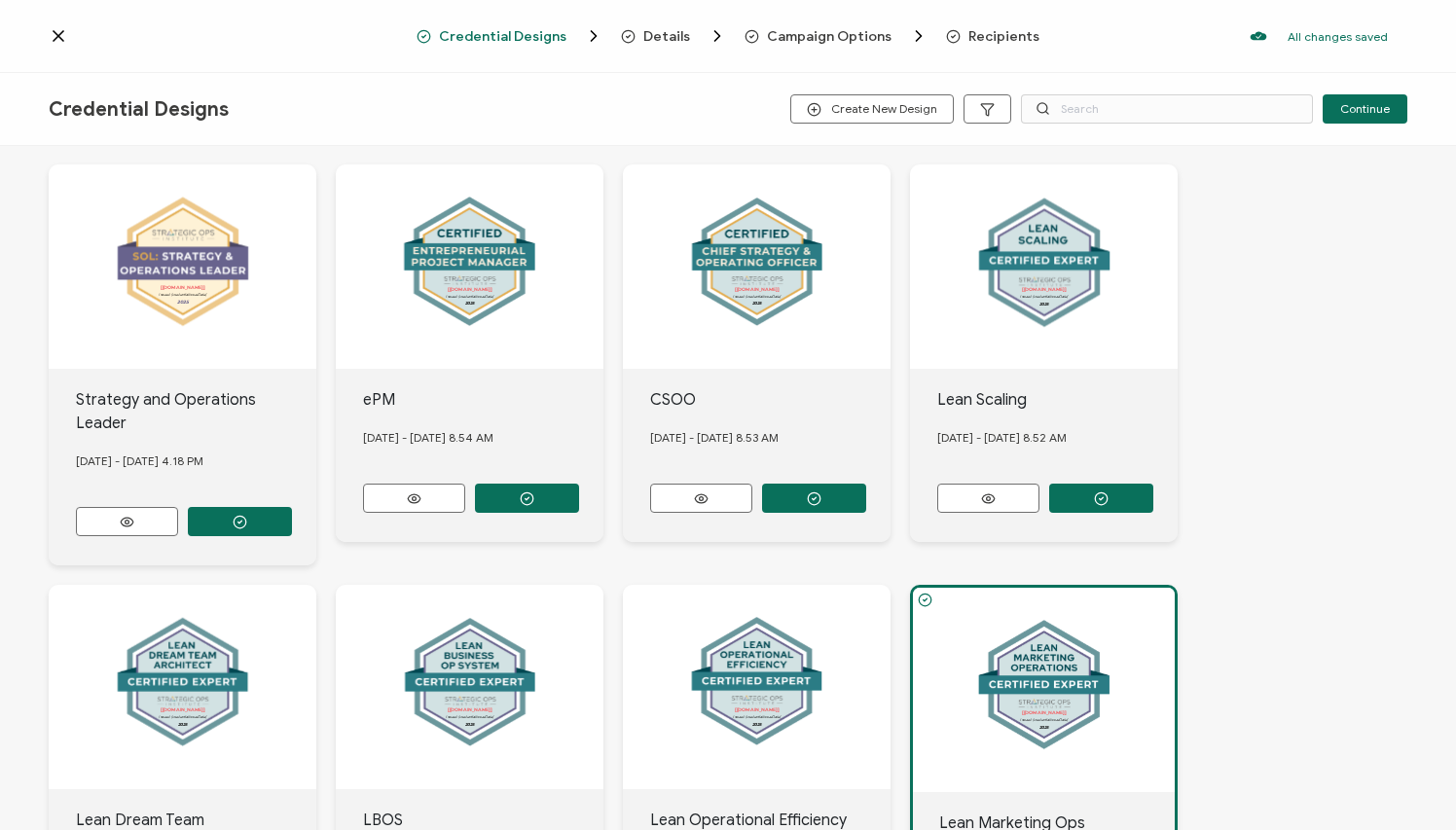
scroll to position [35, 0]
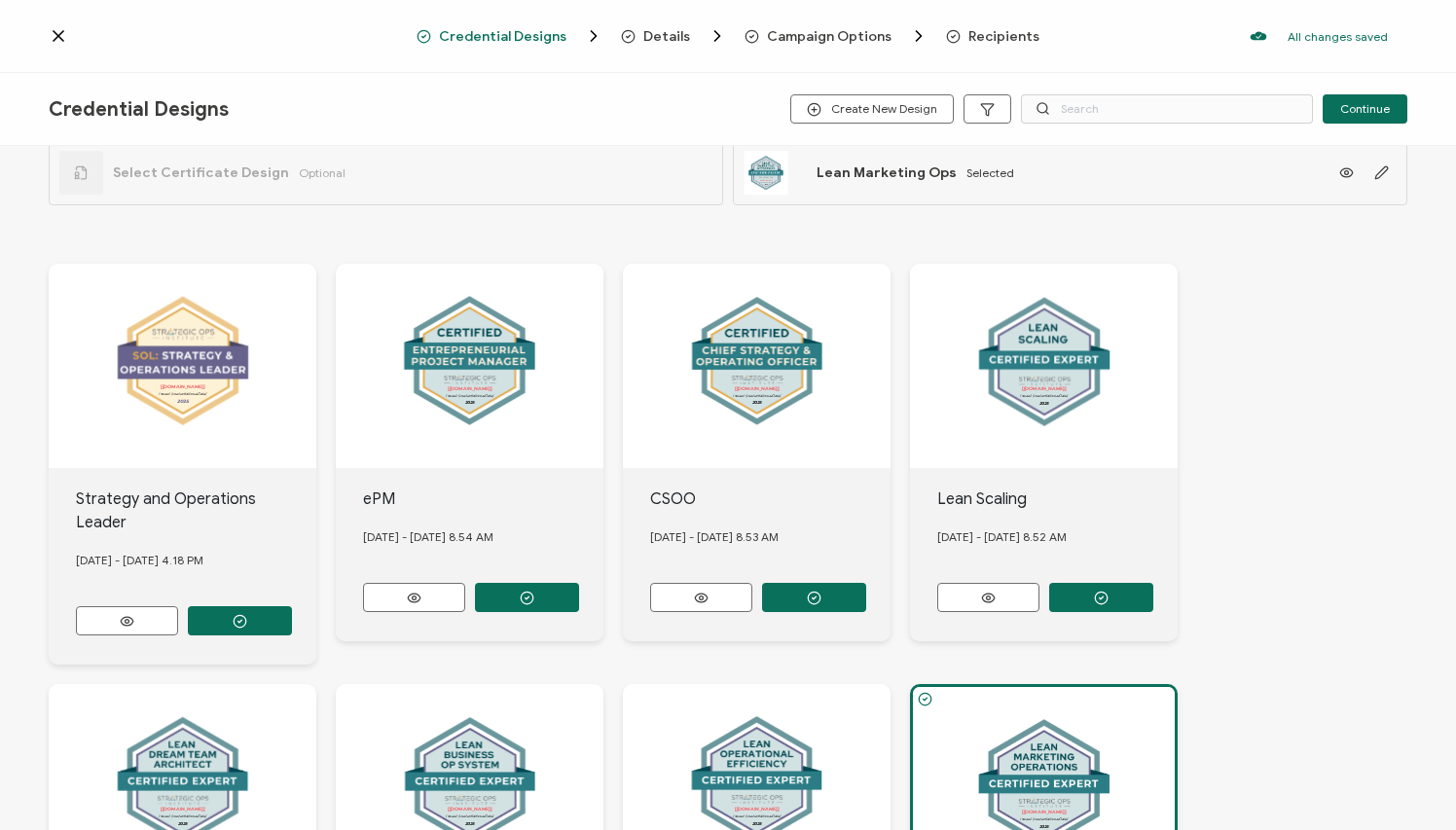
click at [524, 38] on span "Credential Designs" at bounding box center [503, 36] width 128 height 15
click at [58, 41] on icon at bounding box center [59, 36] width 20 height 20
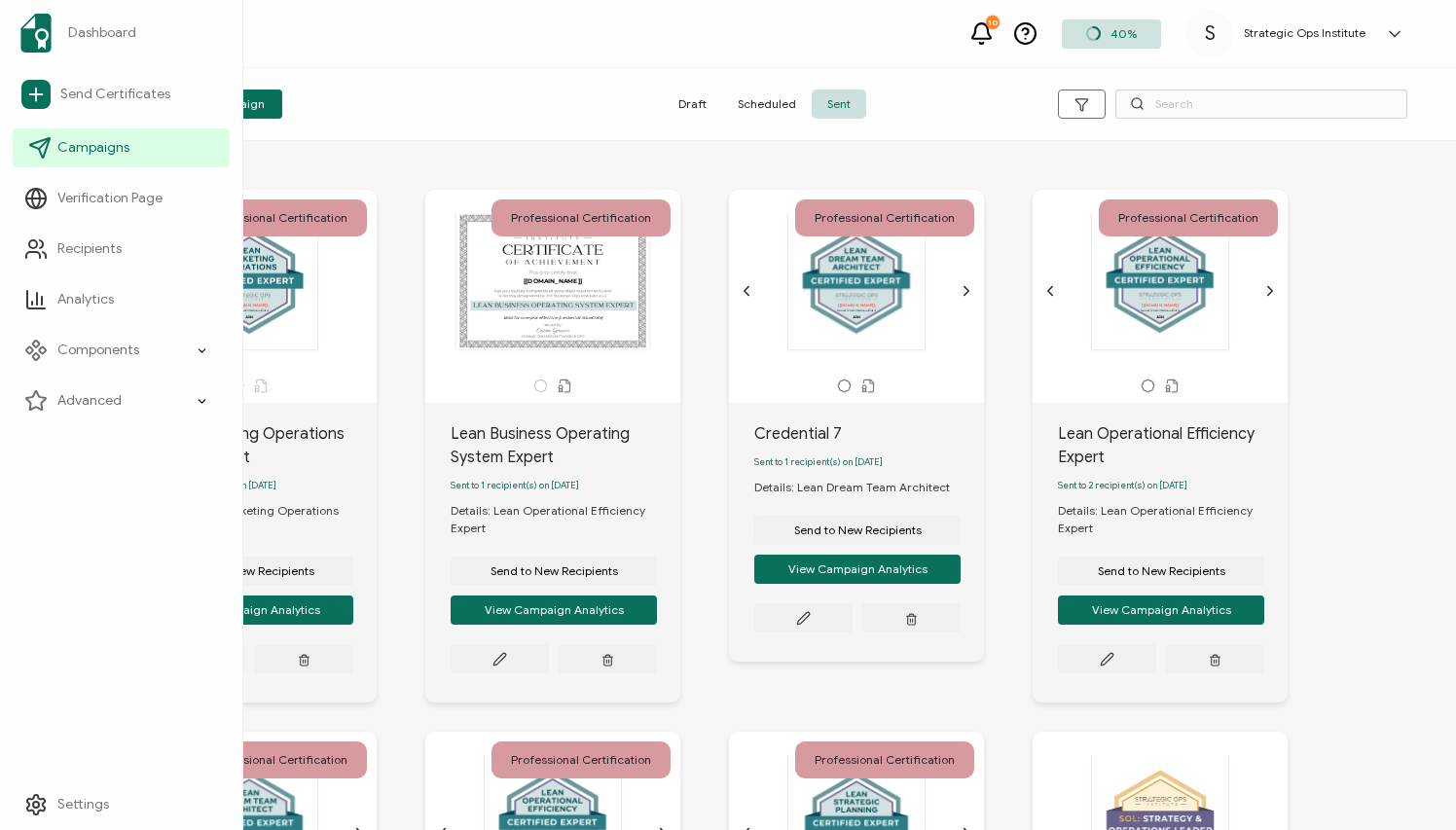
click at [105, 150] on span "Campaigns" at bounding box center [92, 148] width 72 height 20
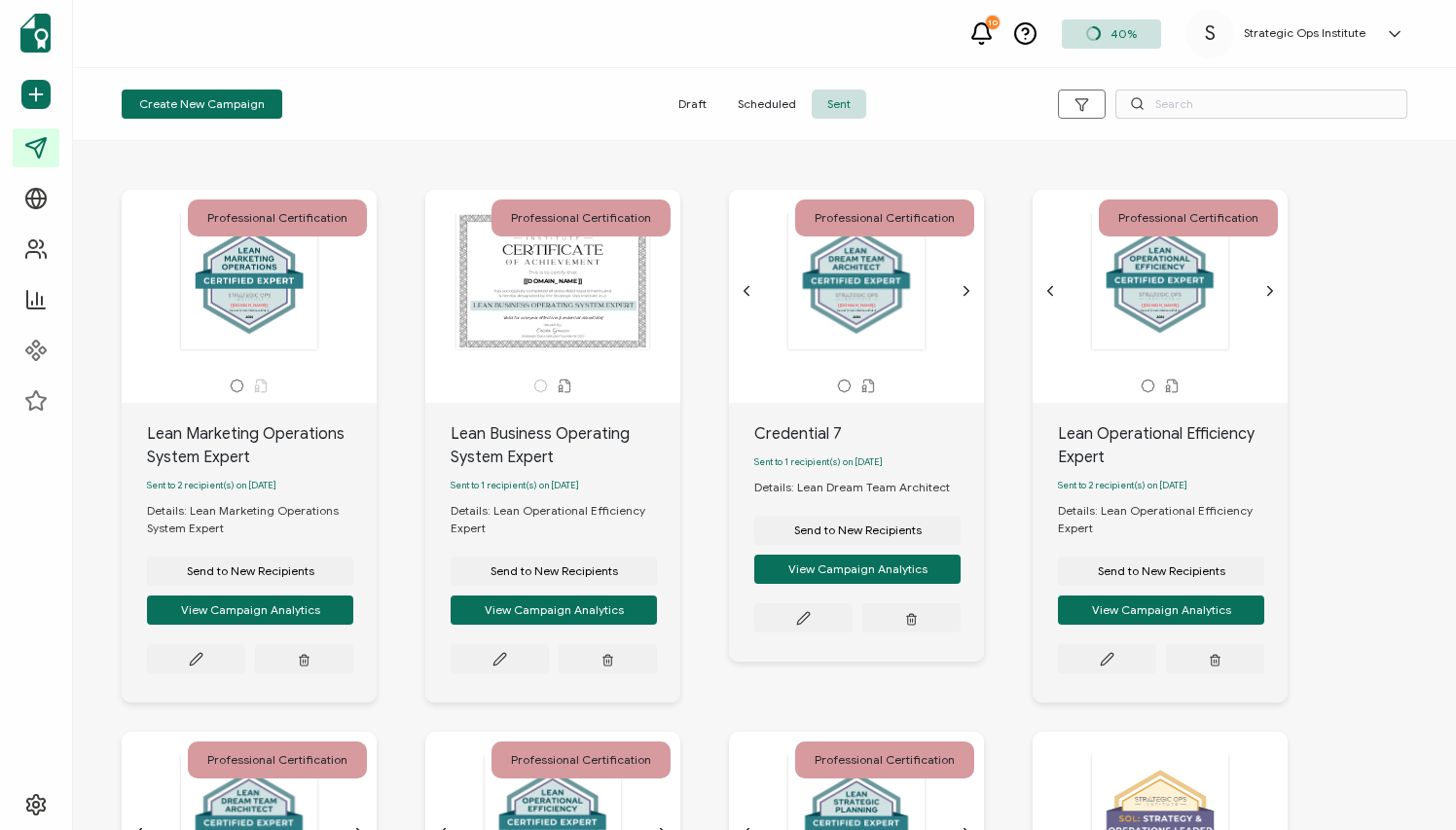
click at [695, 105] on span "Draft" at bounding box center [692, 104] width 59 height 29
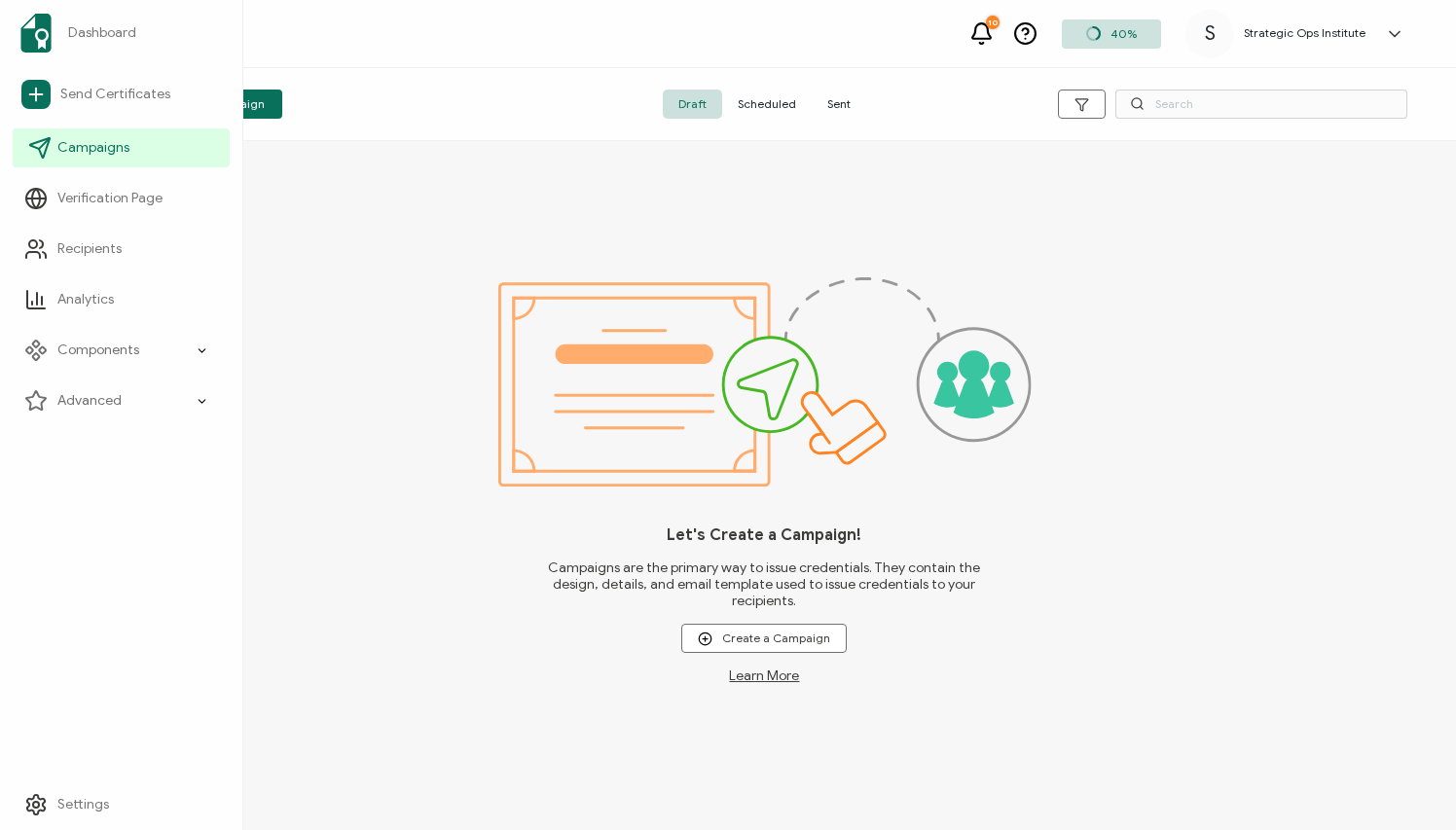
click at [136, 157] on link "Campaigns" at bounding box center [121, 148] width 217 height 39
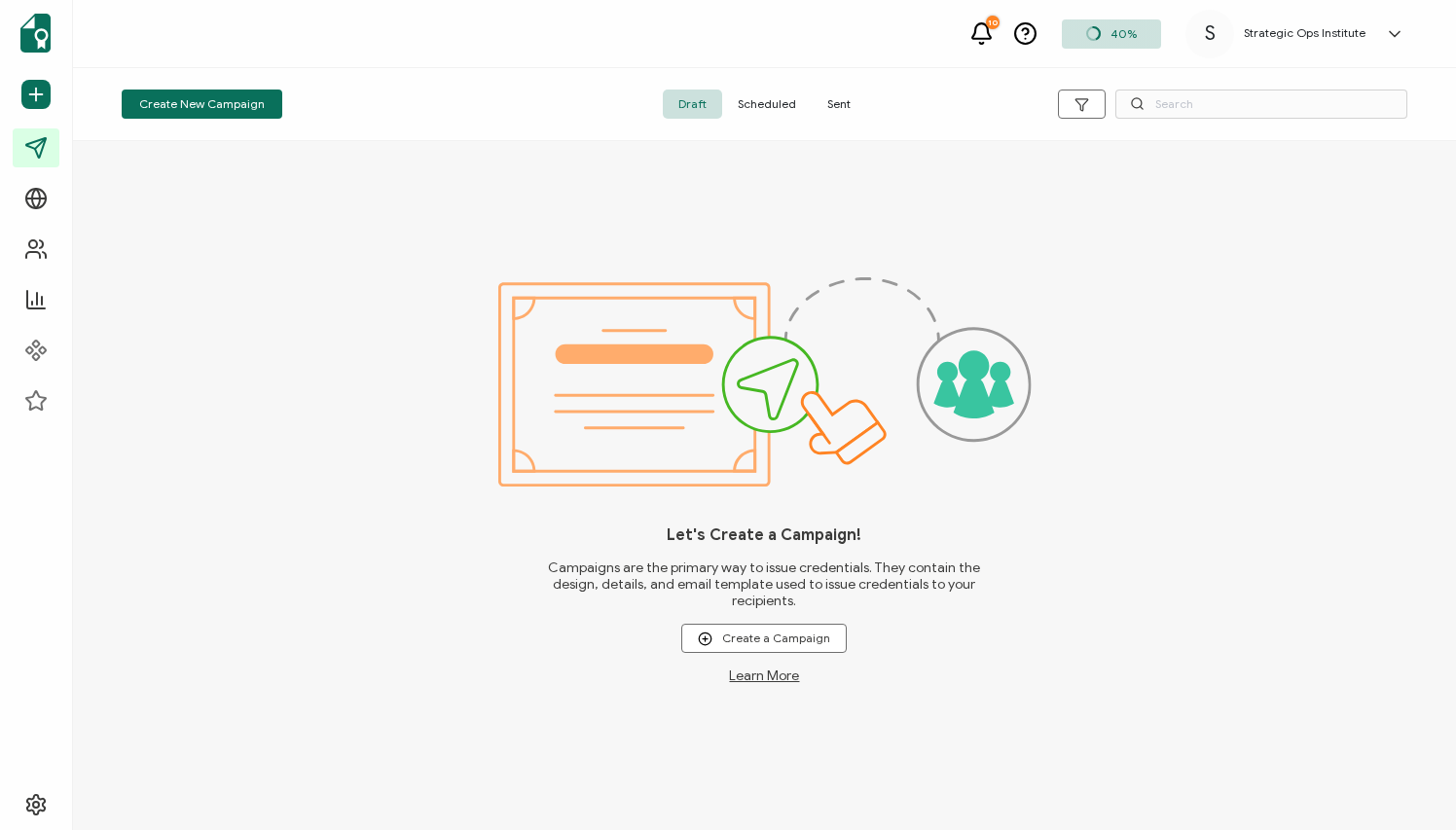
click at [757, 105] on span "Scheduled" at bounding box center [766, 104] width 89 height 29
click at [847, 104] on span "Sent" at bounding box center [838, 104] width 54 height 29
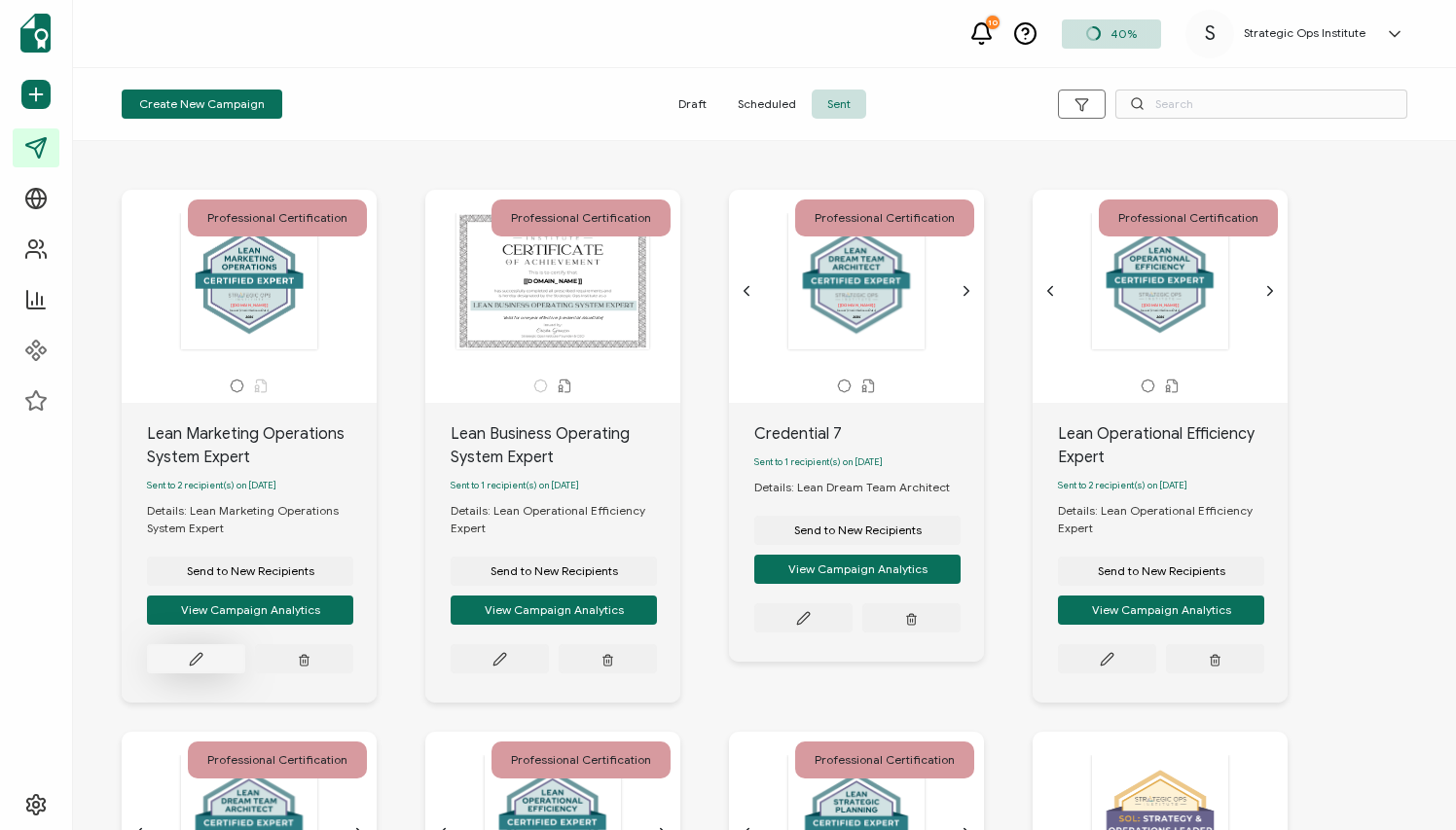
click at [221, 660] on button at bounding box center [196, 659] width 98 height 29
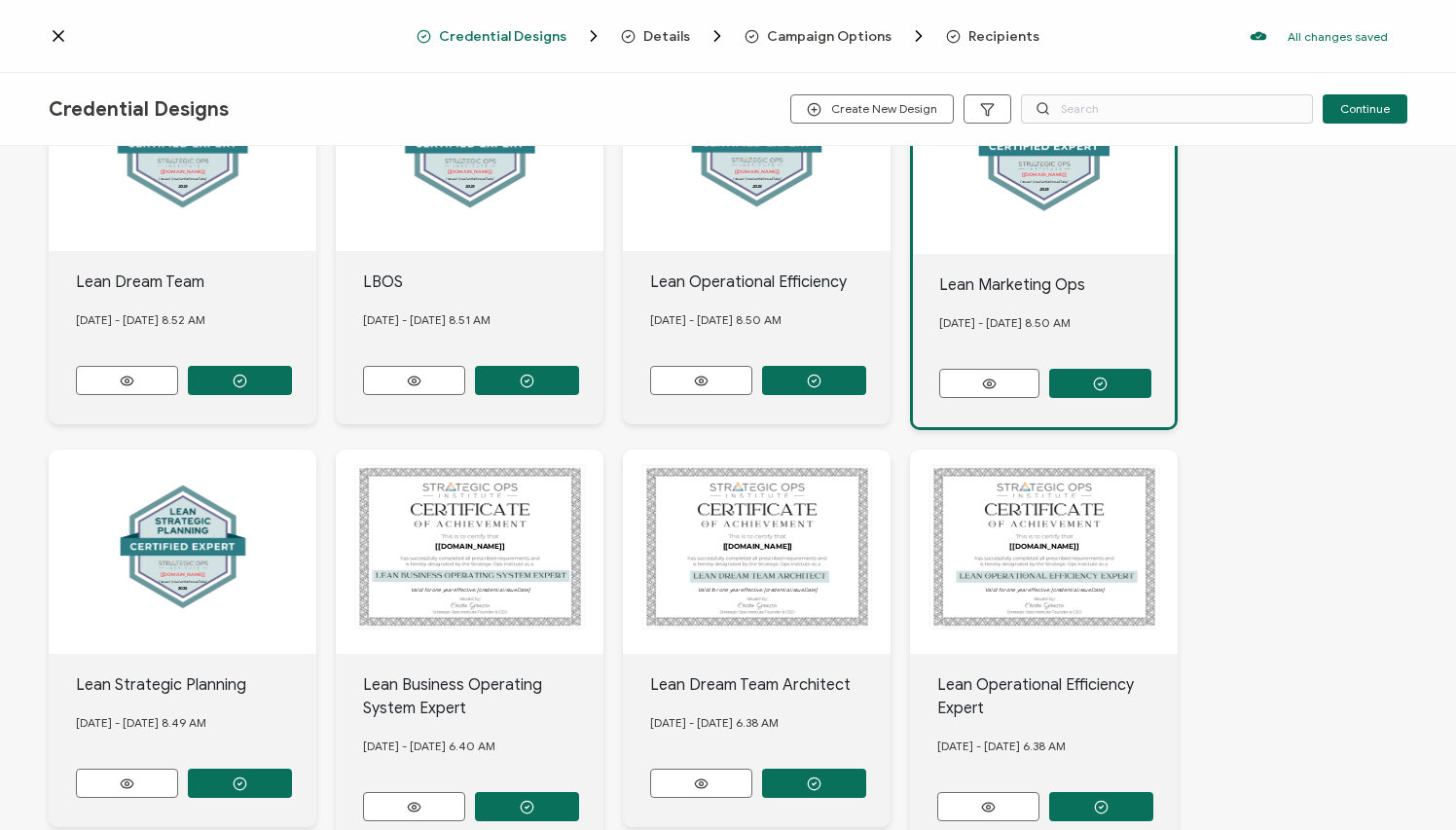
scroll to position [761, 0]
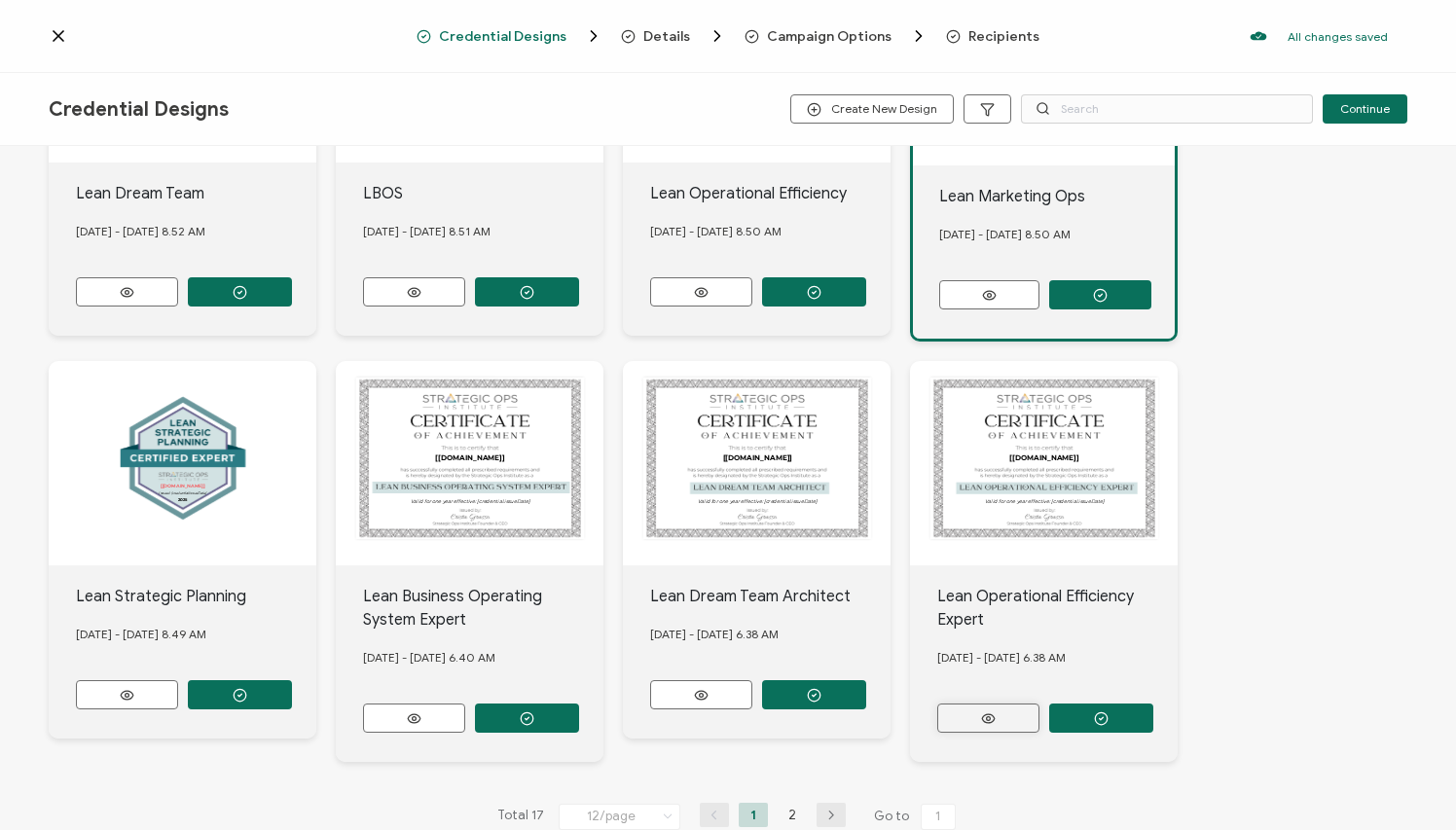
click at [982, 676] on icon at bounding box center [988, 718] width 13 height 9
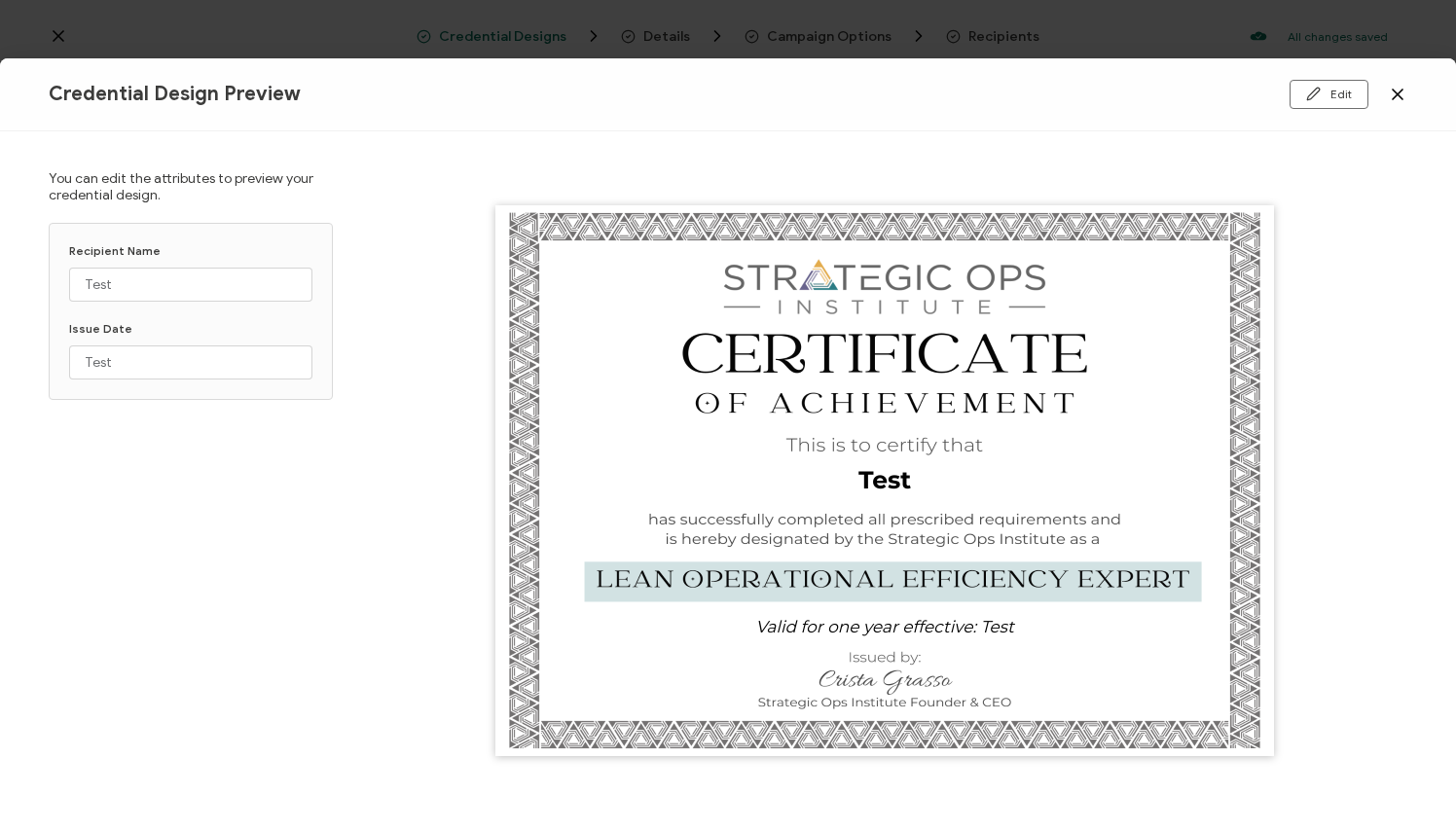
click at [1031, 90] on icon at bounding box center [1397, 94] width 20 height 20
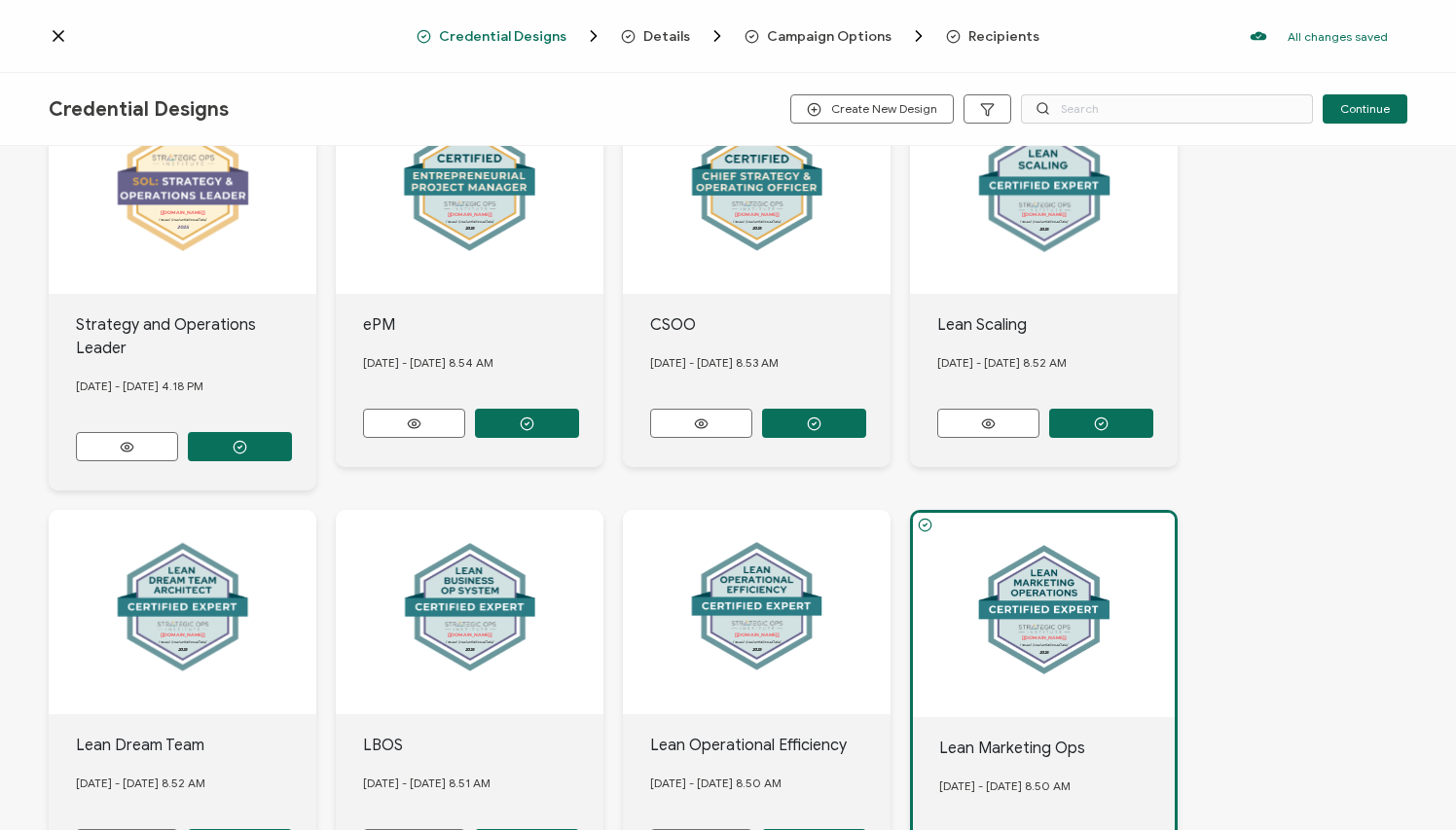
scroll to position [322, 0]
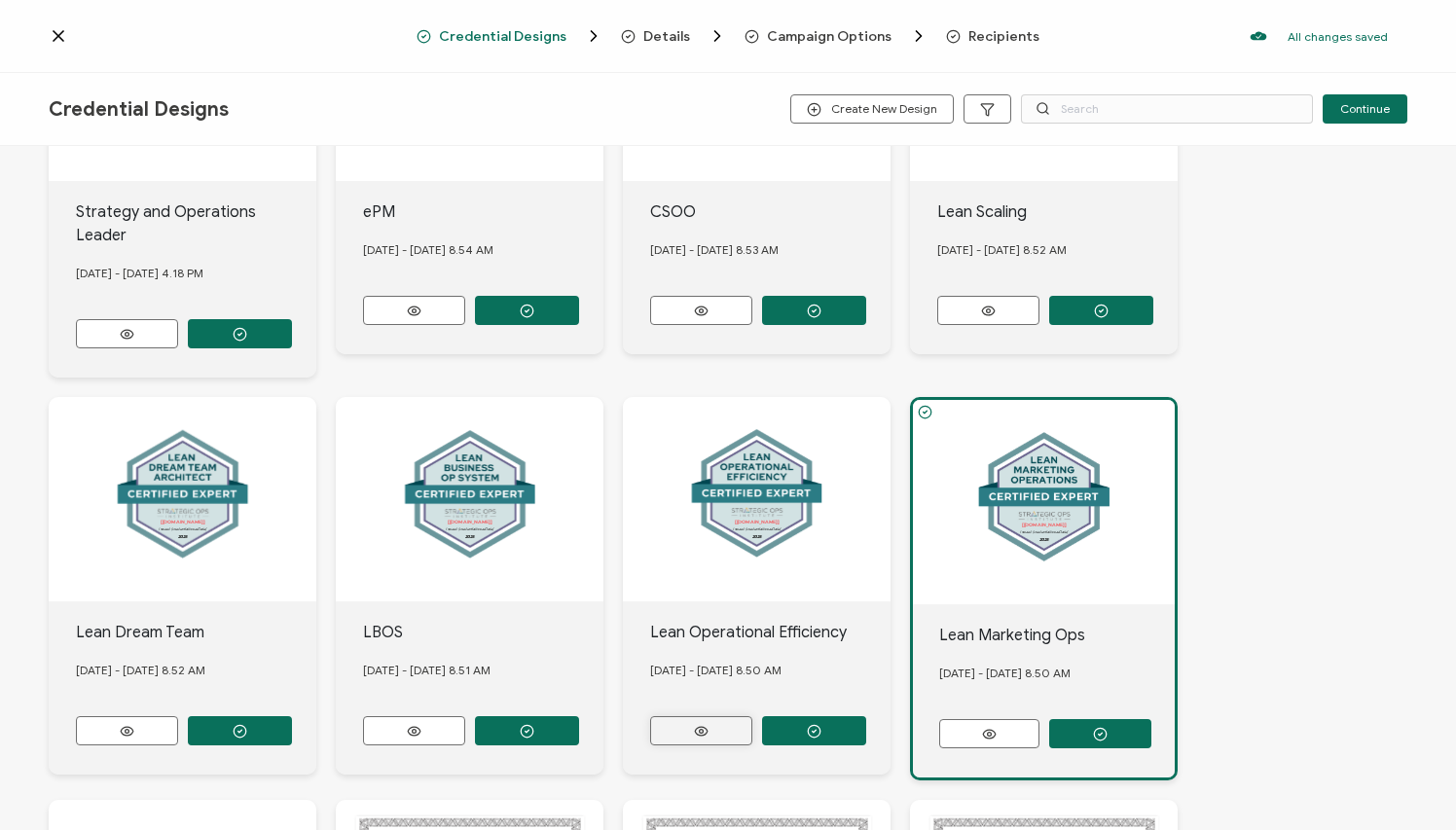
click at [694, 676] on icon at bounding box center [701, 731] width 25 height 15
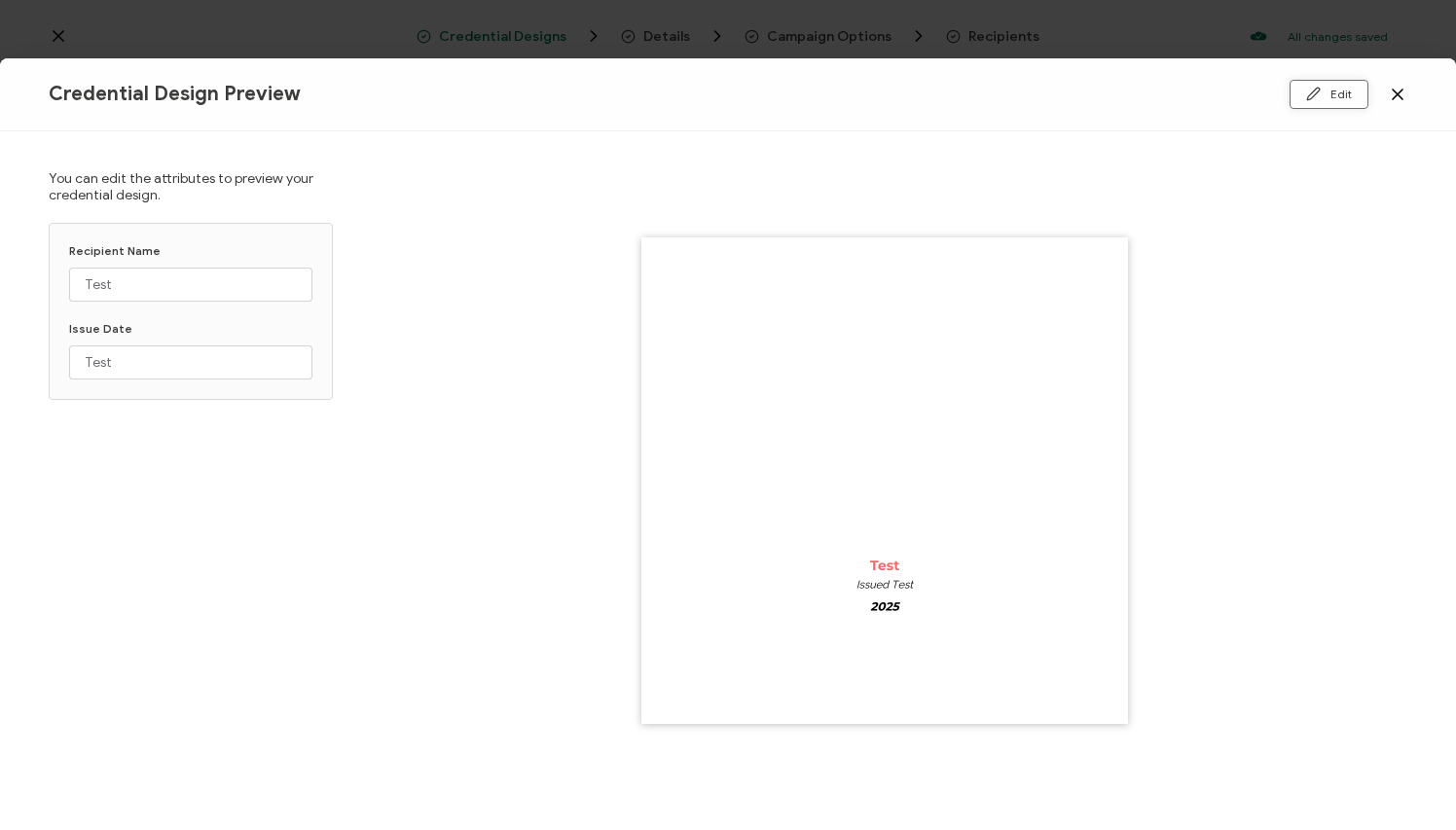
click at [1031, 86] on button "Edit" at bounding box center [1328, 94] width 79 height 29
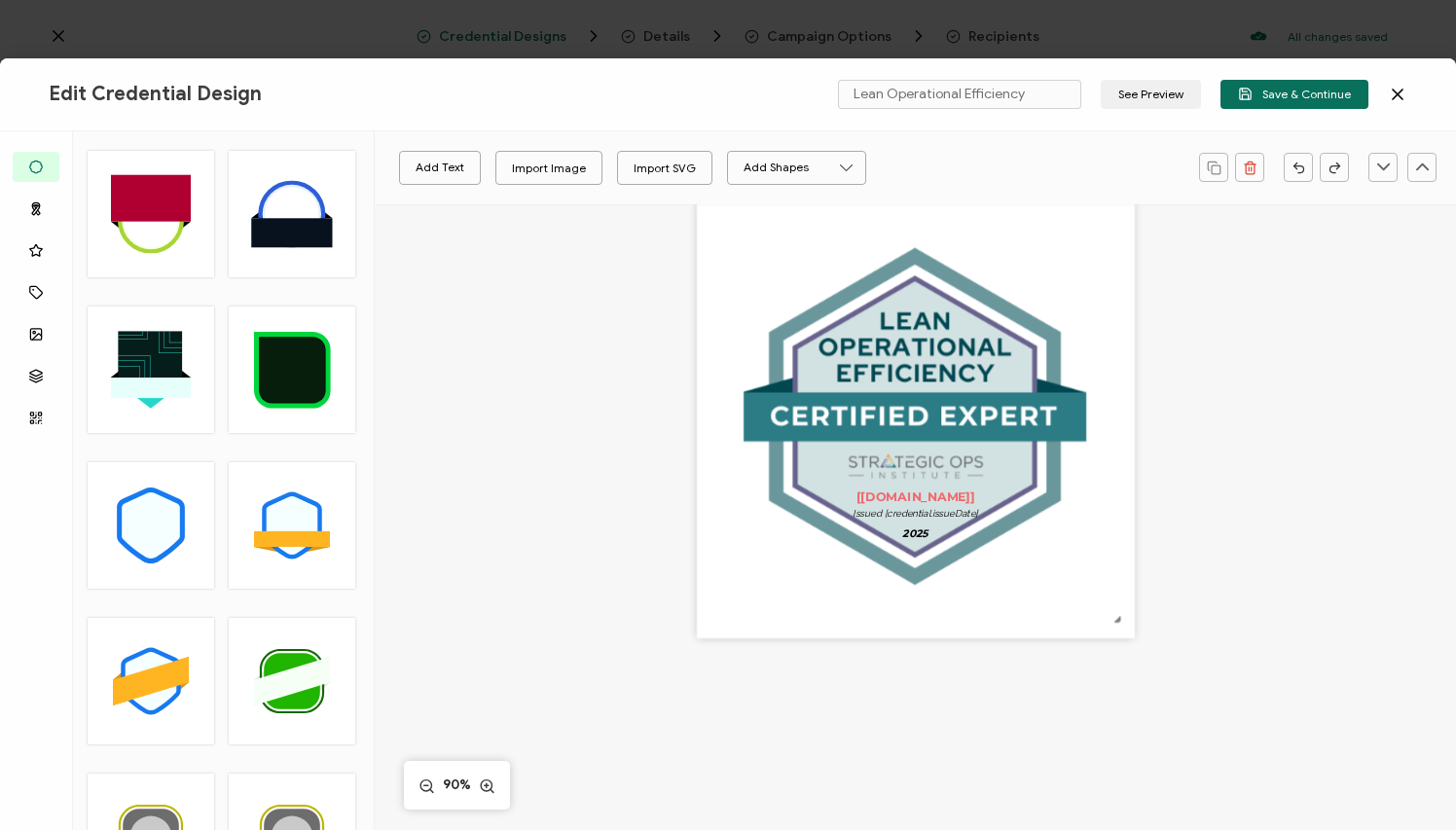
scroll to position [65, 0]
click at [1031, 91] on button "See Preview" at bounding box center [1151, 94] width 100 height 29
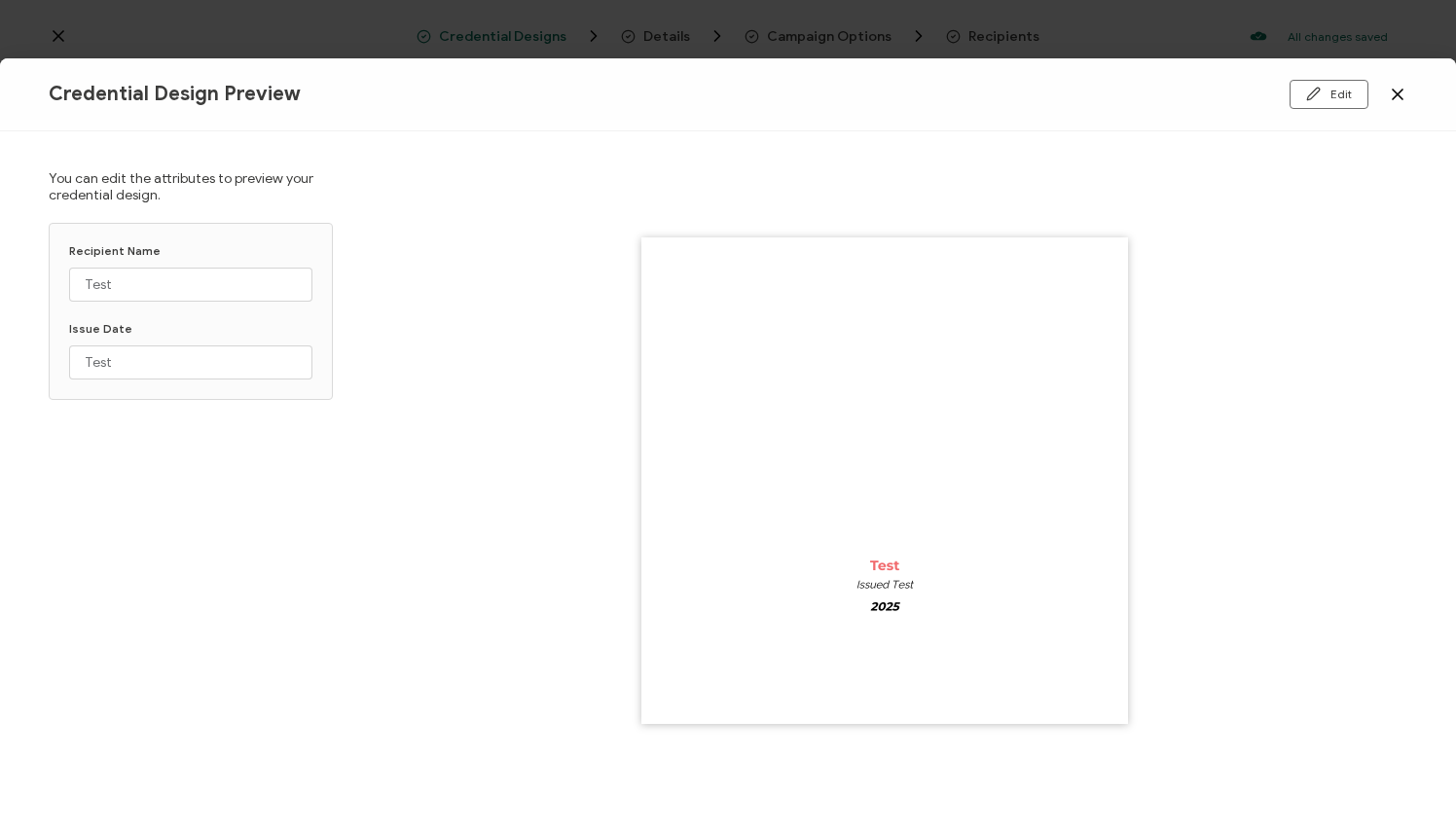
click at [1031, 91] on icon at bounding box center [1397, 94] width 10 height 10
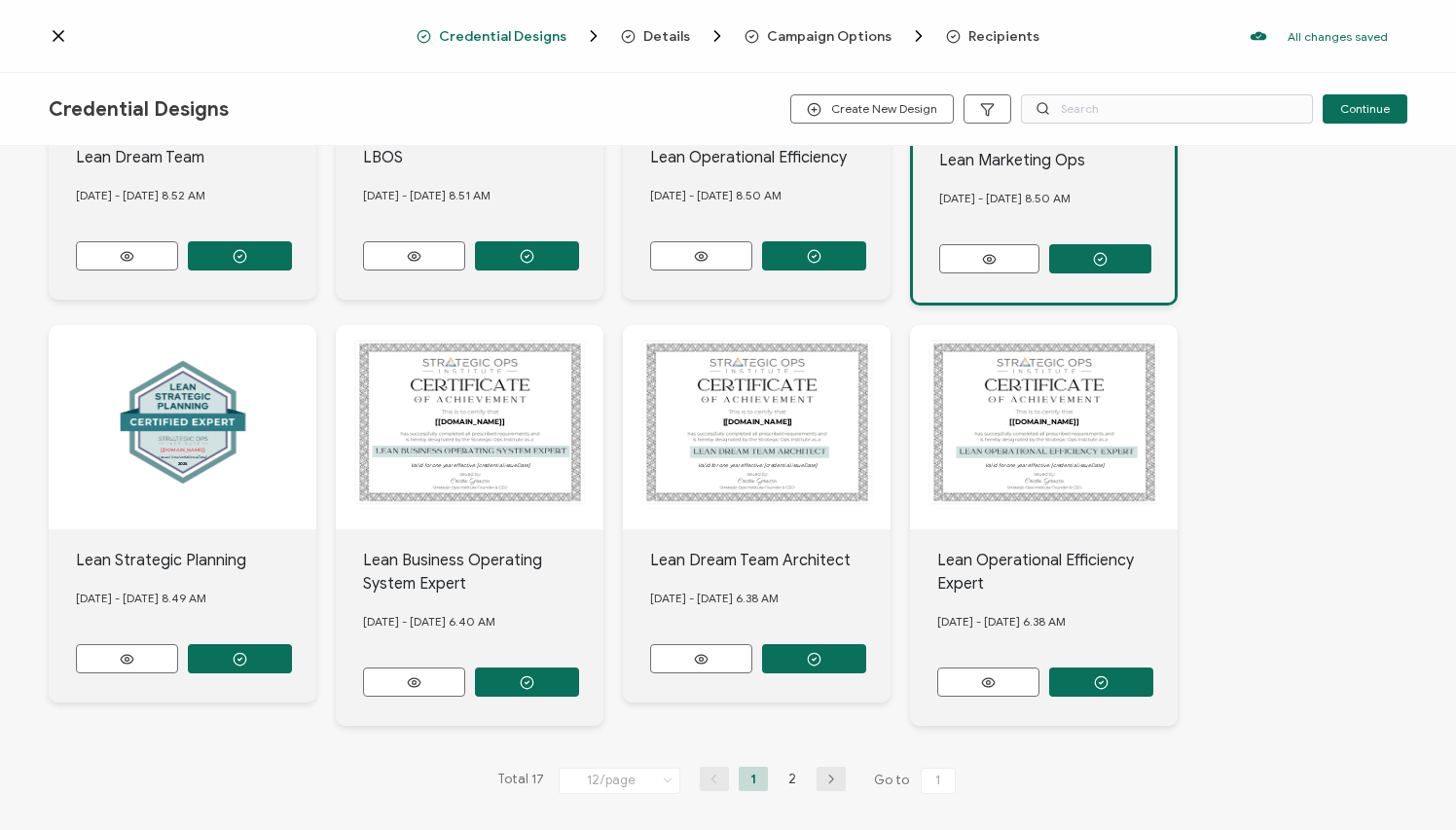
scroll to position [798, 0]
click at [118, 652] on icon at bounding box center [127, 659] width 25 height 15
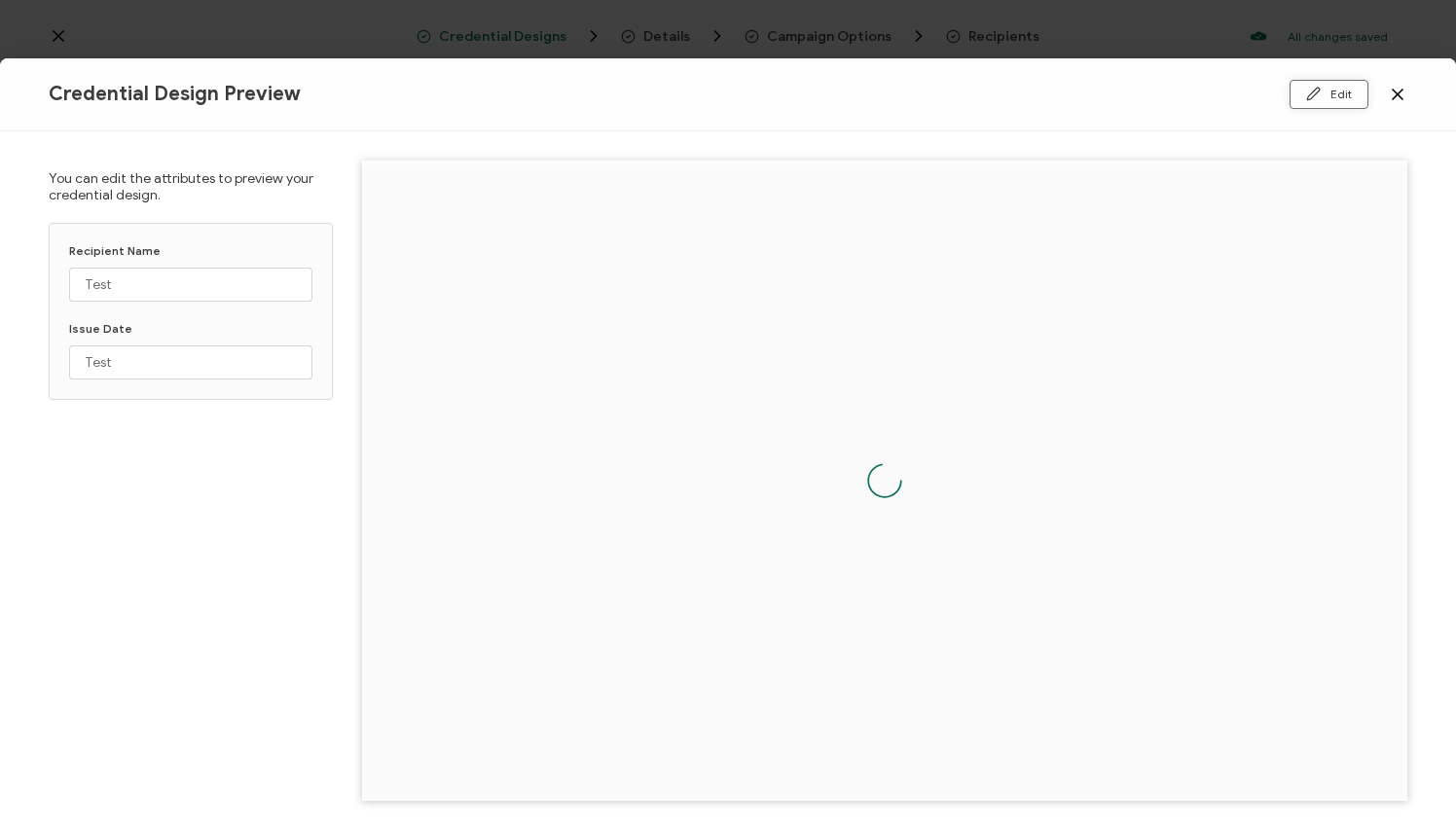
click at [1031, 92] on icon at bounding box center [1313, 93] width 15 height 15
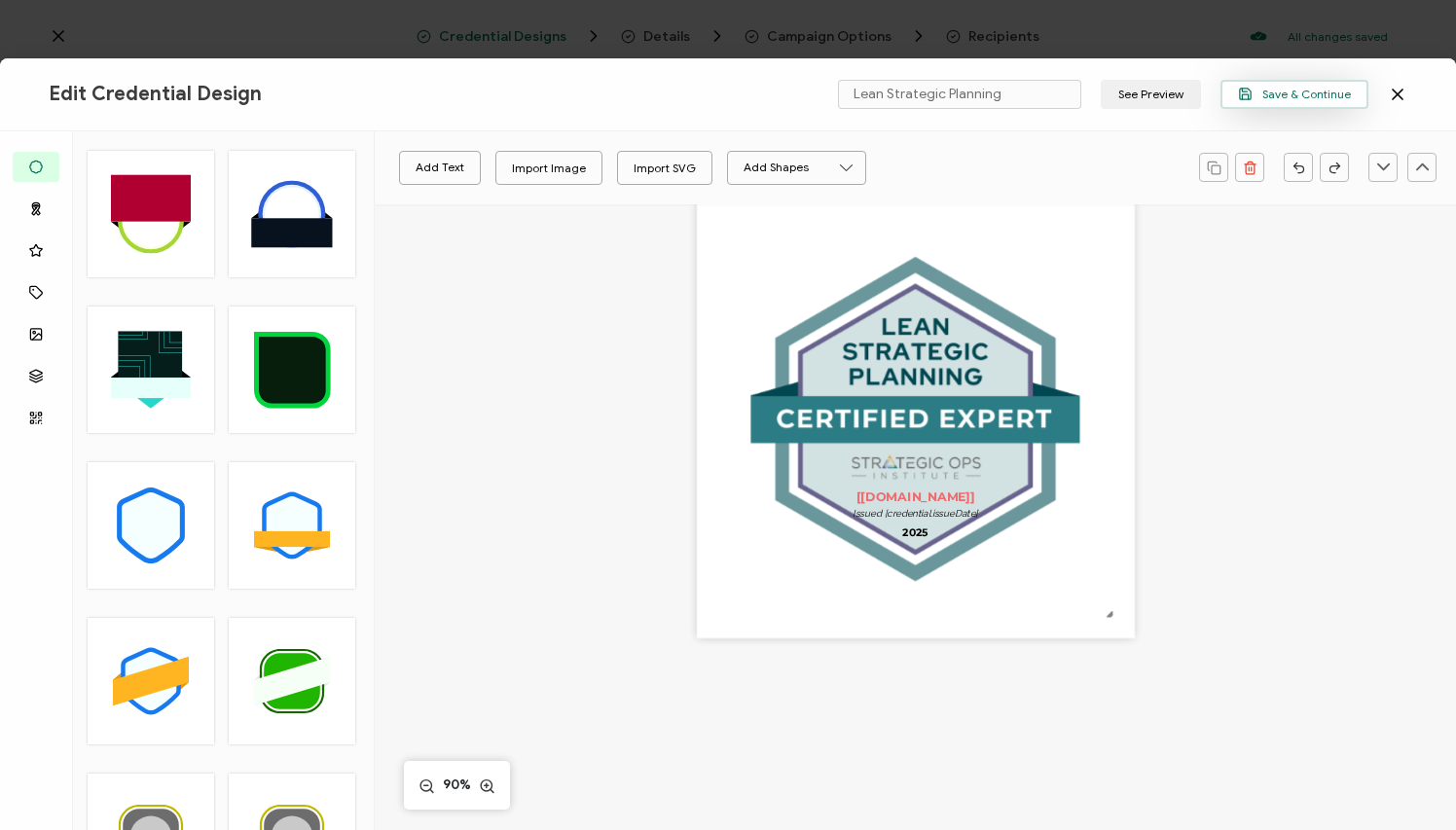
scroll to position [65, 0]
click at [1031, 93] on span "Save & Continue" at bounding box center [1294, 93] width 113 height 15
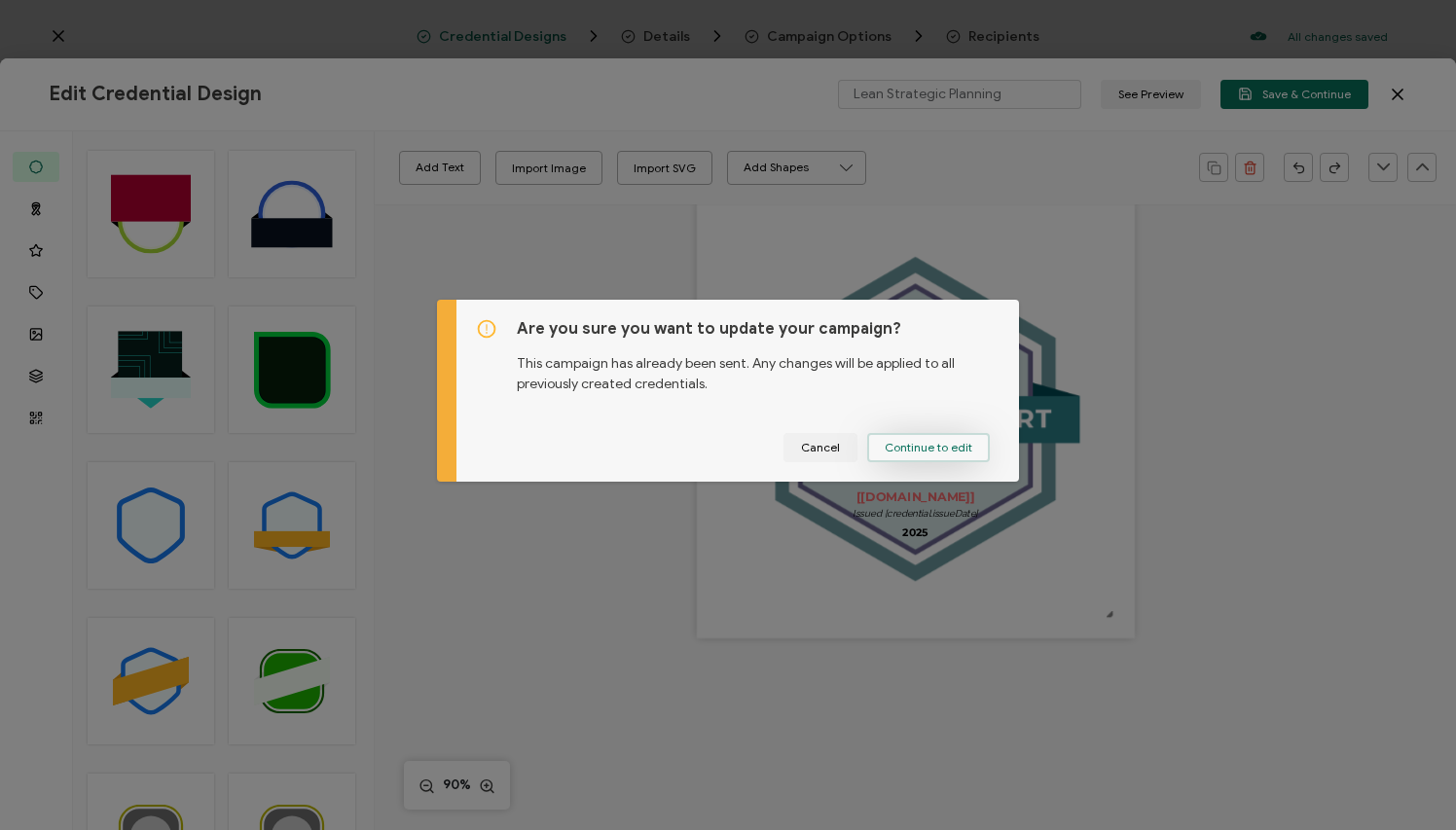
click at [912, 454] on span "Continue to edit" at bounding box center [928, 448] width 87 height 12
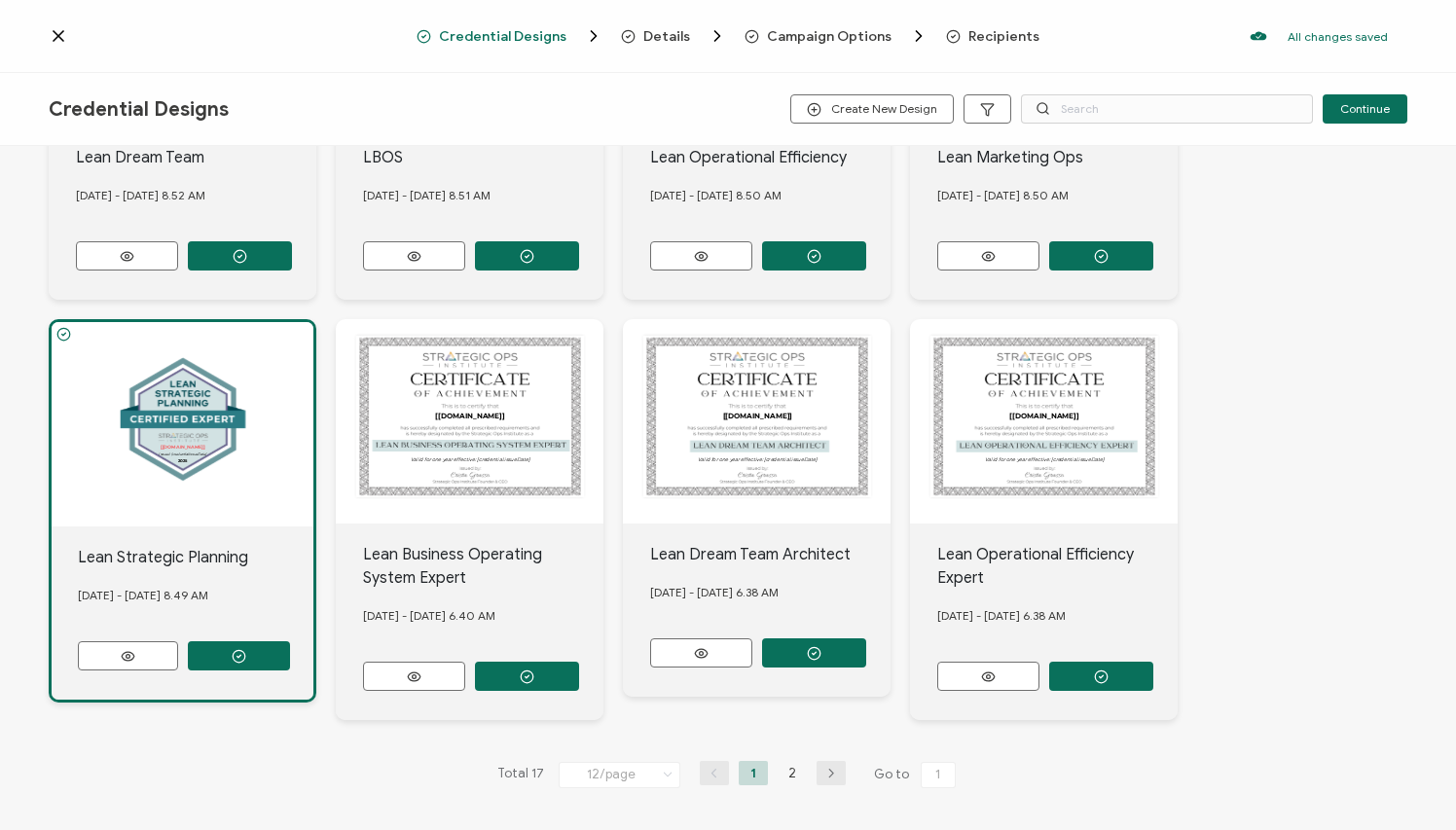
click at [199, 514] on div "The recipient’s full name, which will be automatically filled based on the info…" at bounding box center [183, 424] width 262 height 204
click at [121, 651] on icon at bounding box center [128, 656] width 25 height 15
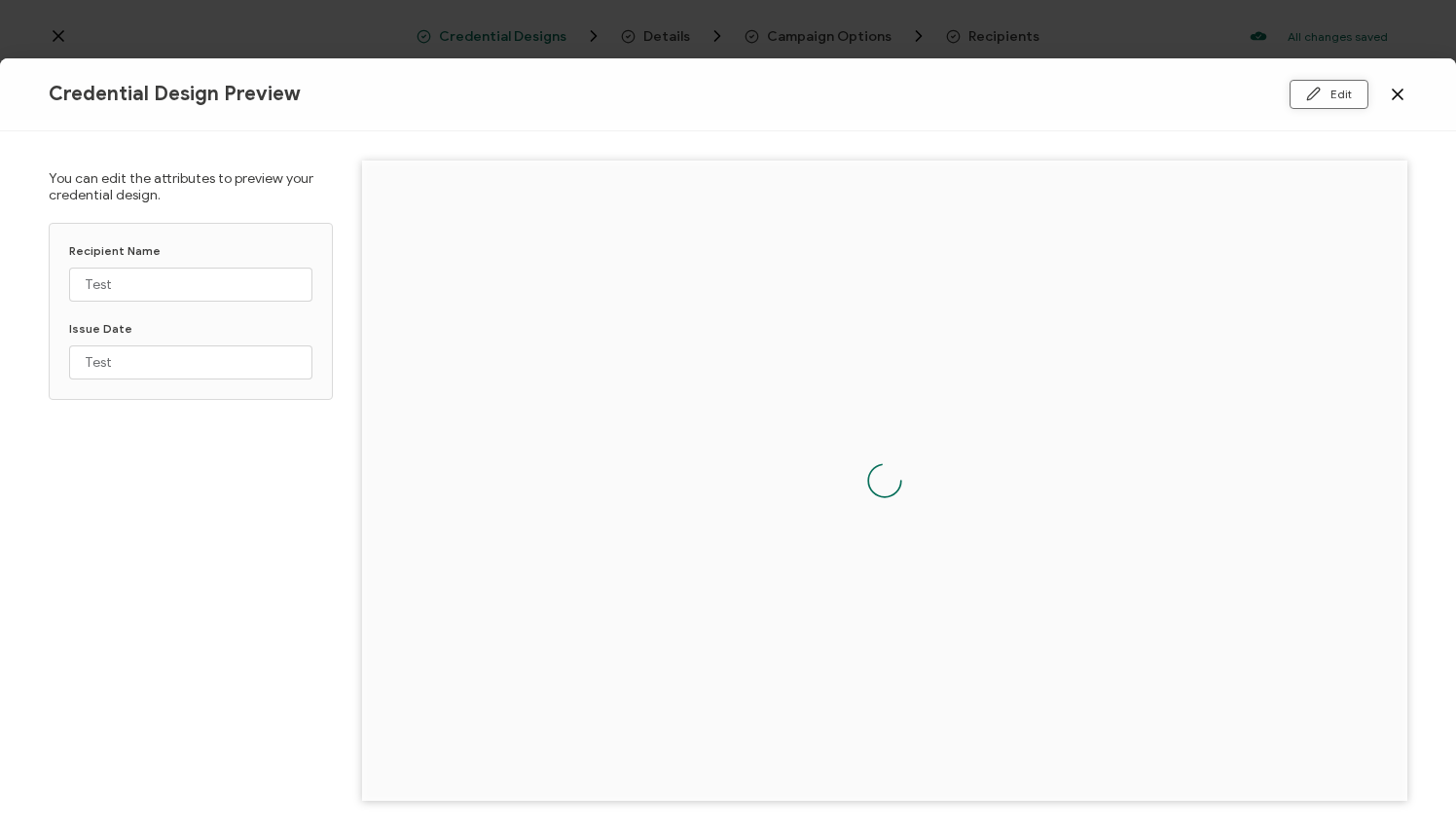
click at [1031, 92] on icon at bounding box center [1313, 93] width 12 height 12
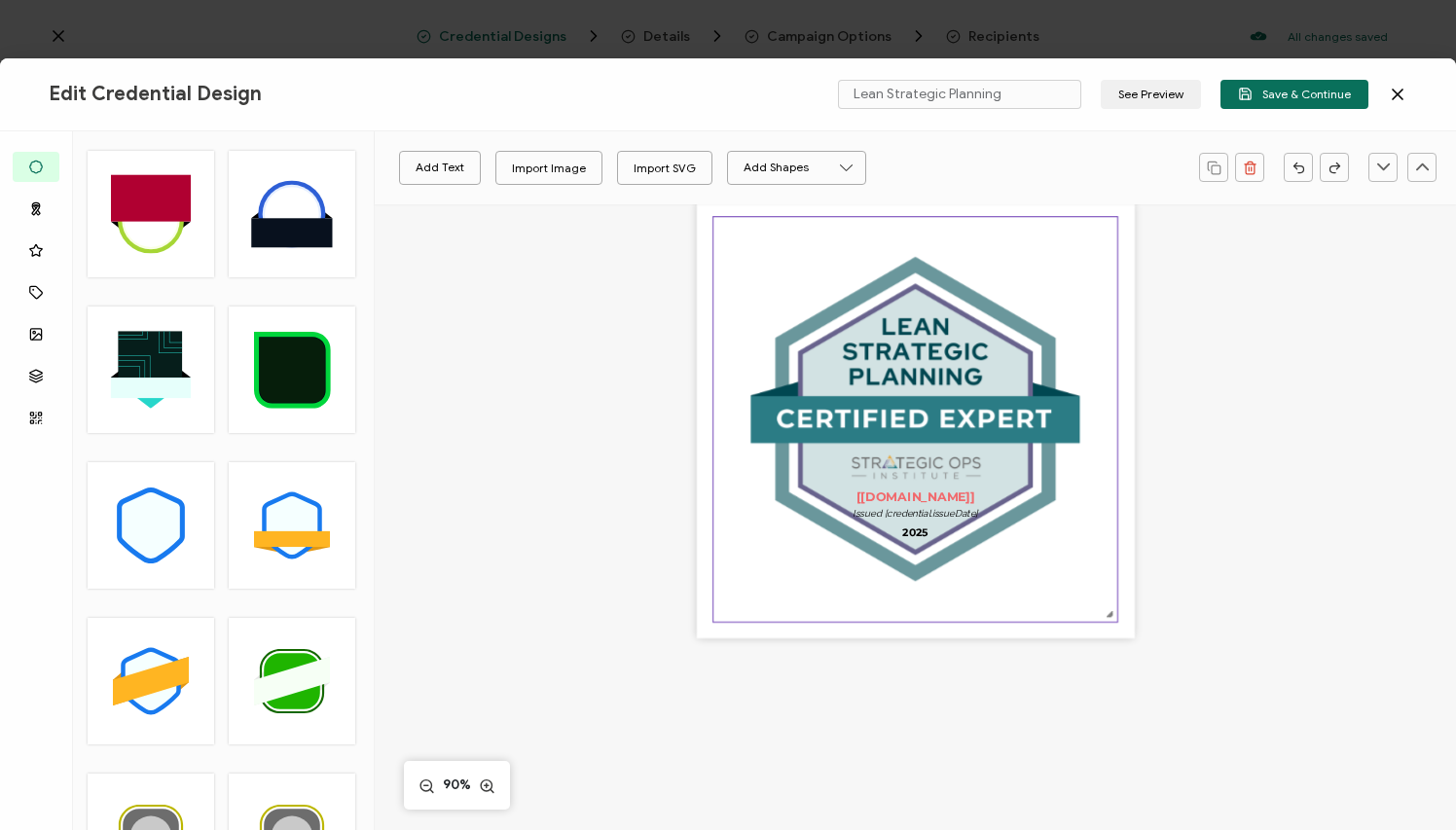
scroll to position [65, 0]
click at [1031, 87] on icon at bounding box center [1397, 94] width 20 height 20
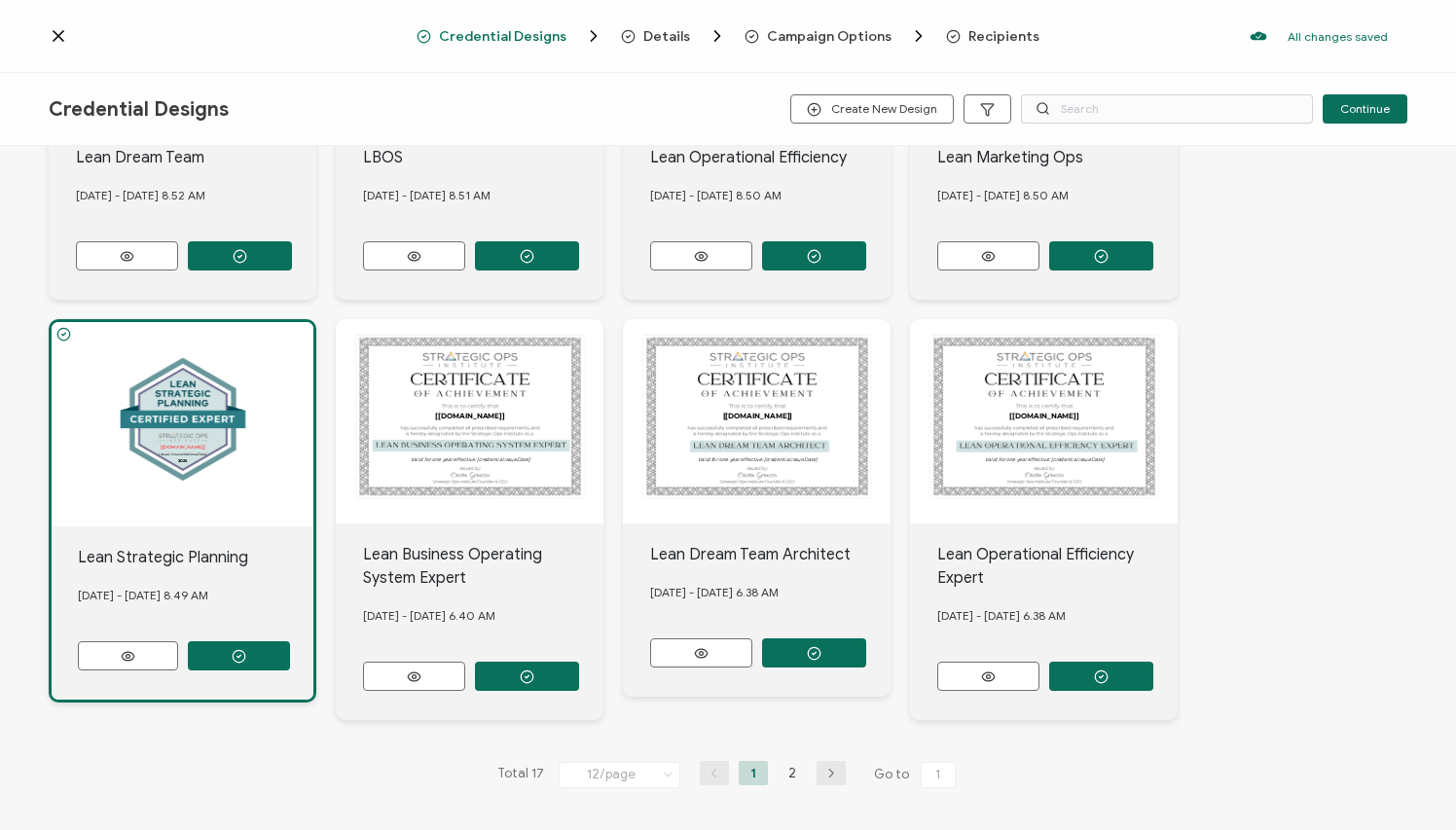
scroll to position [792, 0]
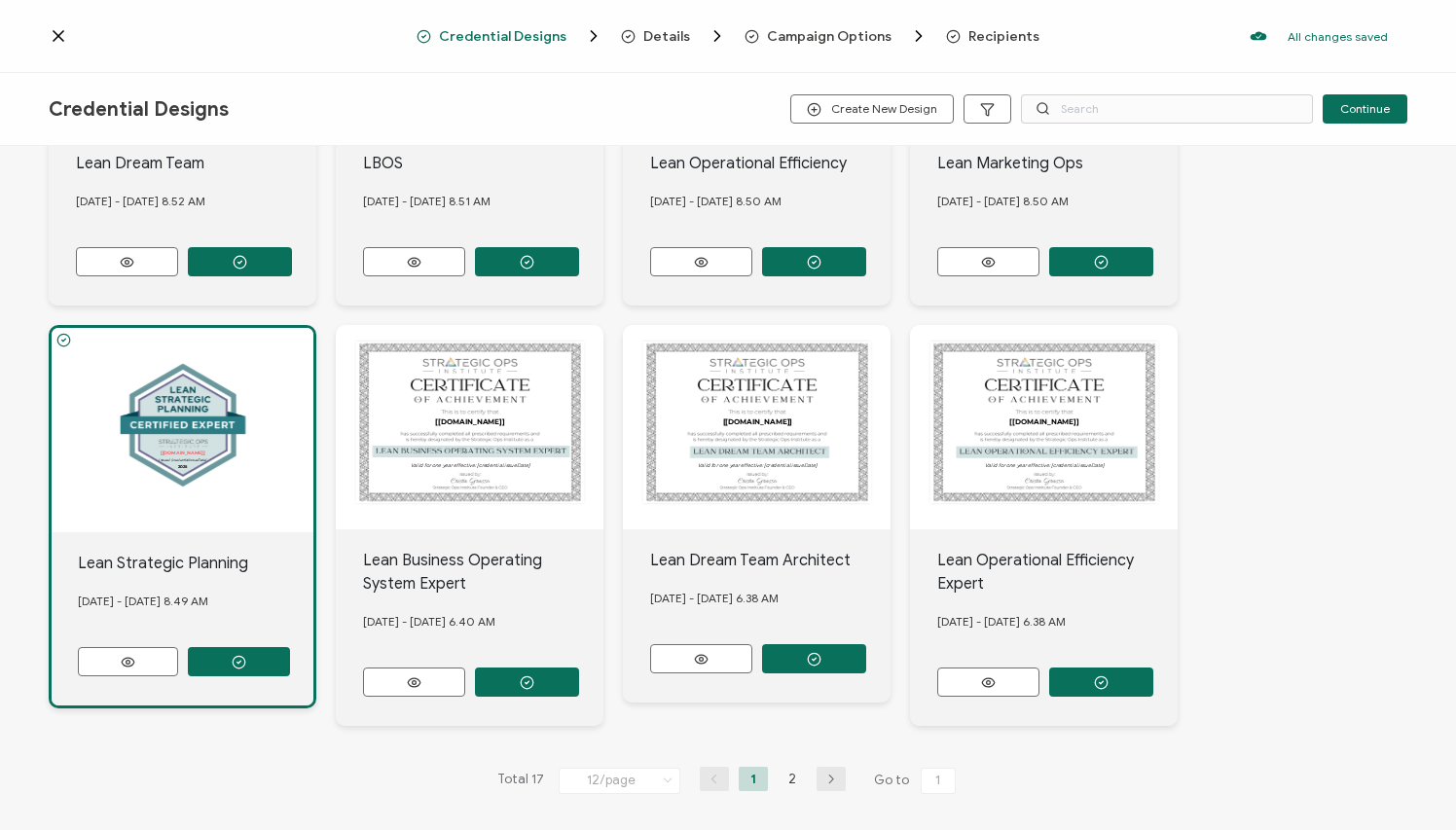
click at [55, 37] on icon at bounding box center [59, 36] width 20 height 20
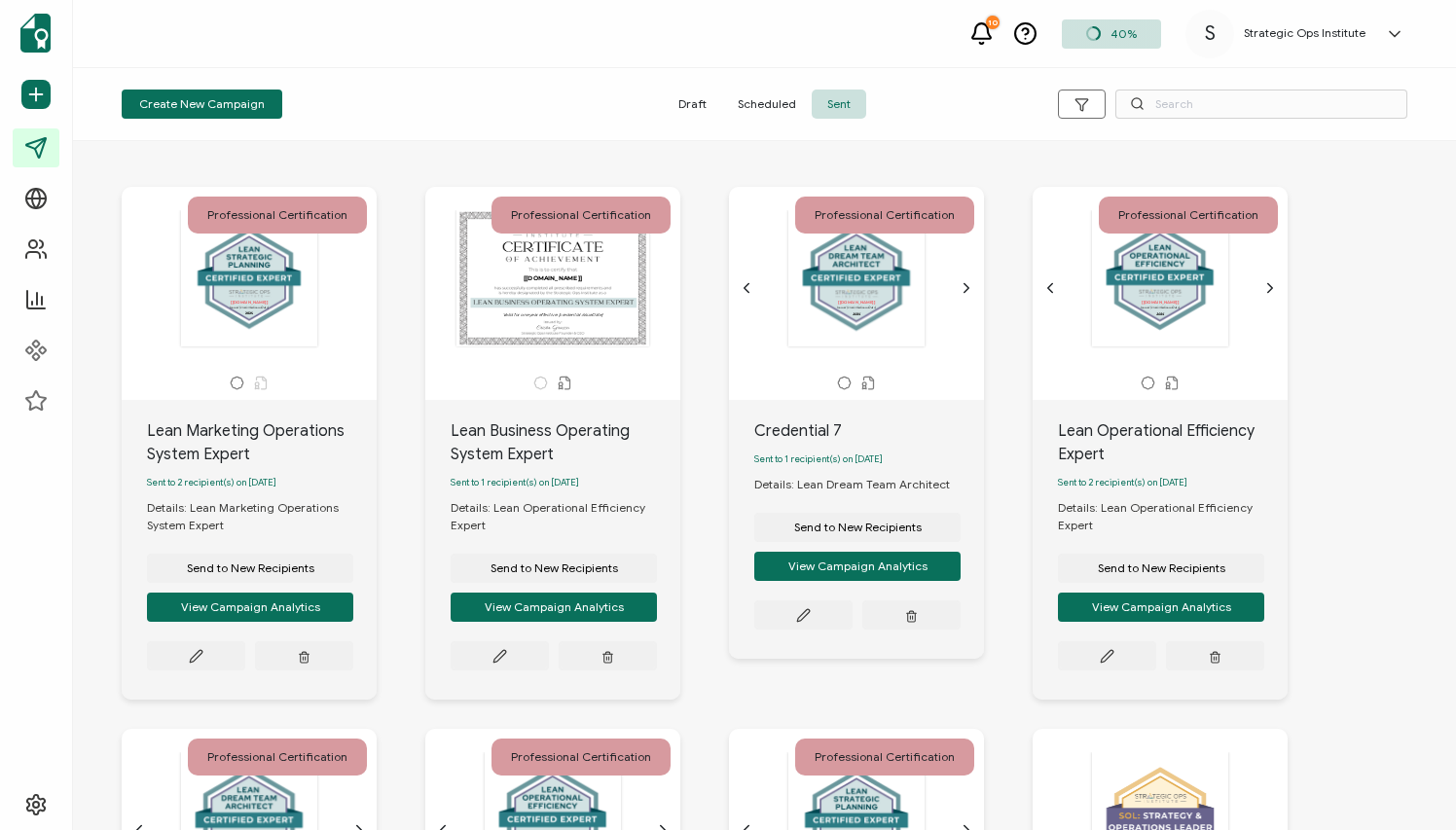
scroll to position [10, 0]
